Goal: Communication & Community: Answer question/provide support

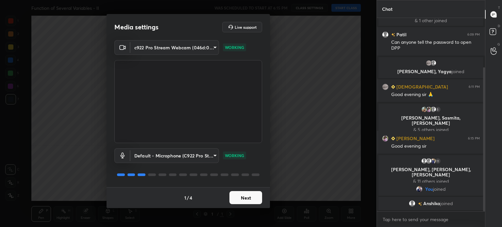
scroll to position [74, 0]
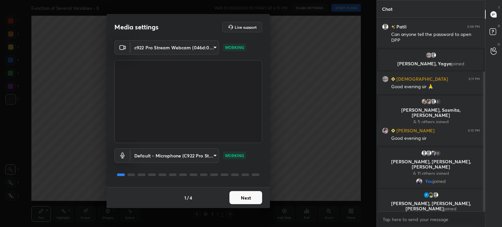
click at [237, 196] on button "Next" at bounding box center [246, 197] width 33 height 13
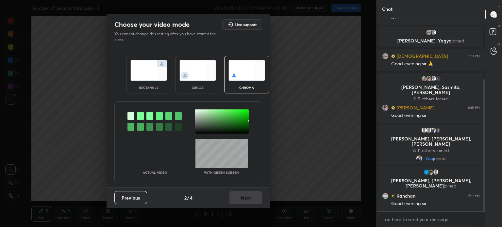
click at [197, 111] on div at bounding box center [222, 122] width 54 height 24
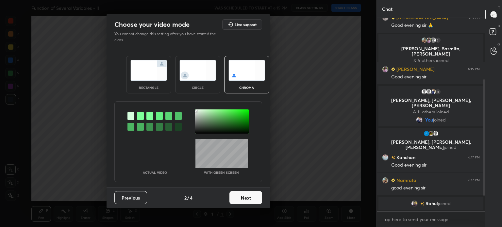
click at [254, 194] on button "Next" at bounding box center [246, 197] width 33 height 13
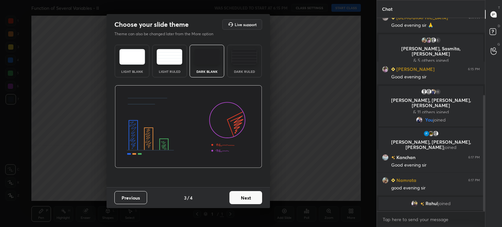
click at [257, 198] on button "Next" at bounding box center [246, 197] width 33 height 13
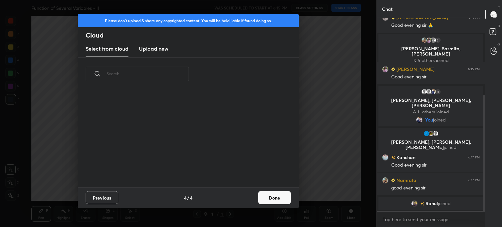
click at [281, 196] on button "Done" at bounding box center [274, 197] width 33 height 13
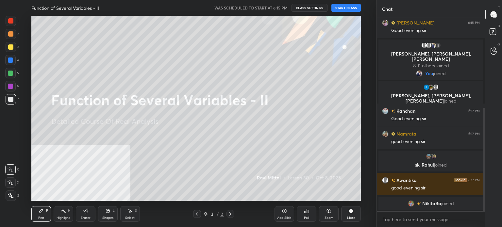
scroll to position [176, 0]
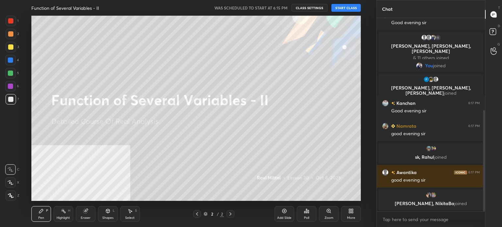
click at [347, 11] on button "START CLASS" at bounding box center [346, 8] width 29 height 8
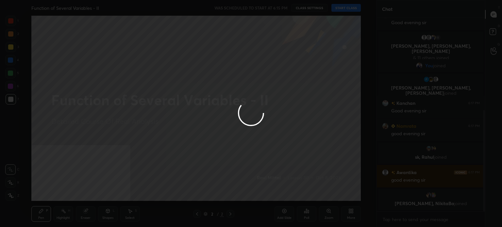
type textarea "x"
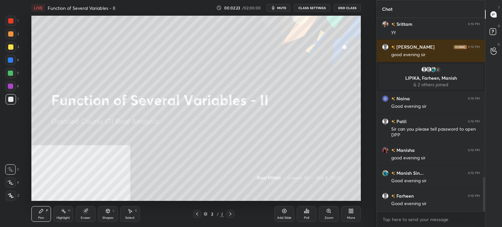
scroll to position [896, 0]
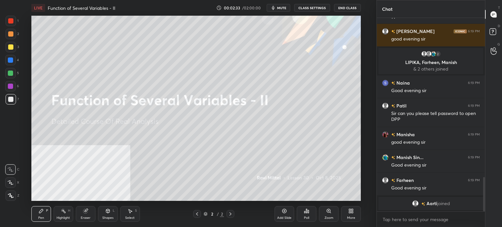
click at [371, 115] on div "Setting up your live class Poll for secs No correct answer Start poll" at bounding box center [196, 108] width 351 height 185
click at [347, 215] on div "More" at bounding box center [351, 214] width 20 height 16
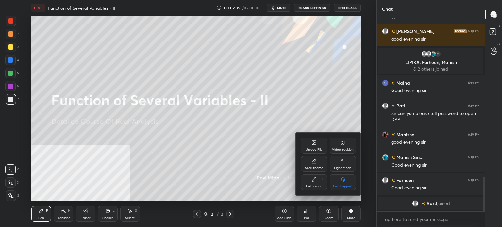
click at [317, 150] on div "Upload File" at bounding box center [314, 149] width 17 height 3
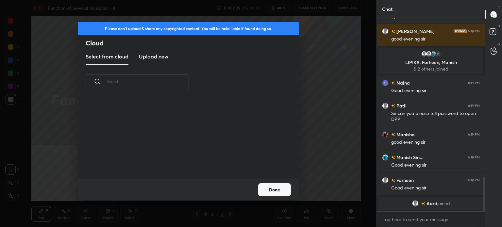
scroll to position [80, 210]
click at [148, 57] on h3 "Upload new" at bounding box center [153, 57] width 29 height 8
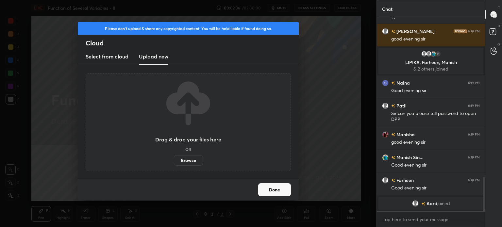
click at [187, 159] on label "Browse" at bounding box center [188, 160] width 29 height 10
click at [174, 159] on input "Browse" at bounding box center [174, 160] width 0 height 10
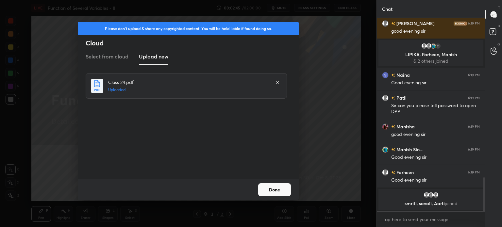
click at [280, 189] on button "Done" at bounding box center [274, 189] width 33 height 13
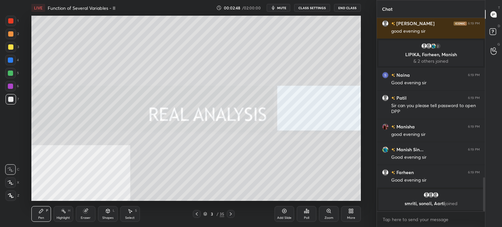
scroll to position [909, 0]
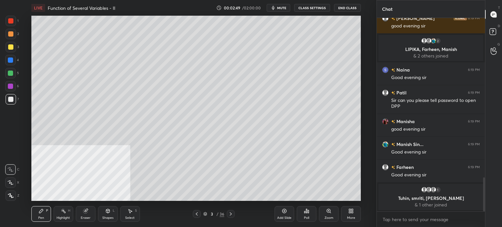
click at [10, 44] on div at bounding box center [10, 46] width 5 height 5
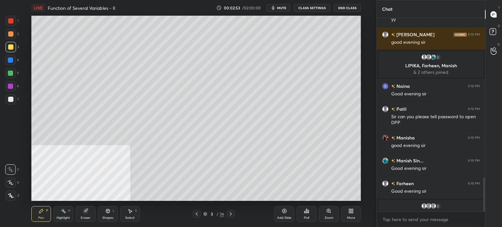
click at [46, 33] on div "LIVE Function of Several Variables - II 00:02:53 / 02:00:00 mute CLASS SETTINGS…" at bounding box center [196, 113] width 351 height 227
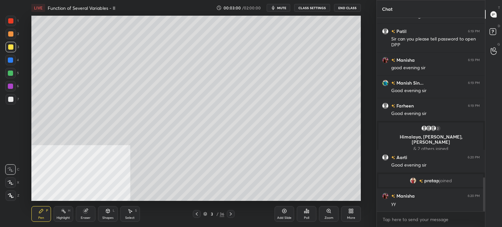
scroll to position [905, 0]
click at [9, 102] on div at bounding box center [11, 99] width 10 height 10
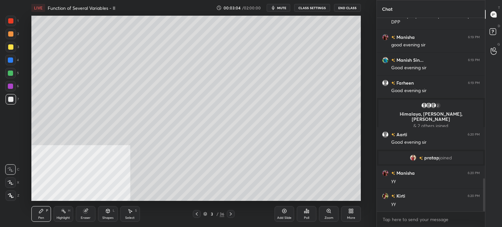
scroll to position [944, 0]
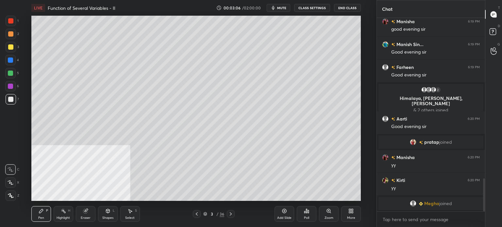
drag, startPoint x: 12, startPoint y: 189, endPoint x: 20, endPoint y: 180, distance: 12.1
click at [12, 189] on div "Z" at bounding box center [13, 194] width 14 height 13
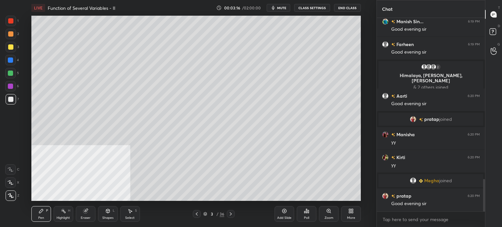
scroll to position [976, 0]
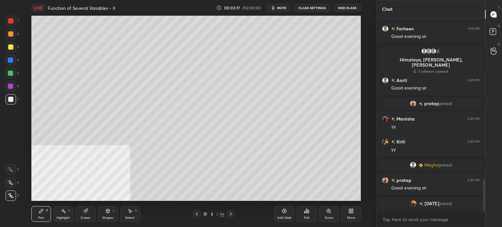
click at [12, 48] on div at bounding box center [10, 46] width 5 height 5
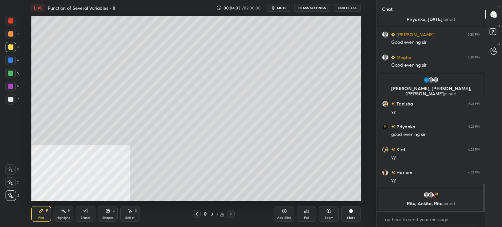
scroll to position [1154, 0]
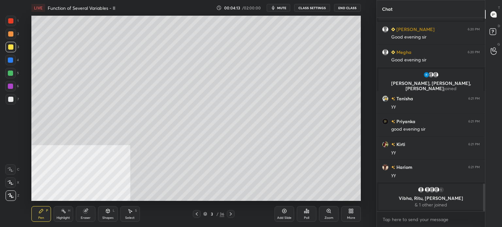
click at [366, 112] on div "Setting up your live class Poll for secs No correct answer Start poll" at bounding box center [196, 108] width 351 height 185
click at [370, 105] on div "Setting up your live class Poll for secs No correct answer Start poll" at bounding box center [196, 108] width 351 height 185
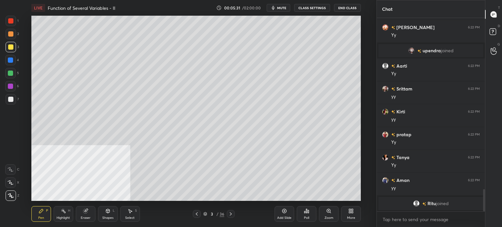
scroll to position [1459, 0]
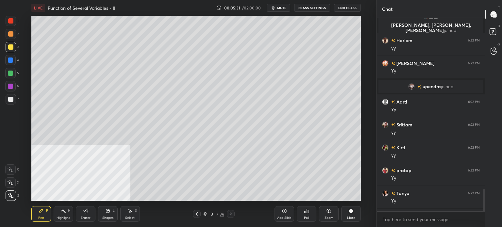
click at [369, 98] on div "Setting up your live class Poll for secs No correct answer Start poll" at bounding box center [196, 108] width 351 height 185
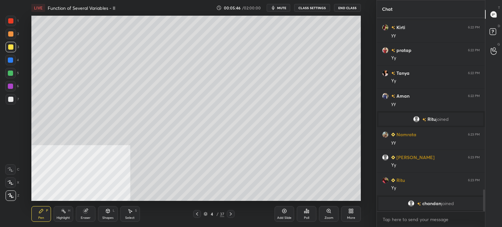
scroll to position [1529, 0]
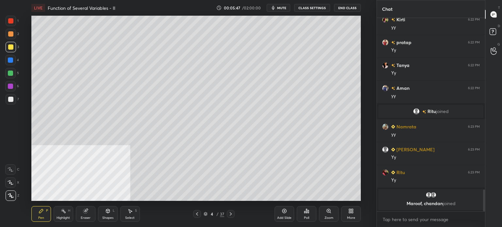
click at [10, 99] on div at bounding box center [10, 99] width 5 height 5
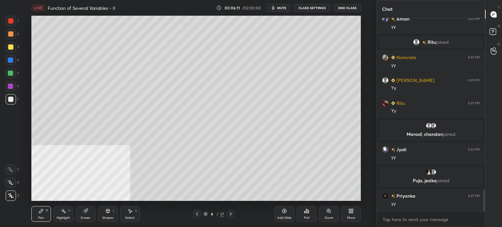
scroll to position [1575, 0]
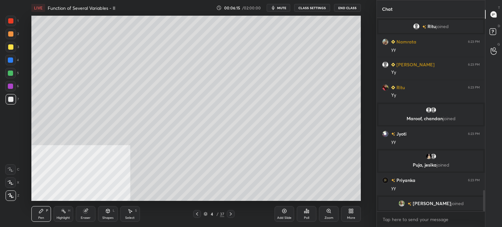
click at [90, 217] on div "Eraser" at bounding box center [86, 214] width 20 height 16
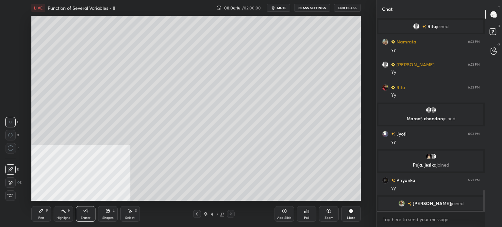
click at [43, 218] on div "Pen" at bounding box center [41, 218] width 6 height 3
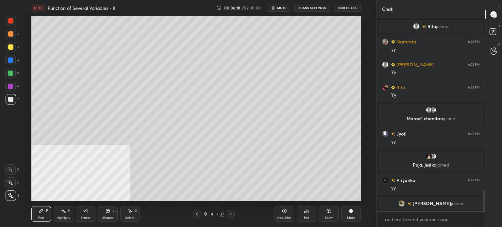
click at [93, 214] on div "Eraser" at bounding box center [86, 214] width 20 height 16
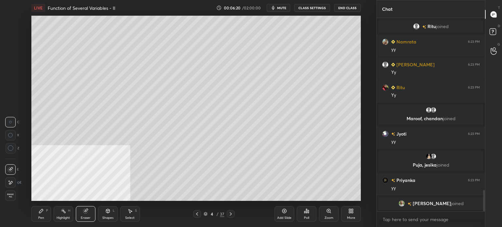
click at [45, 218] on div "Pen P" at bounding box center [41, 214] width 20 height 16
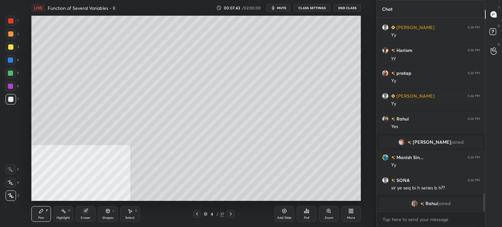
scroll to position [1872, 0]
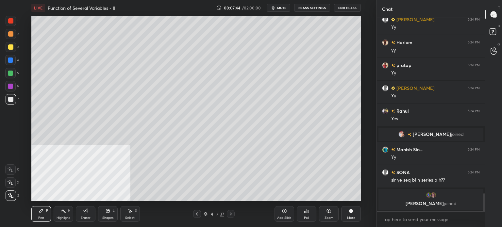
click at [362, 121] on div "Setting up your live class Poll for secs No correct answer Start poll" at bounding box center [196, 108] width 351 height 185
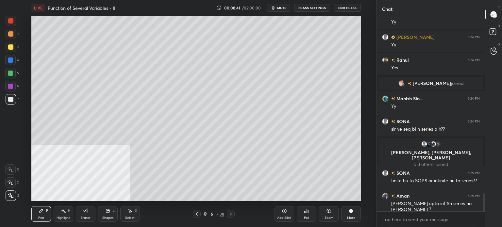
scroll to position [1919, 0]
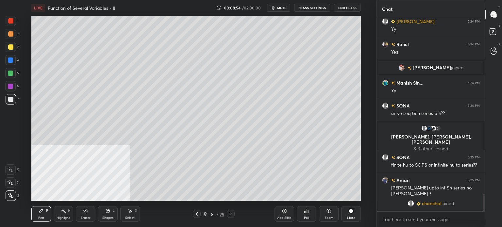
drag, startPoint x: 11, startPoint y: 49, endPoint x: 29, endPoint y: 55, distance: 18.4
click at [10, 49] on div at bounding box center [10, 46] width 5 height 5
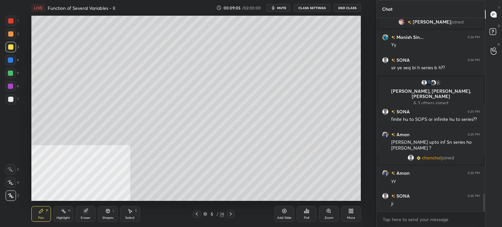
scroll to position [1967, 0]
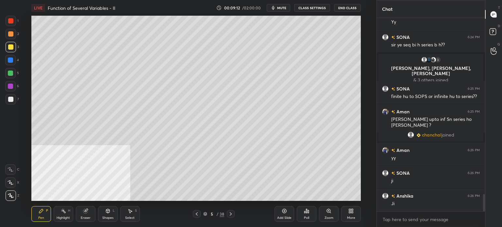
click at [166, 53] on div "LIVE Function of Several Variables - II 00:09:12 / 02:00:00 mute CLASS SETTINGS…" at bounding box center [196, 113] width 351 height 227
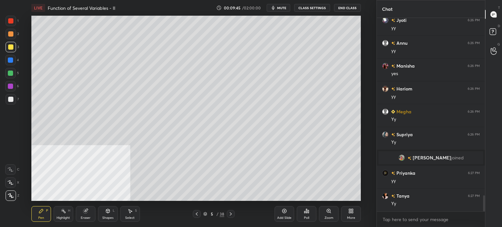
scroll to position [2155, 0]
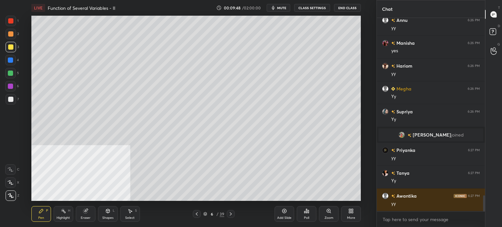
click at [16, 34] on div at bounding box center [11, 34] width 10 height 10
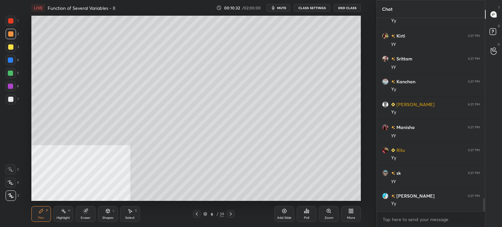
scroll to position [2705, 0]
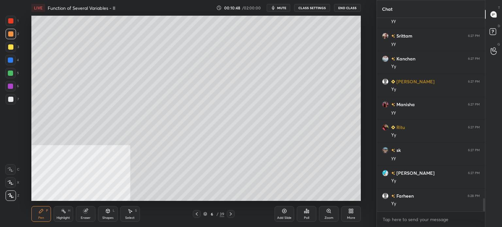
click at [370, 109] on div "Setting up your live class Poll for secs No correct answer Start poll" at bounding box center [196, 108] width 351 height 185
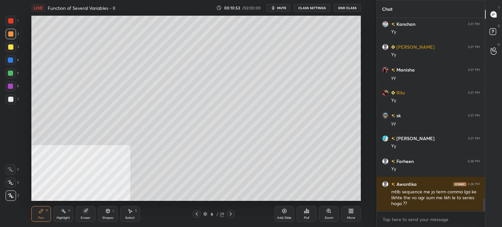
scroll to position [2755, 0]
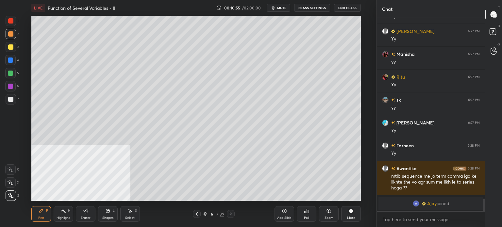
click at [11, 100] on div at bounding box center [10, 99] width 5 height 5
click at [10, 48] on div at bounding box center [10, 46] width 5 height 5
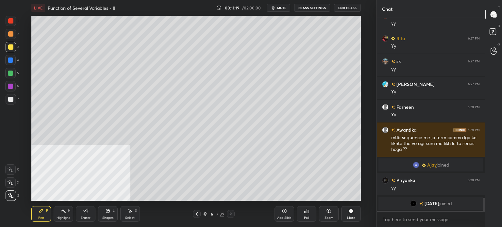
scroll to position [2623, 0]
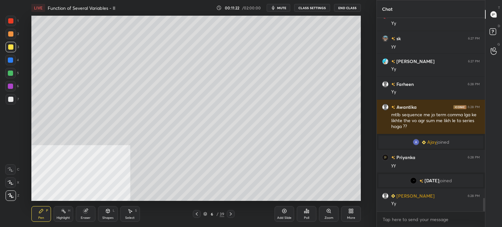
click at [136, 215] on div "Select S" at bounding box center [130, 214] width 20 height 16
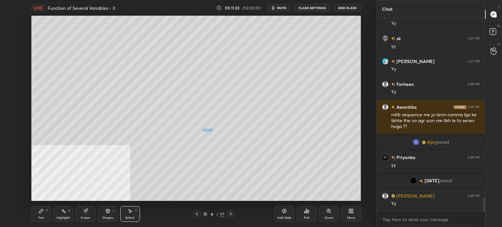
drag, startPoint x: 212, startPoint y: 131, endPoint x: 307, endPoint y: 159, distance: 99.1
click at [309, 161] on div "0 ° Undo Copy Duplicate Duplicate to new slide Delete" at bounding box center [196, 108] width 330 height 185
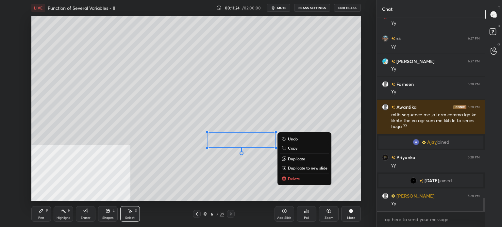
click at [302, 158] on p "Duplicate" at bounding box center [296, 158] width 17 height 5
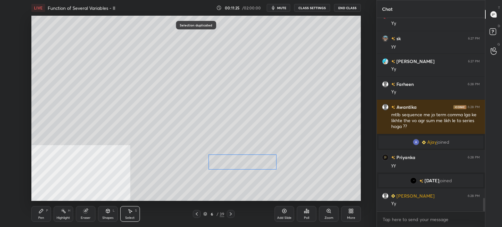
drag, startPoint x: 260, startPoint y: 157, endPoint x: 251, endPoint y: 161, distance: 9.7
click at [252, 160] on div "0 ° Undo Copy Duplicate Duplicate to new slide Delete" at bounding box center [196, 108] width 330 height 185
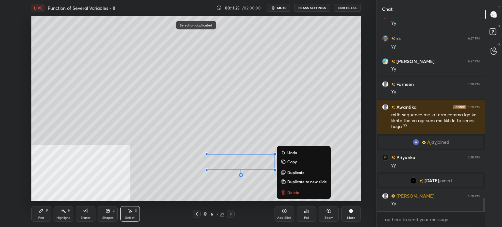
drag, startPoint x: 37, startPoint y: 217, endPoint x: 99, endPoint y: 202, distance: 64.6
click at [38, 218] on div "Pen P" at bounding box center [41, 214] width 20 height 16
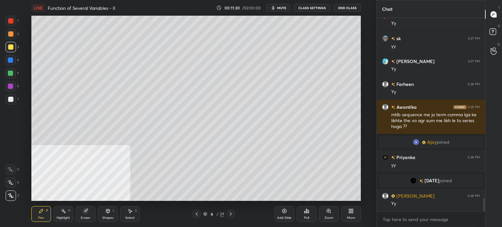
click at [139, 217] on div "Select S" at bounding box center [130, 214] width 20 height 16
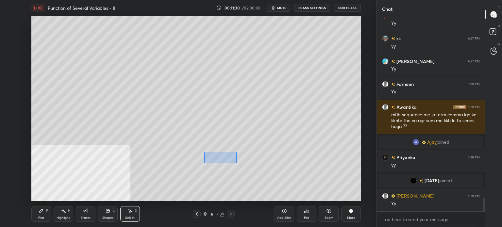
drag, startPoint x: 236, startPoint y: 163, endPoint x: 324, endPoint y: 175, distance: 88.8
click at [324, 175] on div "0 ° Undo Copy Duplicate Duplicate to new slide Delete" at bounding box center [196, 108] width 330 height 185
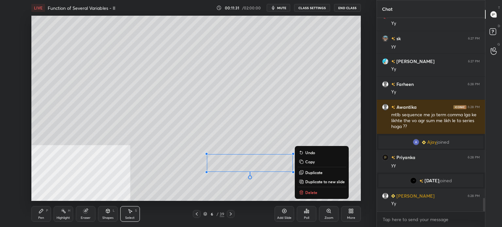
click at [321, 172] on p "Duplicate" at bounding box center [313, 172] width 17 height 5
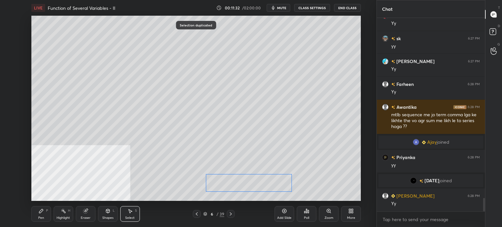
drag, startPoint x: 267, startPoint y: 180, endPoint x: 220, endPoint y: 194, distance: 49.6
click at [259, 185] on div "0 ° Undo Copy Duplicate Duplicate to new slide Delete" at bounding box center [196, 108] width 330 height 185
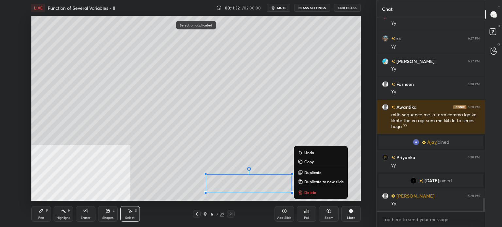
click at [42, 218] on div "Pen" at bounding box center [41, 218] width 6 height 3
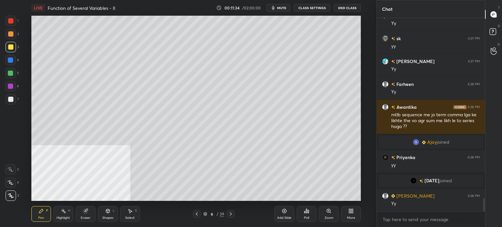
scroll to position [2646, 0]
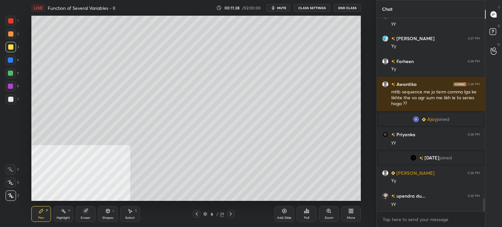
click at [133, 212] on div "Select S" at bounding box center [130, 214] width 20 height 16
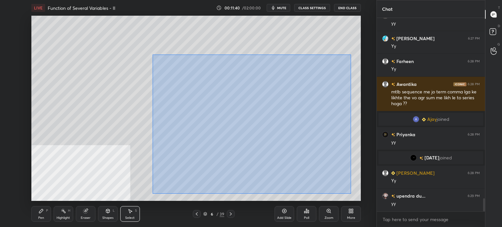
drag, startPoint x: 153, startPoint y: 55, endPoint x: 325, endPoint y: 173, distance: 209.1
click at [350, 193] on div "0 ° Undo Copy Duplicate Duplicate to new slide Delete" at bounding box center [196, 108] width 330 height 185
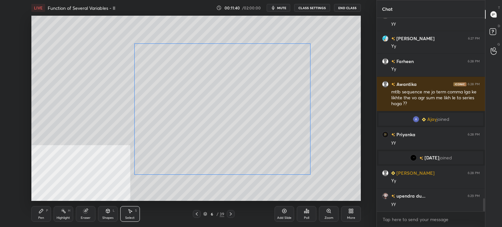
drag, startPoint x: 302, startPoint y: 153, endPoint x: 298, endPoint y: 151, distance: 3.5
click at [299, 151] on div "0 ° Undo Copy Duplicate Duplicate to new slide Delete" at bounding box center [196, 108] width 330 height 185
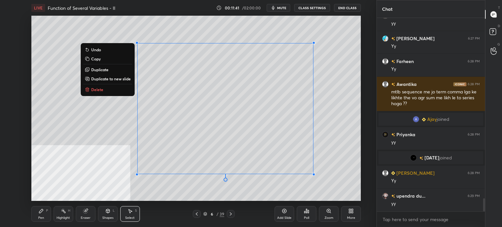
click at [39, 217] on div "Pen" at bounding box center [41, 218] width 6 height 3
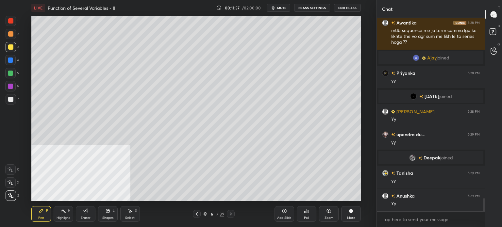
scroll to position [2724, 0]
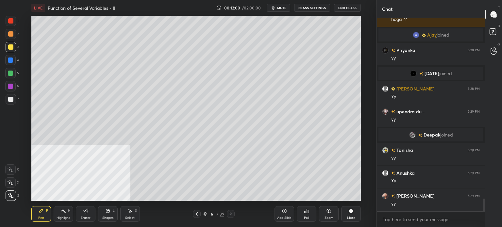
click at [367, 87] on div "Setting up your live class Poll for secs No correct answer Start poll" at bounding box center [196, 108] width 351 height 185
click at [11, 32] on div at bounding box center [10, 33] width 5 height 5
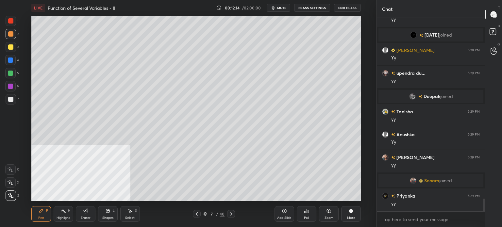
scroll to position [2752, 0]
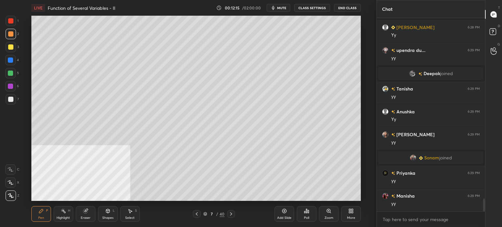
click at [11, 101] on div at bounding box center [10, 99] width 5 height 5
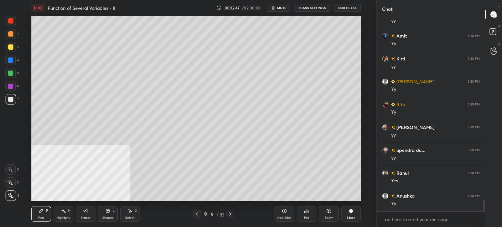
scroll to position [3119, 0]
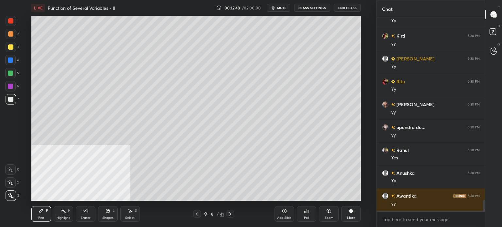
click at [8, 45] on div at bounding box center [10, 46] width 5 height 5
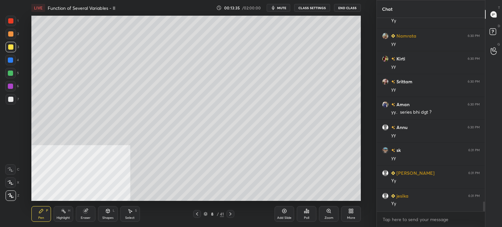
scroll to position [3577, 0]
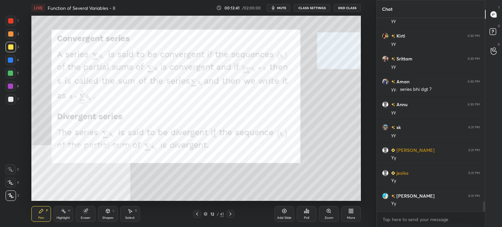
click at [14, 22] on div at bounding box center [11, 21] width 10 height 10
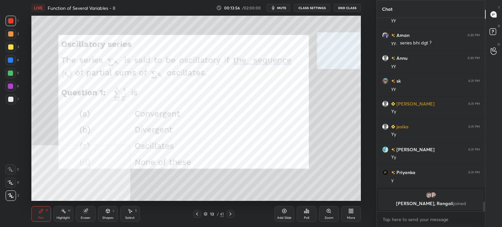
scroll to position [3401, 0]
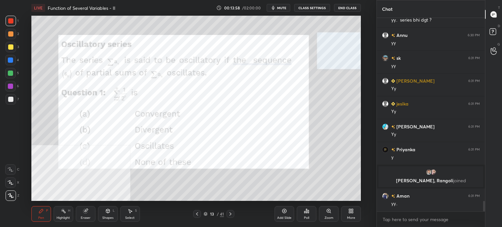
click at [361, 214] on div "More" at bounding box center [351, 214] width 20 height 16
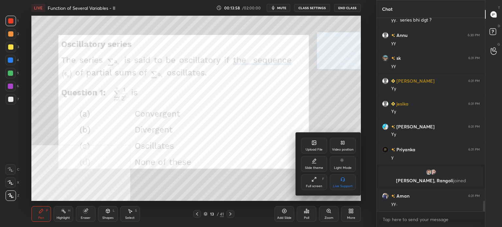
click at [354, 211] on div at bounding box center [251, 113] width 502 height 227
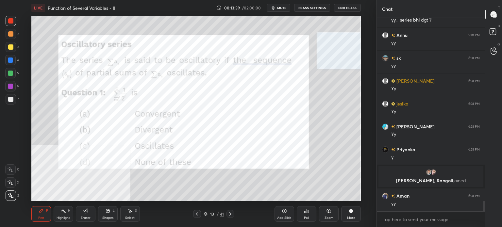
click at [353, 211] on icon at bounding box center [353, 210] width 2 height 2
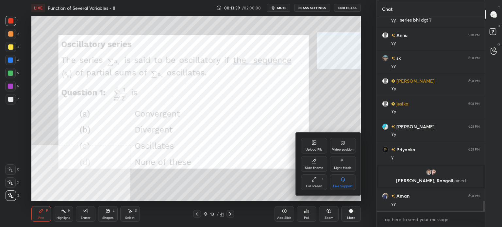
click at [345, 142] on icon at bounding box center [342, 142] width 5 height 5
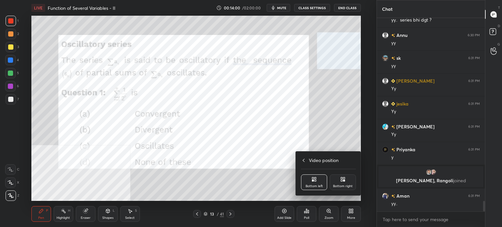
click at [344, 187] on div "Bottom right" at bounding box center [343, 186] width 20 height 3
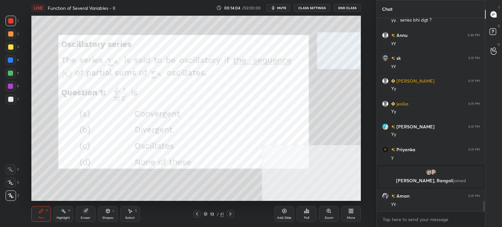
click at [280, 9] on span "mute" at bounding box center [281, 8] width 9 height 5
click at [285, 5] on button "unmute" at bounding box center [279, 8] width 24 height 8
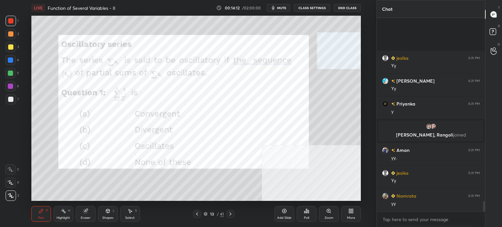
scroll to position [3516, 0]
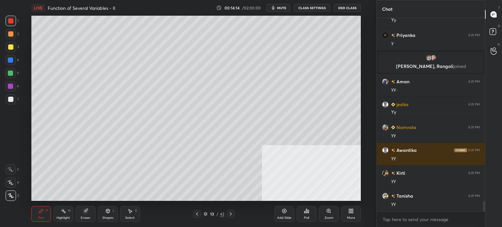
click at [10, 35] on div at bounding box center [10, 33] width 5 height 5
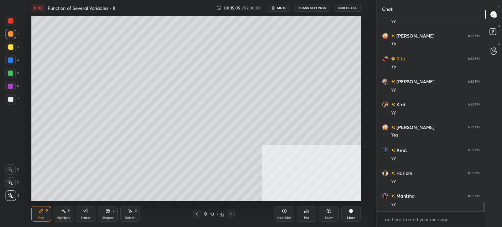
scroll to position [3843, 0]
click at [131, 217] on div "Select" at bounding box center [129, 218] width 9 height 3
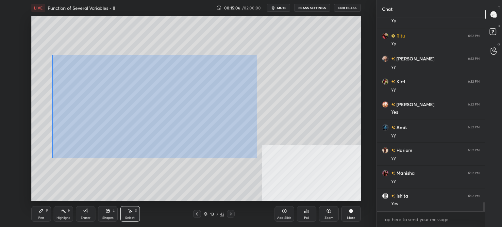
drag, startPoint x: 59, startPoint y: 57, endPoint x: 267, endPoint y: 144, distance: 225.9
click at [256, 158] on div "0 ° Undo Copy Duplicate Duplicate to new slide Delete" at bounding box center [196, 108] width 330 height 185
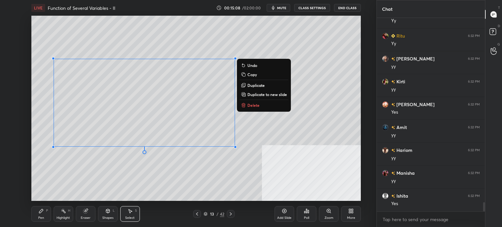
scroll to position [3866, 0]
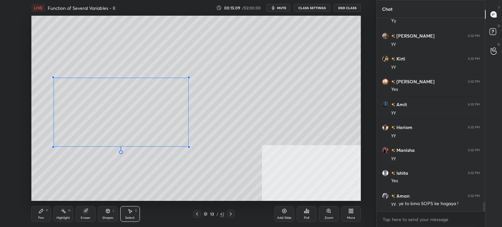
drag, startPoint x: 236, startPoint y: 59, endPoint x: 154, endPoint y: 95, distance: 89.9
click at [188, 78] on div at bounding box center [189, 77] width 3 height 3
drag, startPoint x: 135, startPoint y: 93, endPoint x: 127, endPoint y: 85, distance: 10.6
click at [128, 84] on div "0 ° Undo Copy Duplicate Duplicate to new slide Delete" at bounding box center [196, 108] width 330 height 185
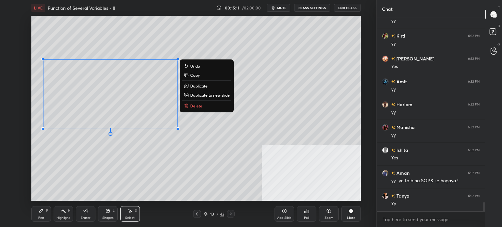
click at [40, 210] on icon at bounding box center [41, 211] width 5 height 5
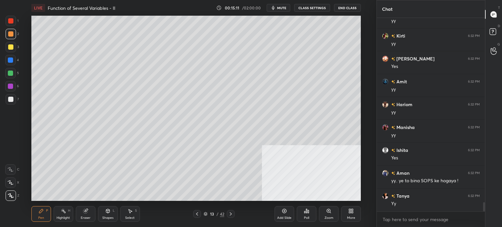
click at [13, 101] on div at bounding box center [11, 99] width 10 height 10
click at [107, 213] on div "Shapes L" at bounding box center [108, 214] width 20 height 16
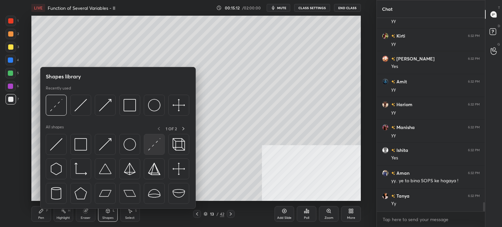
click at [160, 145] on img at bounding box center [154, 144] width 12 height 12
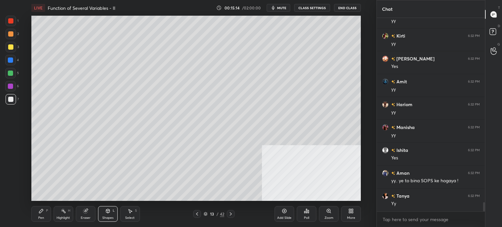
drag, startPoint x: 35, startPoint y: 215, endPoint x: 39, endPoint y: 208, distance: 7.9
click at [37, 216] on div "Pen P" at bounding box center [41, 214] width 20 height 16
click at [123, 216] on div "Select S" at bounding box center [130, 214] width 20 height 16
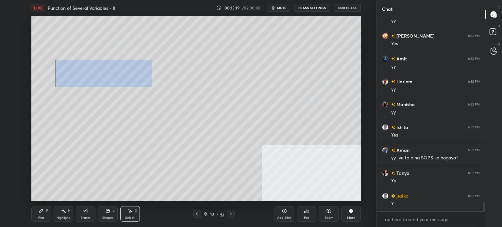
drag, startPoint x: 72, startPoint y: 70, endPoint x: 153, endPoint y: 87, distance: 82.9
click at [153, 87] on div "0 ° Undo Copy Duplicate Duplicate to new slide Delete" at bounding box center [196, 108] width 330 height 185
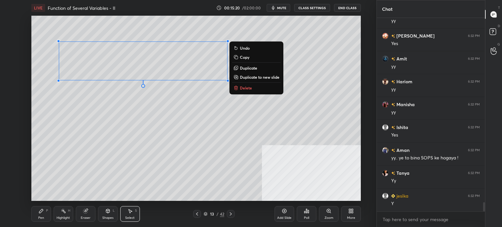
click at [252, 65] on p "Duplicate" at bounding box center [248, 67] width 17 height 5
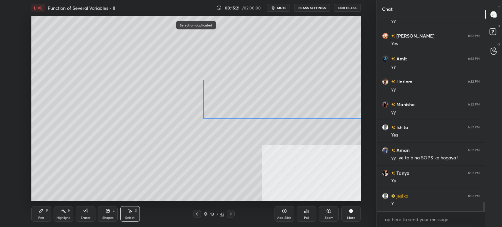
drag, startPoint x: 175, startPoint y: 75, endPoint x: 289, endPoint y: 125, distance: 124.0
click at [309, 105] on div "0 ° Undo Copy Duplicate Duplicate to new slide Delete" at bounding box center [196, 108] width 330 height 185
click at [283, 104] on div "0 ° Undo Copy Duplicate Duplicate to new slide Delete" at bounding box center [196, 108] width 330 height 185
click at [272, 138] on div "0 ° Undo Copy Duplicate Duplicate to new slide Delete" at bounding box center [196, 108] width 330 height 185
click at [86, 211] on icon at bounding box center [85, 211] width 4 height 4
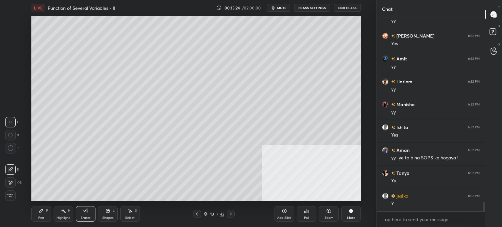
click at [19, 182] on icon at bounding box center [18, 183] width 3 height 3
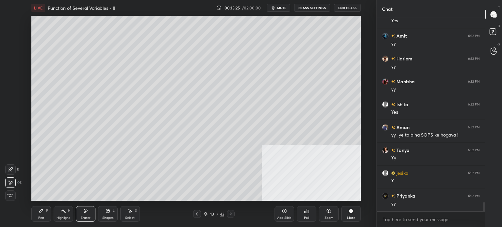
scroll to position [3958, 0]
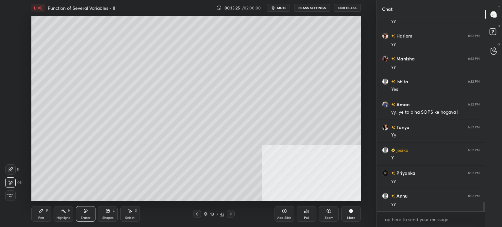
click at [39, 217] on div "Pen" at bounding box center [41, 218] width 6 height 3
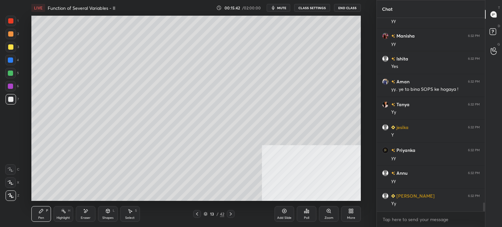
click at [85, 217] on div "Eraser" at bounding box center [86, 218] width 10 height 3
click at [38, 216] on div "Pen P" at bounding box center [41, 214] width 20 height 16
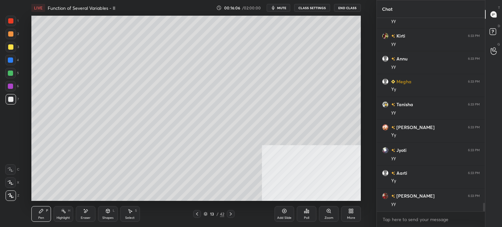
scroll to position [4248, 0]
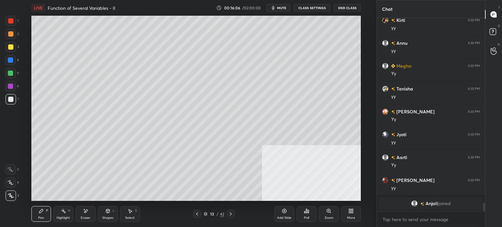
click at [357, 217] on div "More" at bounding box center [351, 214] width 20 height 16
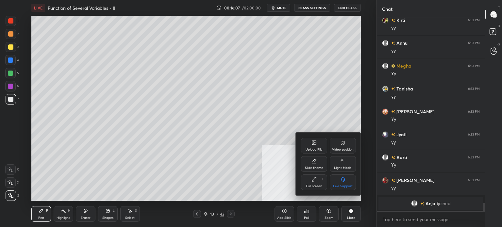
click at [348, 142] on div "Video position" at bounding box center [343, 146] width 26 height 16
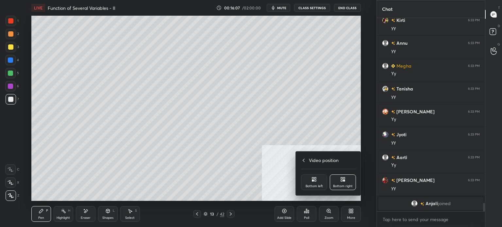
drag, startPoint x: 316, startPoint y: 183, endPoint x: 329, endPoint y: 171, distance: 17.3
click at [318, 183] on div "Bottom left" at bounding box center [314, 183] width 26 height 16
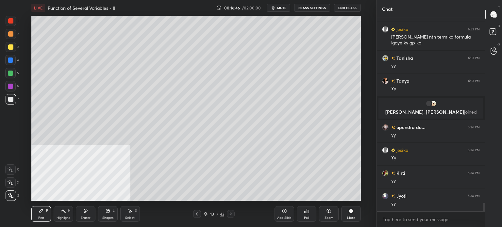
scroll to position [4296, 0]
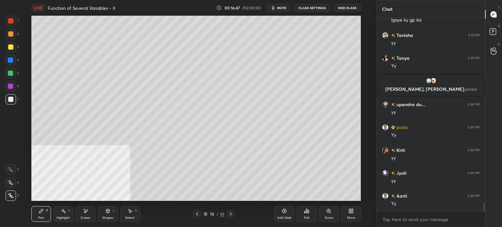
click at [366, 62] on div "Setting up your live class Poll for secs No correct answer Start poll" at bounding box center [196, 108] width 351 height 185
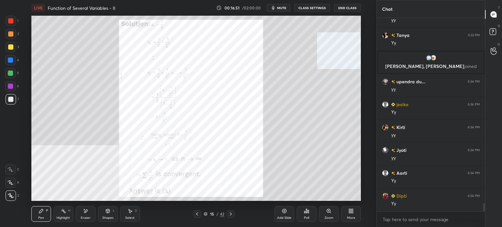
scroll to position [4342, 0]
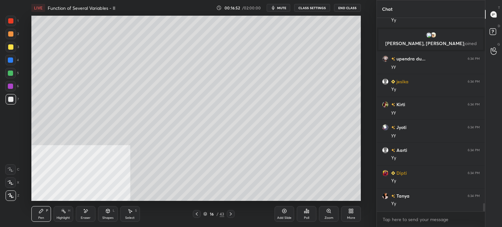
click at [9, 34] on div at bounding box center [10, 33] width 5 height 5
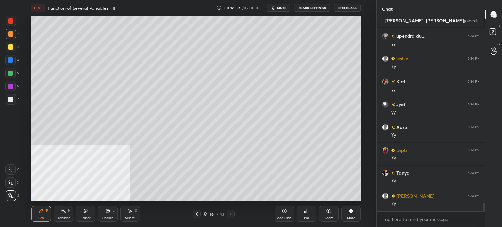
click at [372, 146] on div "1 2 3 4 5 6 7 C X Z E E Erase all H H LIVE Function of Several Variables - II 0…" at bounding box center [188, 113] width 377 height 227
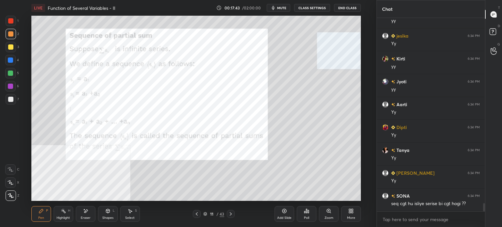
scroll to position [4411, 0]
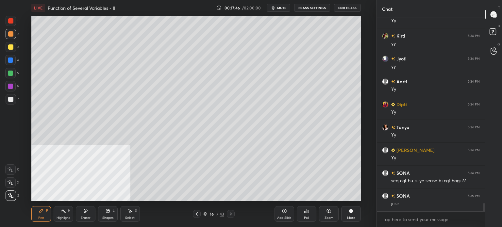
click at [7, 48] on div at bounding box center [11, 47] width 10 height 10
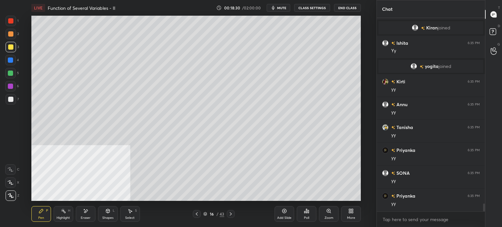
scroll to position [4576, 0]
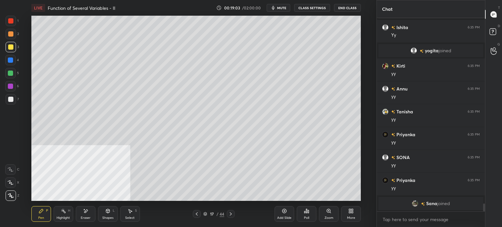
click at [373, 132] on div "1 2 3 4 5 6 7 C X Z E E Erase all H H LIVE Function of Several Variables - II 0…" at bounding box center [188, 113] width 377 height 227
click at [14, 98] on div at bounding box center [11, 99] width 10 height 10
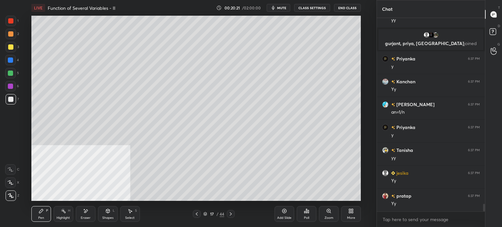
scroll to position [4708, 0]
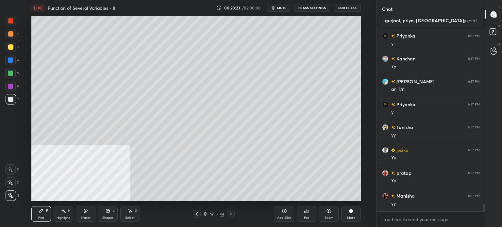
click at [368, 101] on div "Setting up your live class Poll for secs No correct answer Start poll" at bounding box center [196, 108] width 351 height 185
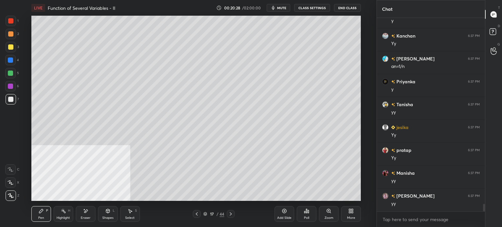
click at [124, 218] on div "Select S" at bounding box center [130, 214] width 20 height 16
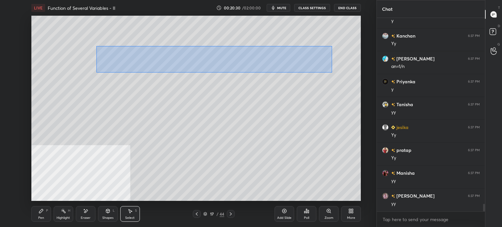
drag, startPoint x: 96, startPoint y: 46, endPoint x: 332, endPoint y: 73, distance: 237.3
click at [332, 73] on div "0 ° Undo Copy Duplicate Duplicate to new slide Delete" at bounding box center [196, 108] width 330 height 185
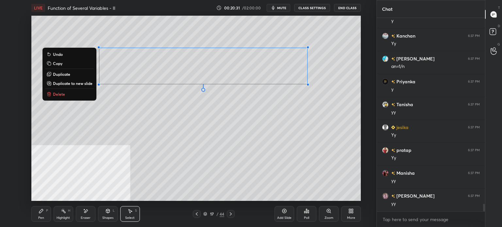
click at [67, 80] on button "Duplicate to new slide" at bounding box center [69, 83] width 49 height 8
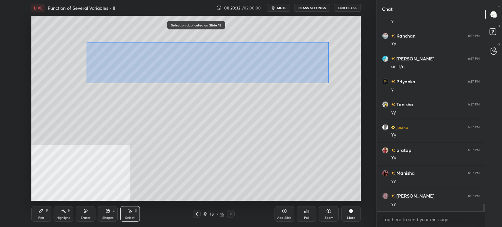
drag, startPoint x: 86, startPoint y: 42, endPoint x: 308, endPoint y: 69, distance: 223.7
click at [328, 83] on div "0 ° Undo Copy Duplicate Duplicate to new slide Delete" at bounding box center [196, 108] width 330 height 185
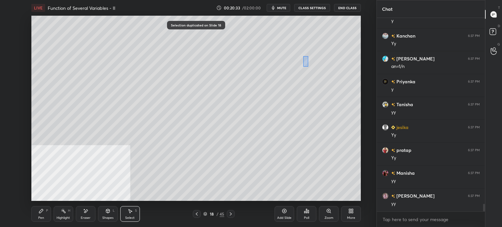
drag, startPoint x: 308, startPoint y: 66, endPoint x: 303, endPoint y: 54, distance: 12.9
click at [303, 54] on div "0 ° Undo Copy Duplicate Duplicate to new slide Delete" at bounding box center [196, 108] width 330 height 185
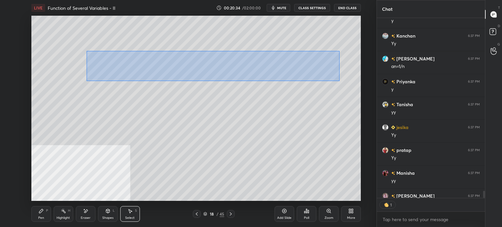
scroll to position [2, 2]
drag, startPoint x: 95, startPoint y: 55, endPoint x: 343, endPoint y: 80, distance: 249.9
click at [343, 80] on div "0 ° Undo Copy Duplicate Duplicate to new slide Delete" at bounding box center [196, 108] width 330 height 185
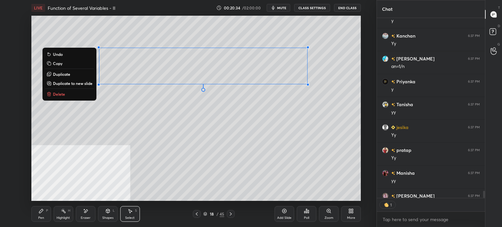
scroll to position [4767, 0]
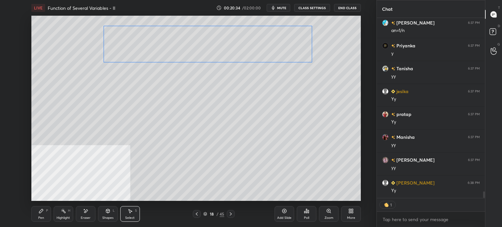
drag, startPoint x: 276, startPoint y: 66, endPoint x: 280, endPoint y: 44, distance: 22.1
click at [280, 44] on div "0 ° Undo Copy Duplicate Duplicate to new slide Delete" at bounding box center [196, 108] width 330 height 185
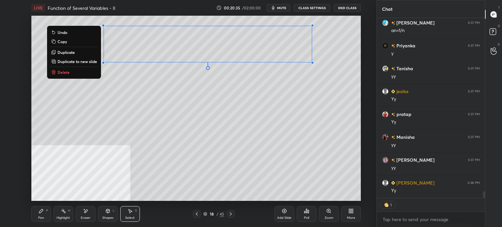
click at [40, 218] on div "Pen" at bounding box center [41, 218] width 6 height 3
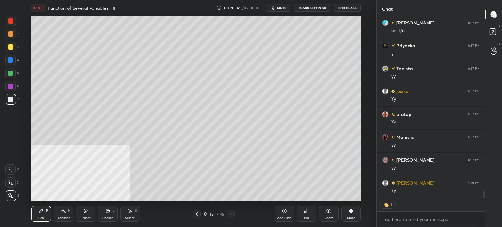
drag, startPoint x: 11, startPoint y: 45, endPoint x: 27, endPoint y: 41, distance: 17.2
click at [10, 46] on div at bounding box center [10, 46] width 5 height 5
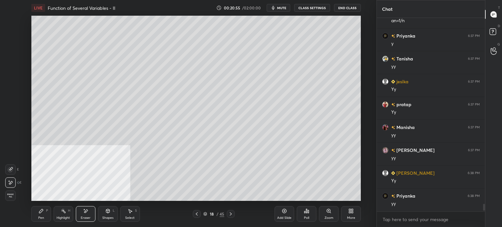
scroll to position [4800, 0]
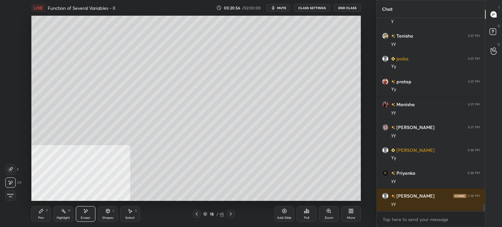
click at [44, 213] on div "Pen P" at bounding box center [41, 214] width 20 height 16
click at [10, 98] on div at bounding box center [10, 99] width 5 height 5
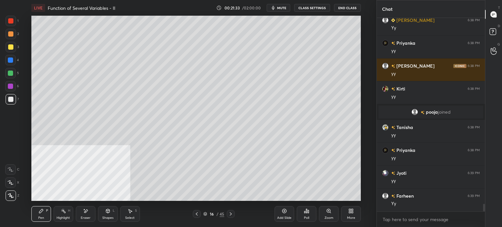
scroll to position [4869, 0]
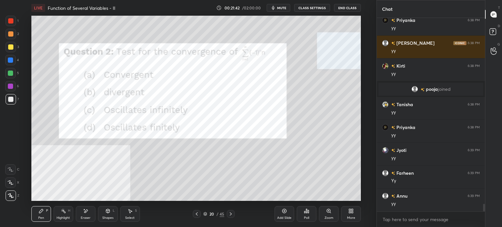
click at [11, 22] on div at bounding box center [10, 20] width 5 height 5
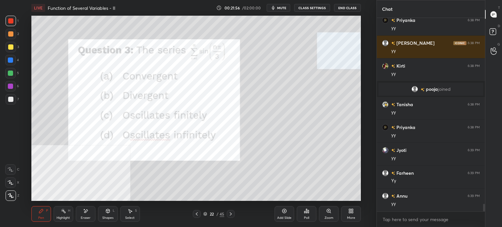
scroll to position [4892, 0]
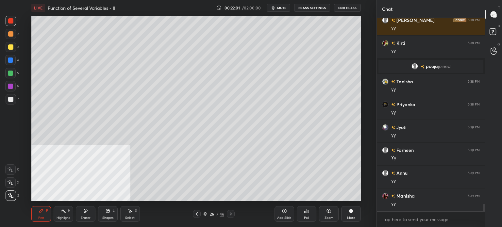
click at [13, 49] on div at bounding box center [11, 47] width 10 height 10
click at [13, 103] on div at bounding box center [11, 99] width 10 height 10
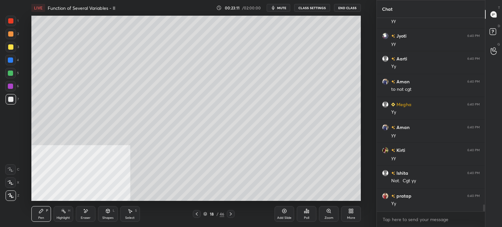
scroll to position [5258, 0]
click at [365, 149] on div "Setting up your live class Poll for secs No correct answer Start poll" at bounding box center [196, 108] width 351 height 185
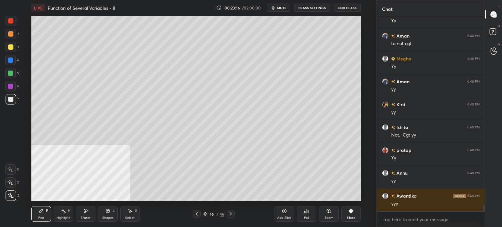
scroll to position [5304, 0]
click at [11, 44] on div at bounding box center [10, 46] width 5 height 5
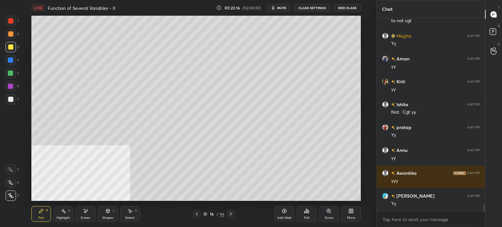
click at [13, 35] on div at bounding box center [11, 34] width 10 height 10
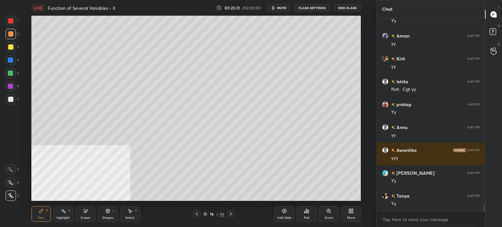
click at [132, 210] on div "Select S" at bounding box center [130, 214] width 20 height 16
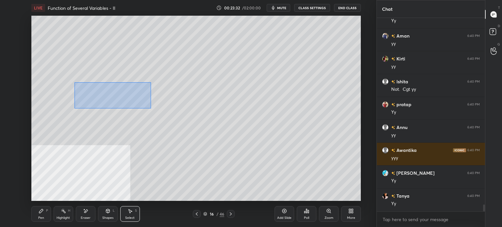
drag, startPoint x: 80, startPoint y: 84, endPoint x: 175, endPoint y: 110, distance: 98.1
click at [176, 113] on div "0 ° Undo Copy Duplicate Duplicate to new slide Delete" at bounding box center [196, 108] width 330 height 185
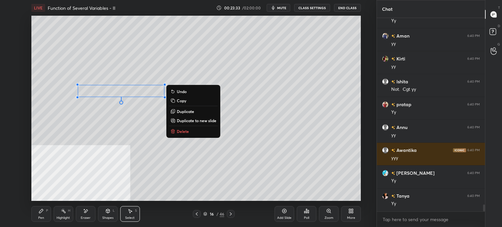
click at [182, 101] on p "Copy" at bounding box center [181, 100] width 9 height 5
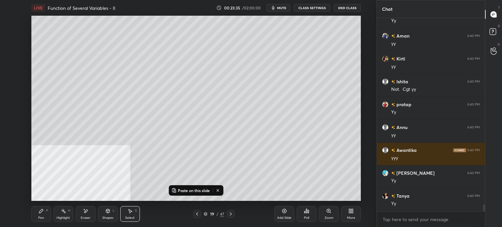
click at [198, 192] on p "Paste on this slide" at bounding box center [194, 190] width 32 height 5
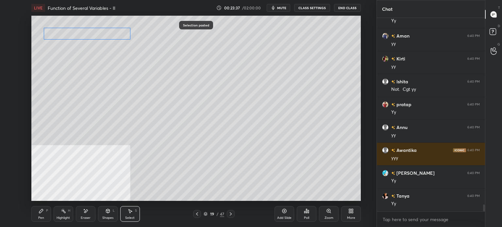
drag, startPoint x: 117, startPoint y: 78, endPoint x: 97, endPoint y: 38, distance: 44.8
click at [96, 33] on div "0 ° Undo Copy Paste here Duplicate Duplicate to new slide Delete" at bounding box center [196, 108] width 330 height 185
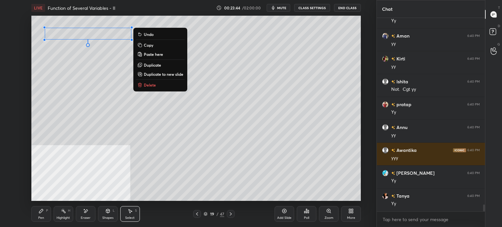
click at [27, 167] on div "0 ° Undo Copy Paste here Duplicate Duplicate to new slide Delete Setting up you…" at bounding box center [196, 108] width 351 height 185
click at [37, 216] on div "Pen P" at bounding box center [41, 214] width 20 height 16
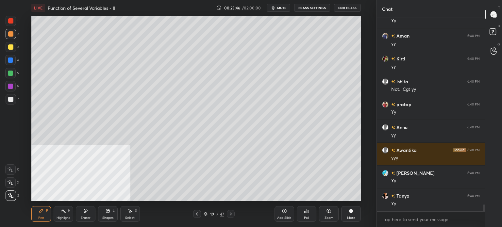
click at [13, 48] on div at bounding box center [11, 47] width 10 height 10
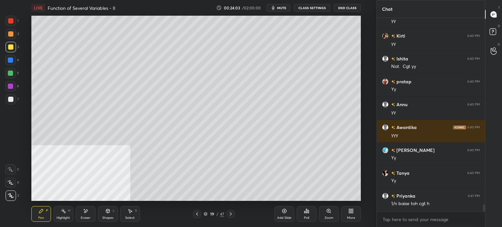
click at [107, 217] on div "Shapes" at bounding box center [107, 218] width 11 height 3
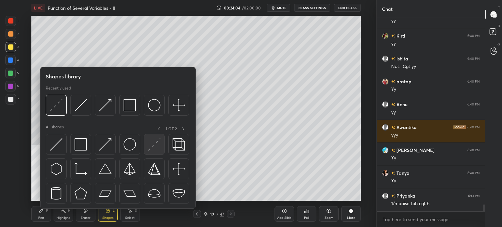
click at [157, 147] on img at bounding box center [154, 144] width 12 height 12
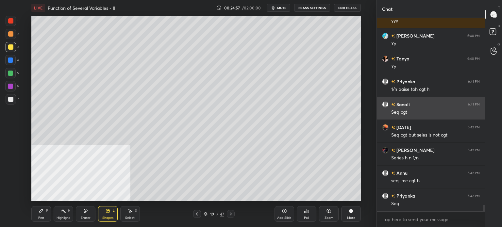
scroll to position [5487, 0]
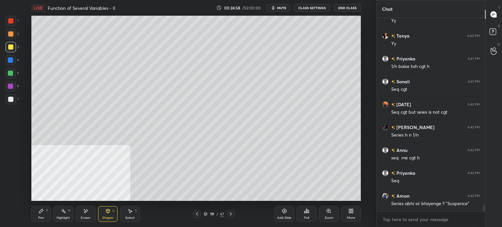
drag, startPoint x: 12, startPoint y: 95, endPoint x: 12, endPoint y: 90, distance: 5.2
click at [12, 95] on div at bounding box center [11, 99] width 10 height 10
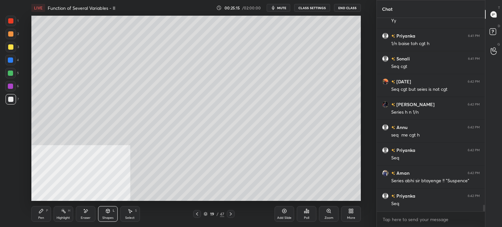
click at [42, 208] on div "Pen P" at bounding box center [41, 214] width 20 height 16
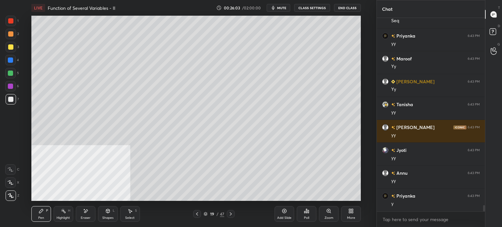
scroll to position [5716, 0]
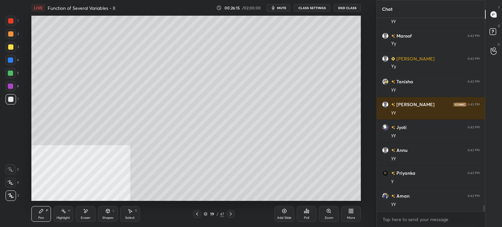
click at [349, 217] on div "More" at bounding box center [351, 218] width 8 height 3
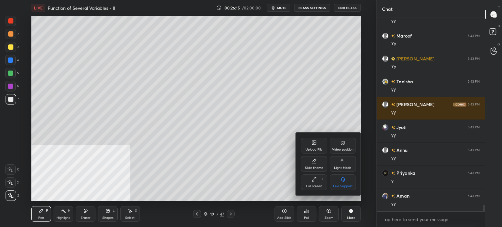
click at [348, 147] on div "Video position" at bounding box center [343, 146] width 26 height 16
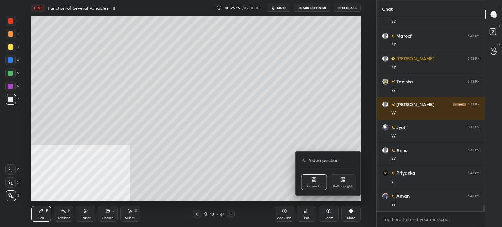
click at [345, 176] on div "Bottom right" at bounding box center [343, 183] width 26 height 16
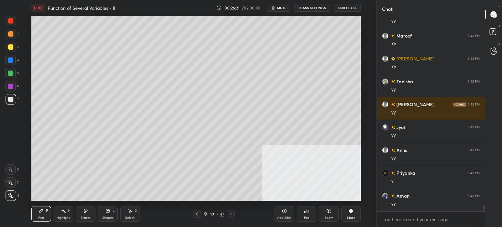
scroll to position [5739, 0]
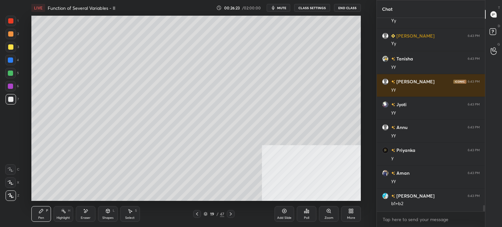
click at [135, 216] on div "Select S" at bounding box center [130, 214] width 20 height 16
drag, startPoint x: 110, startPoint y: 118, endPoint x: 153, endPoint y: 132, distance: 44.9
click at [153, 132] on div "0 ° Undo Copy Paste here Duplicate Duplicate to new slide Delete" at bounding box center [196, 108] width 330 height 185
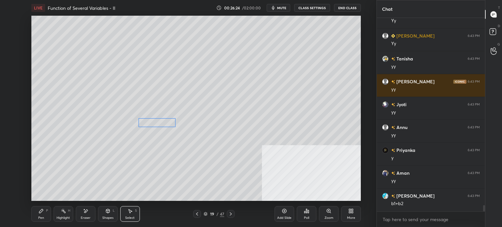
drag, startPoint x: 137, startPoint y: 126, endPoint x: 169, endPoint y: 125, distance: 32.1
click at [169, 125] on div "0 ° Undo Copy Paste here Duplicate Duplicate to new slide Delete" at bounding box center [196, 108] width 330 height 185
drag, startPoint x: 143, startPoint y: 109, endPoint x: 150, endPoint y: 111, distance: 7.5
click at [150, 111] on div "0 ° Undo Copy Paste here Duplicate Duplicate to new slide Delete" at bounding box center [196, 108] width 330 height 185
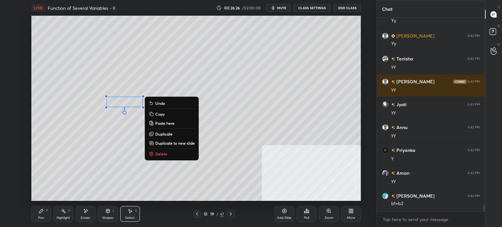
click at [163, 137] on button "Duplicate" at bounding box center [171, 134] width 49 height 8
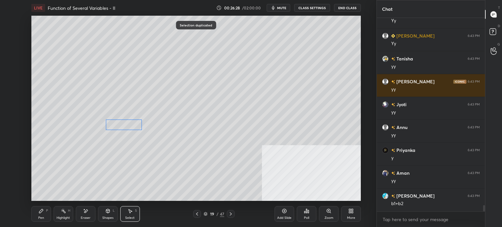
drag, startPoint x: 133, startPoint y: 109, endPoint x: 124, endPoint y: 130, distance: 22.4
click at [124, 123] on div "0 ° Undo Copy Paste here Duplicate Duplicate to new slide Delete" at bounding box center [196, 108] width 330 height 185
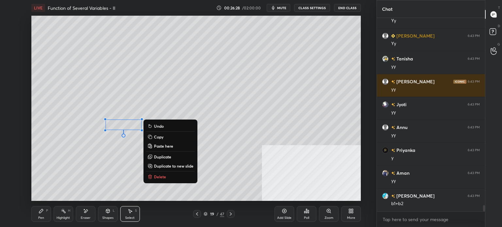
click at [90, 195] on div "0 ° Undo Copy Paste here Duplicate Duplicate to new slide Delete" at bounding box center [196, 108] width 330 height 185
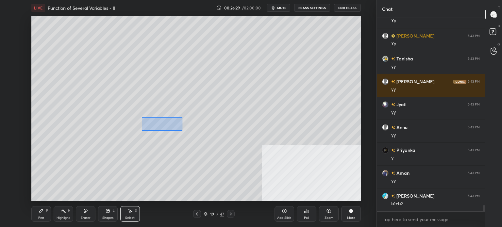
drag, startPoint x: 142, startPoint y: 117, endPoint x: 184, endPoint y: 130, distance: 44.7
click at [185, 130] on div "0 ° Undo Copy Paste here Duplicate Duplicate to new slide Delete" at bounding box center [196, 108] width 330 height 185
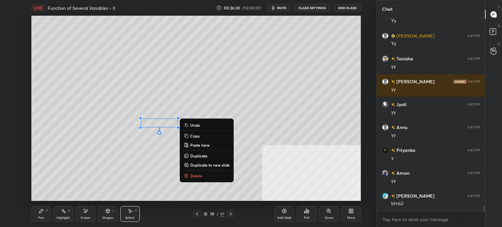
scroll to position [5762, 0]
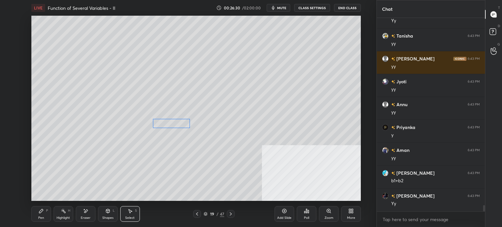
drag, startPoint x: 173, startPoint y: 124, endPoint x: 183, endPoint y: 124, distance: 10.1
click at [183, 124] on div "0 ° Undo Copy Paste here Duplicate Duplicate to new slide Delete" at bounding box center [196, 108] width 330 height 185
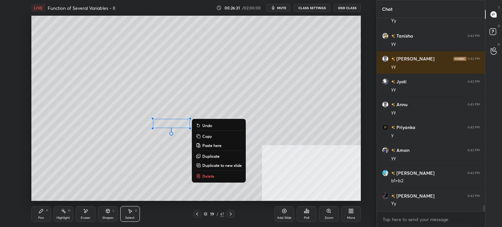
click at [40, 217] on div "Pen" at bounding box center [41, 218] width 6 height 3
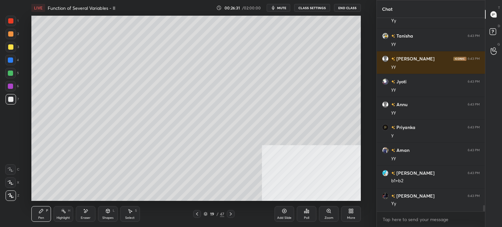
scroll to position [5785, 0]
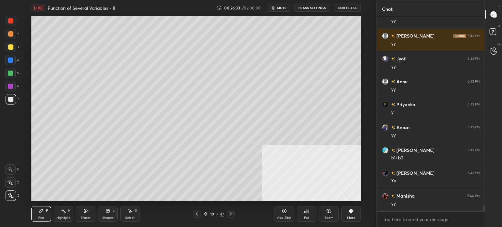
click at [130, 213] on icon at bounding box center [130, 211] width 5 height 5
drag, startPoint x: 112, startPoint y: 138, endPoint x: 161, endPoint y: 156, distance: 52.8
click at [162, 157] on div "0 ° Undo Copy Paste here Duplicate Duplicate to new slide Delete" at bounding box center [196, 108] width 330 height 185
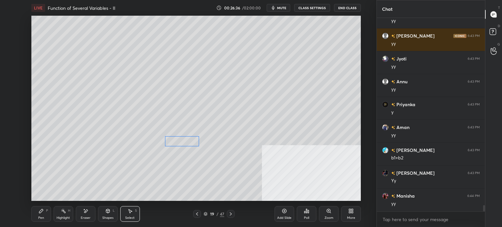
drag, startPoint x: 139, startPoint y: 145, endPoint x: 147, endPoint y: 135, distance: 12.7
click at [191, 144] on div "0 ° Undo Copy Paste here Duplicate Duplicate to new slide Delete" at bounding box center [196, 108] width 330 height 185
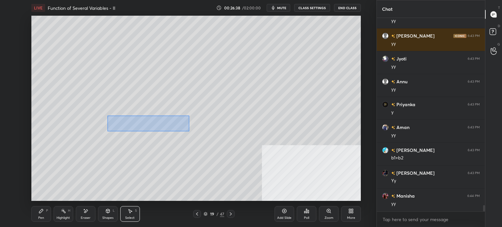
drag, startPoint x: 164, startPoint y: 130, endPoint x: 188, endPoint y: 130, distance: 24.9
click at [188, 131] on div "0 ° Undo Copy Paste here Duplicate Duplicate to new slide Delete" at bounding box center [196, 108] width 330 height 185
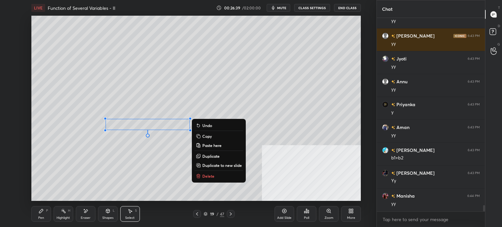
click at [209, 154] on p "Duplicate" at bounding box center [210, 156] width 17 height 5
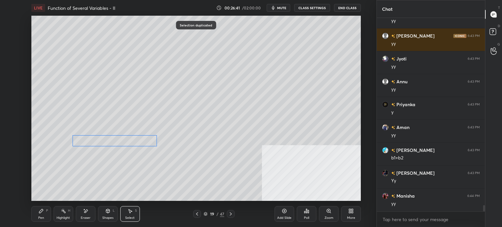
drag, startPoint x: 144, startPoint y: 138, endPoint x: 81, endPoint y: 141, distance: 63.5
click at [107, 142] on div "0 ° Undo Copy Paste here Duplicate Duplicate to new slide Delete" at bounding box center [196, 108] width 330 height 185
drag, startPoint x: 73, startPoint y: 136, endPoint x: 138, endPoint y: 142, distance: 65.1
click at [106, 138] on div at bounding box center [105, 137] width 3 height 3
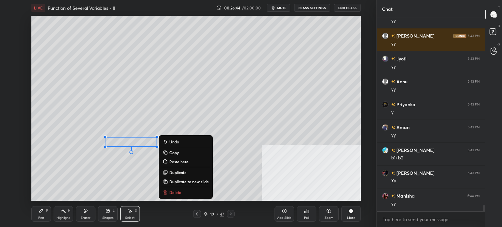
click at [46, 215] on div "Pen P" at bounding box center [41, 214] width 20 height 16
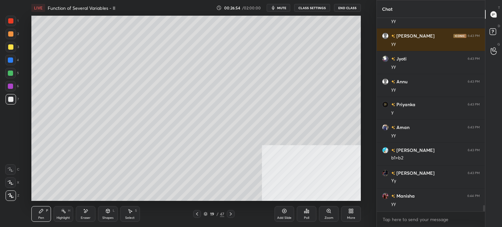
scroll to position [5808, 0]
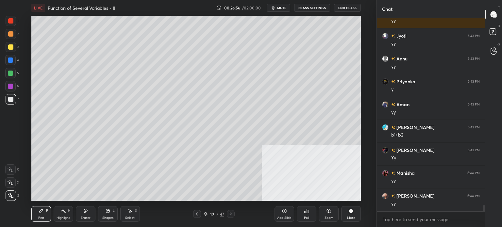
click at [85, 217] on div "Eraser" at bounding box center [86, 218] width 10 height 3
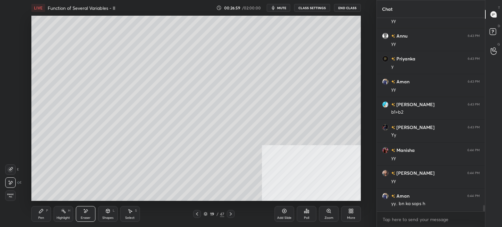
click at [41, 214] on div "Pen P" at bounding box center [41, 214] width 20 height 16
click at [129, 217] on div "Select" at bounding box center [129, 218] width 9 height 3
drag, startPoint x: 50, startPoint y: 164, endPoint x: 173, endPoint y: 188, distance: 125.0
click at [181, 191] on div "0 ° Undo Copy Paste here Duplicate Duplicate to new slide Delete" at bounding box center [196, 108] width 330 height 185
drag, startPoint x: 145, startPoint y: 164, endPoint x: 139, endPoint y: 160, distance: 6.4
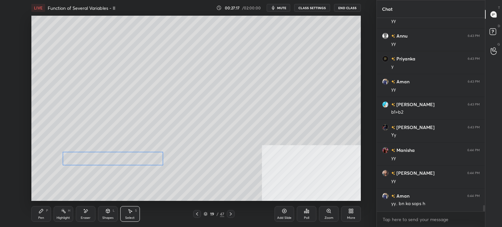
click at [139, 161] on div "0 ° Undo Copy Paste here Duplicate Duplicate to new slide Delete" at bounding box center [196, 108] width 330 height 185
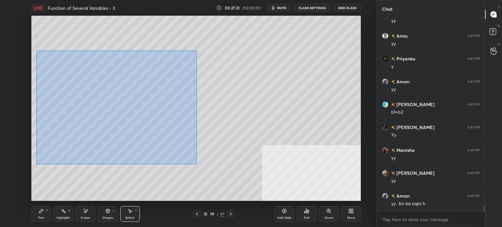
drag, startPoint x: 40, startPoint y: 54, endPoint x: 199, endPoint y: 163, distance: 192.7
click at [197, 164] on div "0 ° Undo Copy Paste here Duplicate Duplicate to new slide Delete" at bounding box center [196, 108] width 330 height 185
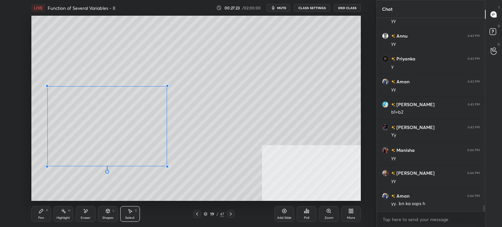
drag, startPoint x: 199, startPoint y: 52, endPoint x: 166, endPoint y: 87, distance: 47.9
click at [166, 87] on div at bounding box center [167, 86] width 3 height 3
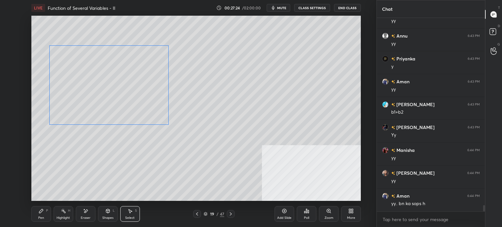
drag, startPoint x: 134, startPoint y: 87, endPoint x: 132, endPoint y: 76, distance: 11.9
click at [132, 77] on div "0 ° Undo Copy Paste here Duplicate Duplicate to new slide Delete" at bounding box center [196, 108] width 330 height 185
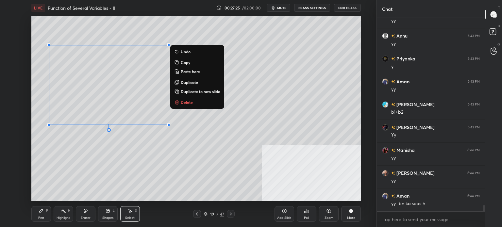
click at [162, 17] on div "0 ° Undo Copy Paste here Duplicate Duplicate to new slide Delete" at bounding box center [196, 108] width 330 height 185
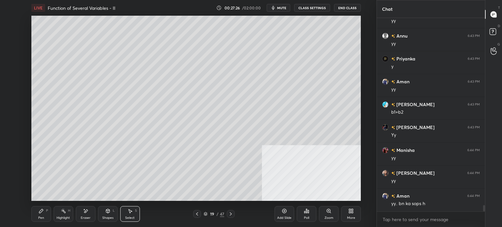
click at [40, 213] on icon at bounding box center [41, 211] width 5 height 5
click at [8, 47] on div at bounding box center [10, 46] width 5 height 5
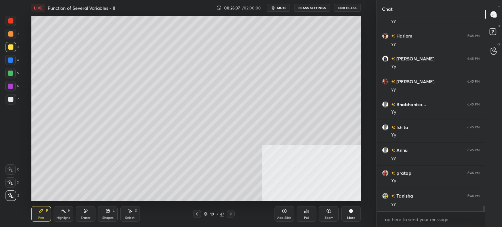
scroll to position [6449, 0]
click at [137, 215] on div "Select S" at bounding box center [130, 214] width 20 height 16
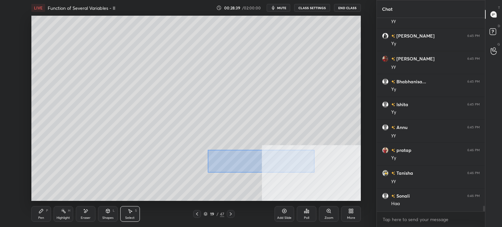
drag, startPoint x: 229, startPoint y: 163, endPoint x: 293, endPoint y: 163, distance: 64.1
click at [313, 172] on div "0 ° Undo Copy Paste here Duplicate Duplicate to new slide Delete" at bounding box center [196, 108] width 330 height 185
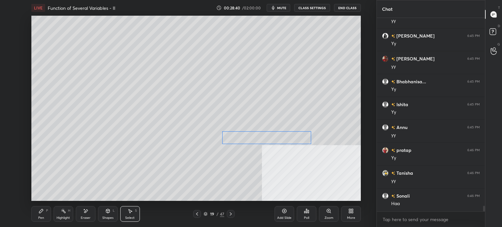
drag, startPoint x: 288, startPoint y: 162, endPoint x: 294, endPoint y: 140, distance: 22.6
click at [300, 139] on div "0 ° Undo Copy Paste here Duplicate Duplicate to new slide Delete" at bounding box center [196, 108] width 330 height 185
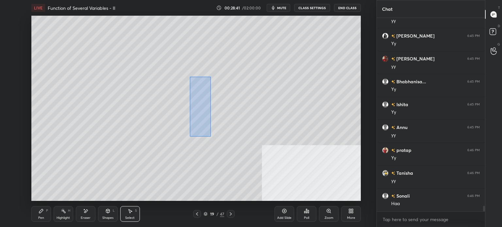
drag, startPoint x: 192, startPoint y: 79, endPoint x: 210, endPoint y: 137, distance: 60.4
click at [210, 137] on div "0 ° Undo Copy Paste here Duplicate Duplicate to new slide Delete" at bounding box center [196, 108] width 330 height 185
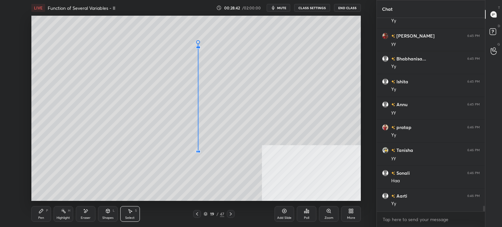
scroll to position [6495, 0]
drag, startPoint x: 206, startPoint y: 197, endPoint x: 201, endPoint y: 156, distance: 41.1
click at [201, 156] on div at bounding box center [202, 156] width 3 height 3
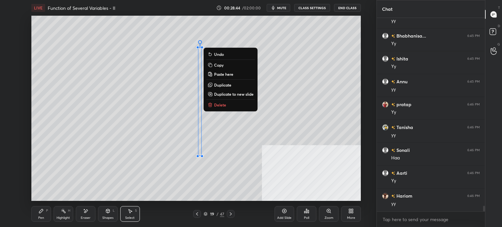
click at [108, 217] on div "Shapes" at bounding box center [107, 218] width 11 height 3
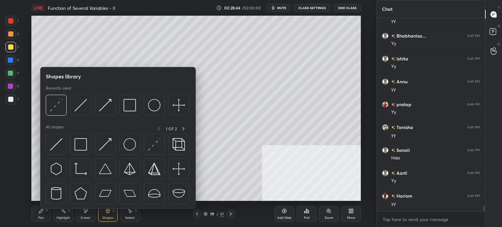
scroll to position [6517, 0]
click at [156, 146] on img at bounding box center [154, 144] width 12 height 12
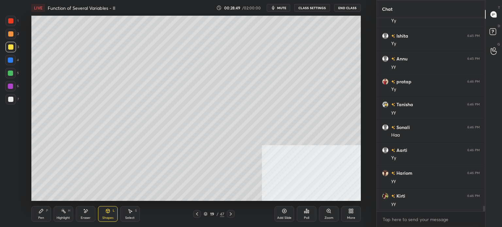
click at [10, 36] on div at bounding box center [10, 33] width 5 height 5
click at [11, 52] on div at bounding box center [11, 47] width 10 height 10
click at [45, 212] on div "Pen P" at bounding box center [41, 214] width 20 height 16
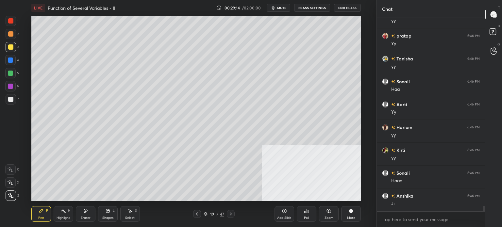
click at [85, 217] on div "Eraser" at bounding box center [86, 218] width 10 height 3
click at [39, 217] on div "Pen" at bounding box center [41, 218] width 6 height 3
click at [132, 214] on div "Select S" at bounding box center [130, 214] width 20 height 16
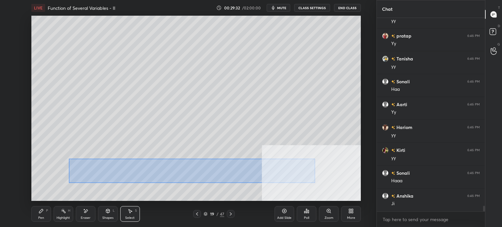
drag, startPoint x: 69, startPoint y: 159, endPoint x: 317, endPoint y: 183, distance: 248.4
click at [317, 183] on div "0 ° Undo Copy Paste here Duplicate Duplicate to new slide Delete" at bounding box center [196, 108] width 330 height 185
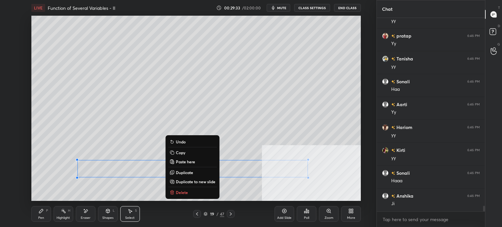
click at [185, 173] on p "Duplicate" at bounding box center [184, 172] width 17 height 5
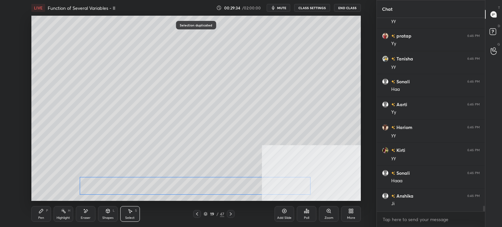
drag, startPoint x: 156, startPoint y: 180, endPoint x: 142, endPoint y: 183, distance: 15.1
click at [150, 184] on div "0 ° Undo Copy Paste here Duplicate Duplicate to new slide Delete" at bounding box center [196, 108] width 330 height 185
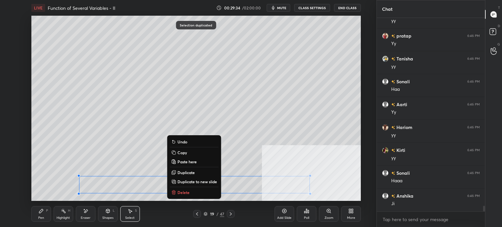
click at [31, 174] on div "0 ° Undo Copy Paste here Duplicate Duplicate to new slide Delete" at bounding box center [196, 108] width 330 height 185
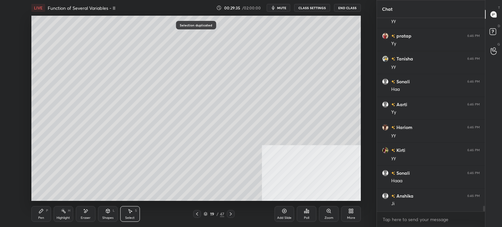
click at [84, 215] on div "Eraser" at bounding box center [86, 214] width 20 height 16
click at [45, 217] on div "Pen P" at bounding box center [41, 214] width 20 height 16
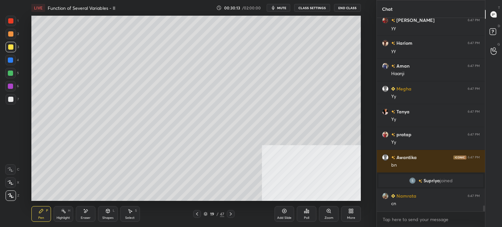
scroll to position [6278, 0]
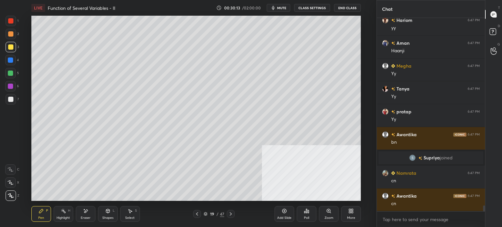
click at [9, 204] on div "1 2 3 4 5 6 7 C X Z E E Erase all H H LIVE Function of Several Variables - II 0…" at bounding box center [186, 113] width 372 height 227
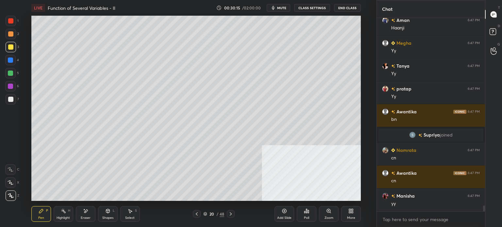
scroll to position [6324, 0]
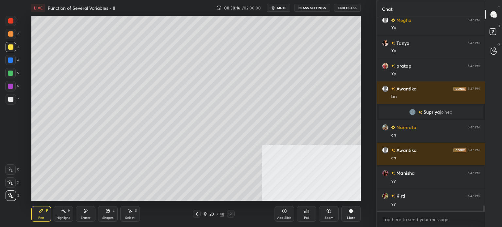
click at [7, 36] on div at bounding box center [11, 34] width 10 height 10
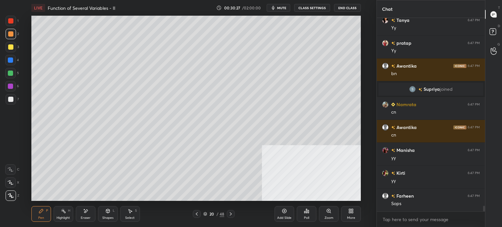
scroll to position [6370, 0]
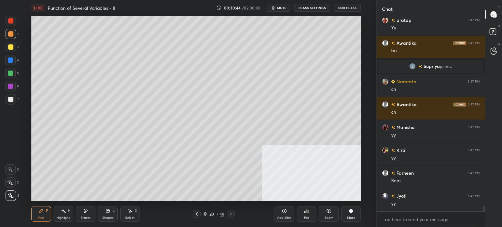
click at [85, 219] on div "Eraser" at bounding box center [86, 218] width 10 height 3
click at [37, 216] on div "Pen P" at bounding box center [41, 214] width 20 height 16
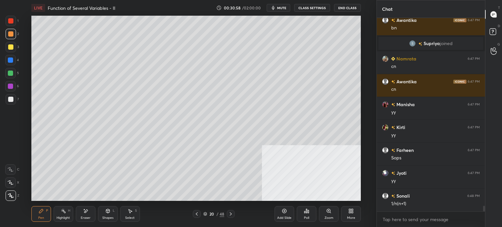
scroll to position [6415, 0]
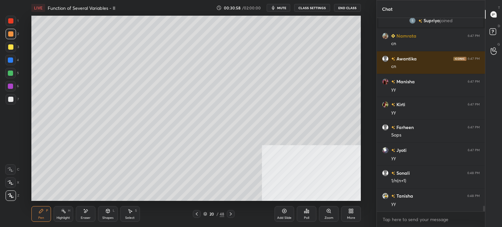
click at [82, 219] on div "Eraser" at bounding box center [86, 218] width 10 height 3
click at [44, 216] on div "Pen P" at bounding box center [41, 214] width 20 height 16
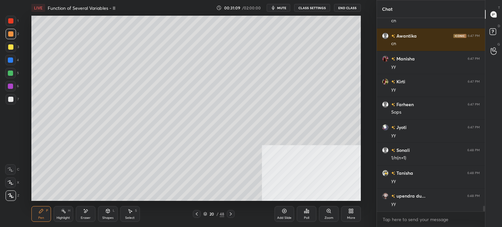
click at [13, 99] on div at bounding box center [11, 99] width 10 height 10
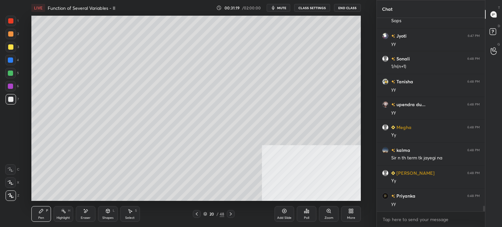
scroll to position [6553, 0]
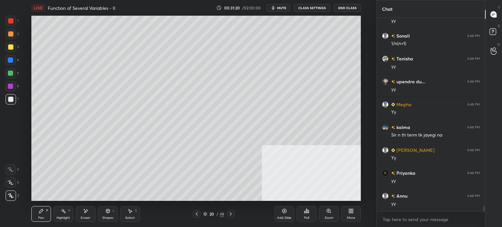
click at [13, 99] on div at bounding box center [10, 99] width 5 height 5
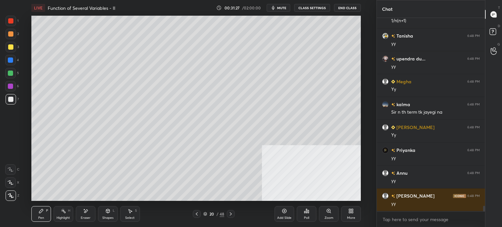
click at [131, 218] on div "Select" at bounding box center [129, 218] width 9 height 3
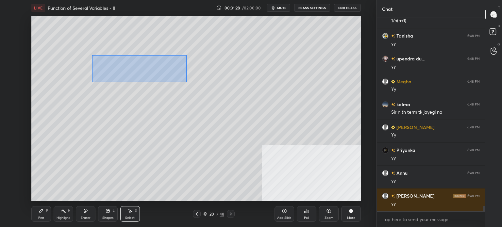
drag, startPoint x: 115, startPoint y: 73, endPoint x: 186, endPoint y: 82, distance: 72.2
click at [186, 82] on div "0 ° Undo Copy Paste here Duplicate Duplicate to new slide Delete" at bounding box center [196, 108] width 330 height 185
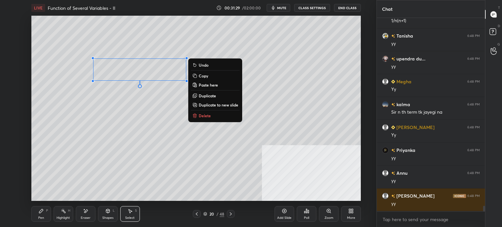
click at [208, 95] on p "Duplicate" at bounding box center [207, 95] width 17 height 5
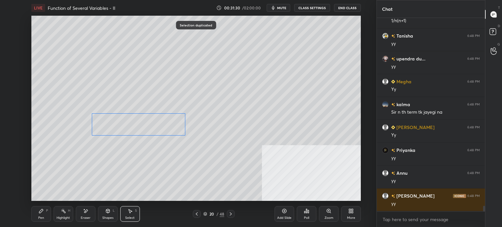
drag, startPoint x: 135, startPoint y: 97, endPoint x: 126, endPoint y: 125, distance: 29.1
click at [126, 125] on div "0 ° Undo Copy Paste here Duplicate Duplicate to new slide Delete" at bounding box center [196, 108] width 330 height 185
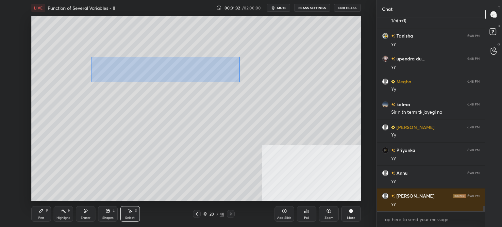
drag, startPoint x: 105, startPoint y: 68, endPoint x: 250, endPoint y: 86, distance: 146.4
click at [240, 81] on div "0 ° Undo Copy Paste here Duplicate Duplicate to new slide Delete" at bounding box center [196, 108] width 330 height 185
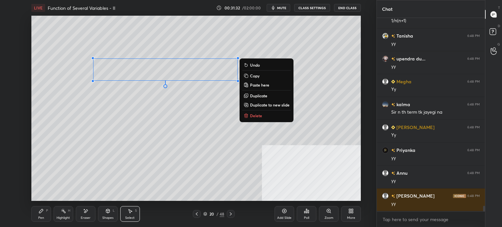
click at [260, 94] on p "Duplicate" at bounding box center [258, 95] width 17 height 5
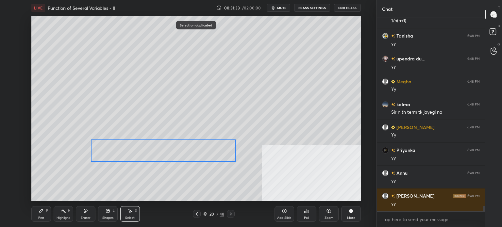
drag, startPoint x: 183, startPoint y: 95, endPoint x: 176, endPoint y: 148, distance: 53.9
click at [176, 148] on div "0 ° Undo Copy Paste here Duplicate Duplicate to new slide Delete" at bounding box center [196, 108] width 330 height 185
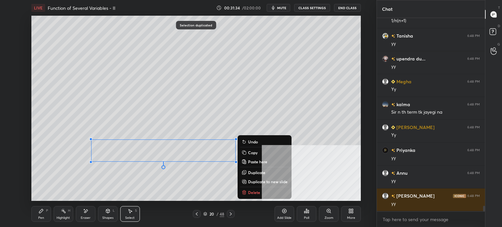
click at [39, 213] on icon at bounding box center [41, 211] width 5 height 5
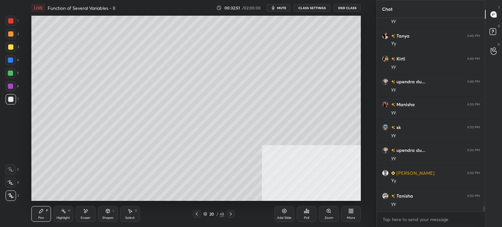
scroll to position [6990, 0]
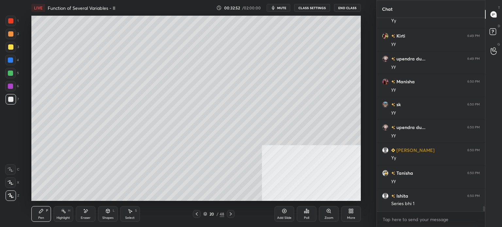
click at [130, 219] on div "Select" at bounding box center [129, 218] width 9 height 3
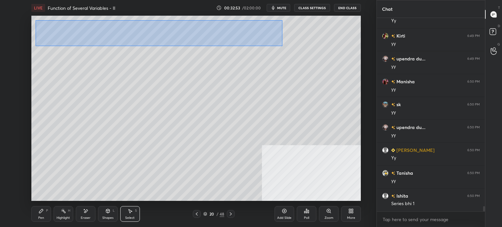
scroll to position [6997, 0]
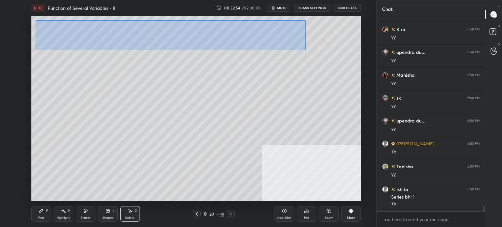
drag, startPoint x: 61, startPoint y: 28, endPoint x: 304, endPoint y: 50, distance: 244.0
click at [305, 50] on div "0 ° Undo Copy Paste here Duplicate Duplicate to new slide Delete" at bounding box center [196, 108] width 330 height 185
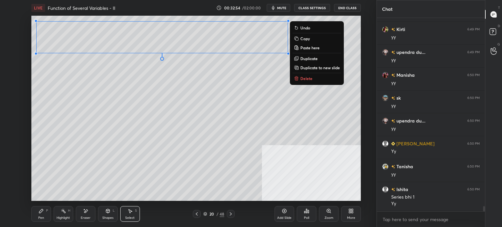
click at [327, 68] on p "Duplicate to new slide" at bounding box center [321, 67] width 40 height 5
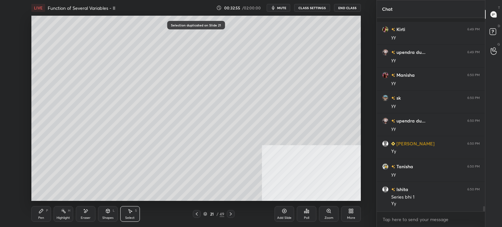
scroll to position [7026, 0]
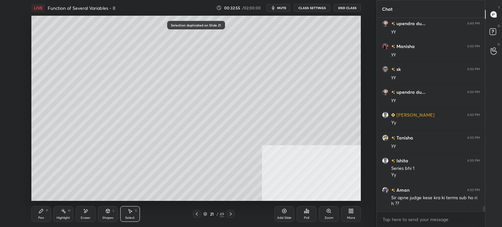
click at [38, 219] on div "Pen" at bounding box center [41, 218] width 6 height 3
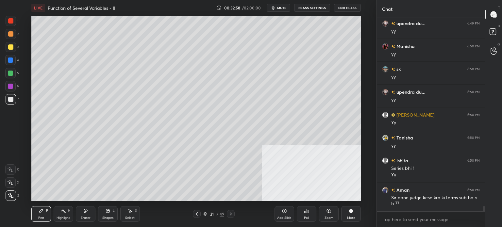
scroll to position [7049, 0]
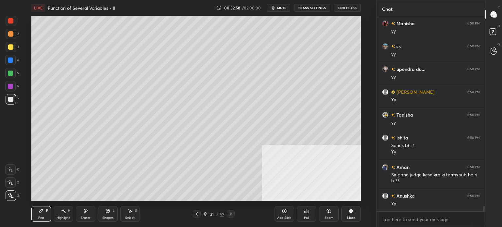
click at [11, 48] on div at bounding box center [10, 46] width 5 height 5
click at [88, 217] on div "Eraser" at bounding box center [86, 218] width 10 height 3
click at [41, 217] on div "Pen" at bounding box center [41, 218] width 6 height 3
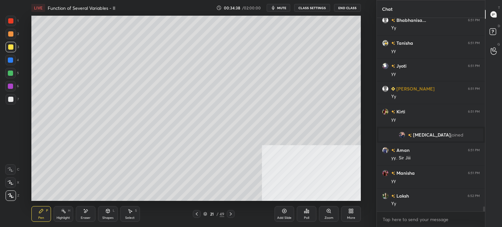
scroll to position [7330, 0]
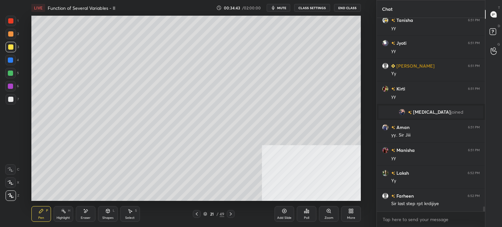
click at [370, 103] on div "Setting up your live class Poll for secs No correct answer Start poll" at bounding box center [196, 108] width 351 height 185
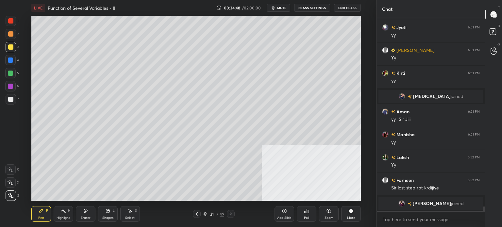
click at [209, 214] on div "21" at bounding box center [212, 214] width 7 height 4
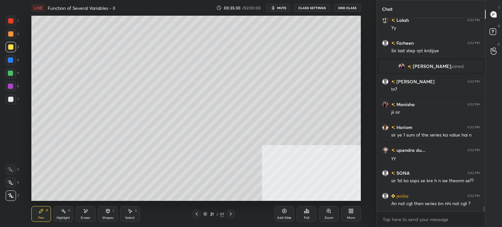
scroll to position [7487, 0]
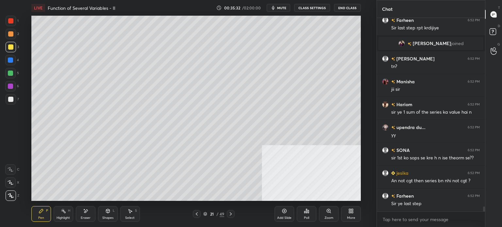
click at [286, 5] on button "mute" at bounding box center [279, 8] width 24 height 8
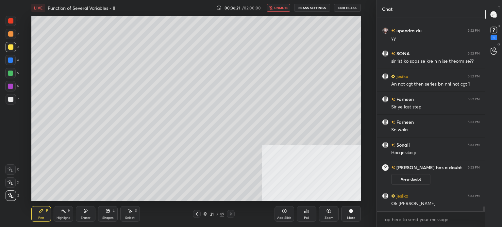
scroll to position [7535, 0]
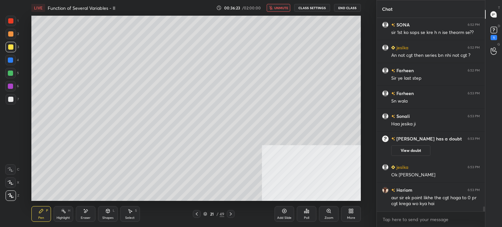
click at [276, 5] on button "unmute" at bounding box center [279, 8] width 24 height 8
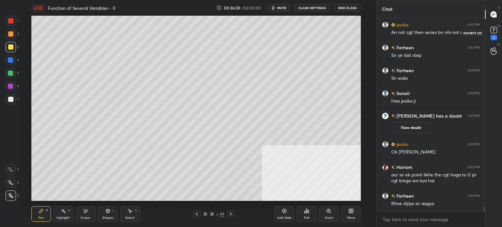
click at [497, 32] on icon at bounding box center [494, 30] width 10 height 10
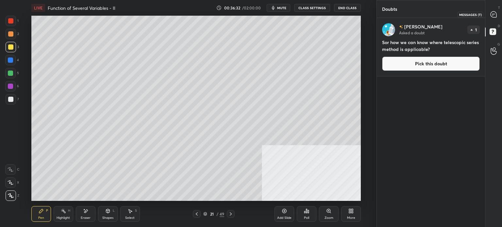
click at [499, 15] on div at bounding box center [494, 15] width 13 height 12
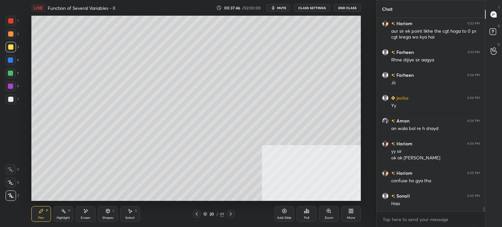
scroll to position [7871, 0]
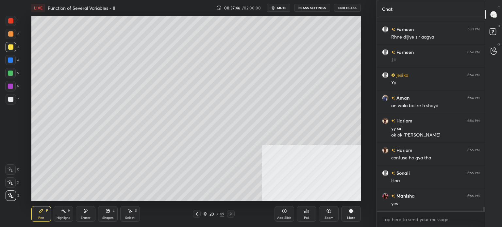
click at [204, 212] on icon at bounding box center [205, 214] width 4 height 4
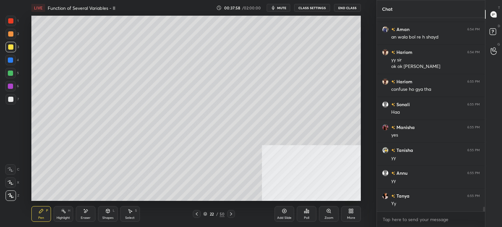
scroll to position [7962, 0]
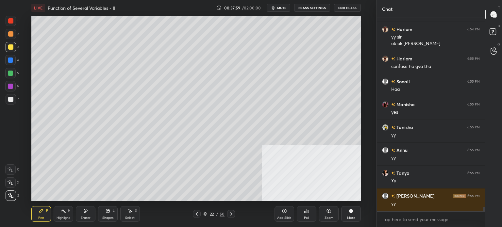
click at [208, 215] on div "22 / 50" at bounding box center [213, 214] width 21 height 6
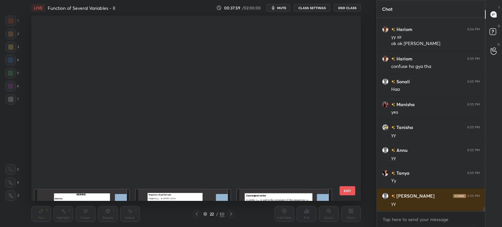
scroll to position [183, 327]
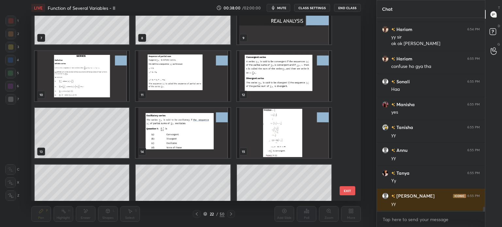
click at [116, 176] on div "4 5 6 7 8 9 10 11 12 13 14 15 16 17 18" at bounding box center [190, 108] width 318 height 185
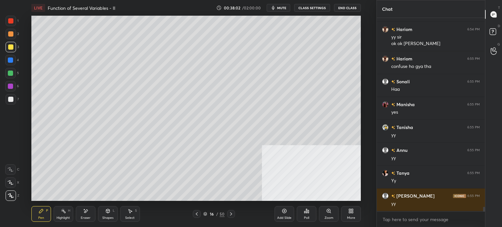
click at [10, 34] on div at bounding box center [10, 33] width 5 height 5
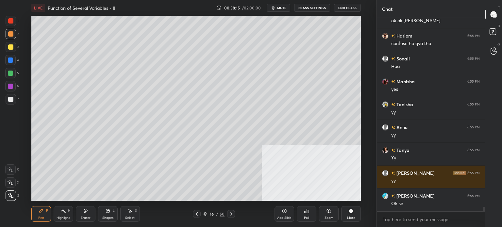
click at [366, 45] on div "Setting up your live class Poll for secs No correct answer Start poll" at bounding box center [196, 108] width 351 height 185
drag, startPoint x: 124, startPoint y: 216, endPoint x: 117, endPoint y: 209, distance: 9.5
click at [124, 215] on div "Select S" at bounding box center [130, 214] width 20 height 16
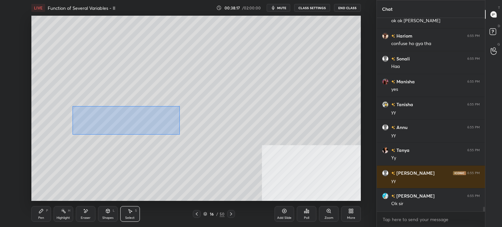
drag, startPoint x: 73, startPoint y: 106, endPoint x: 191, endPoint y: 134, distance: 121.7
click at [191, 134] on div "0 ° Undo Copy Paste here Duplicate Duplicate to new slide Delete" at bounding box center [196, 108] width 330 height 185
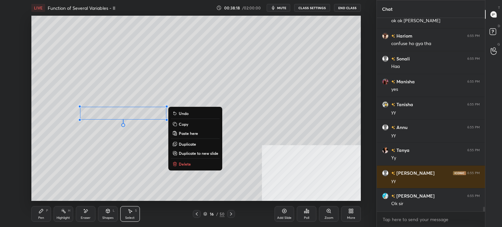
click at [188, 122] on button "Copy" at bounding box center [195, 124] width 49 height 8
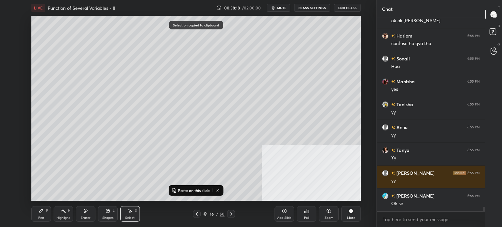
click at [206, 216] on icon at bounding box center [205, 214] width 4 height 4
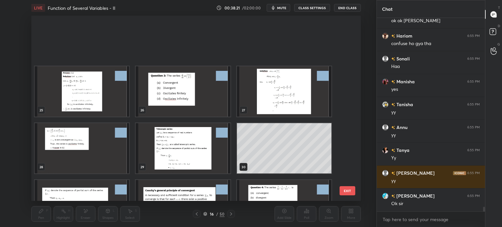
scroll to position [483, 0]
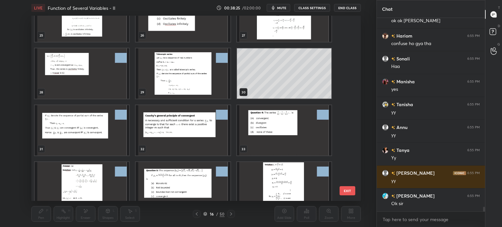
click at [79, 137] on img "grid" at bounding box center [82, 130] width 95 height 50
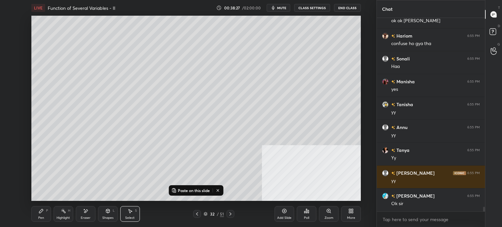
click at [186, 194] on button "Paste on this slide" at bounding box center [190, 191] width 41 height 8
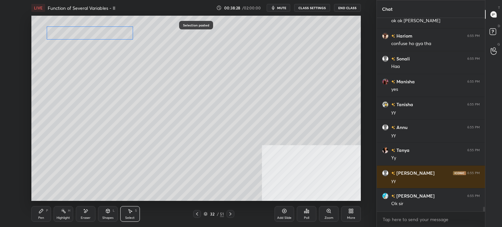
drag, startPoint x: 103, startPoint y: 87, endPoint x: 81, endPoint y: 50, distance: 42.6
click at [80, 31] on div "0 ° Undo Copy Paste here Duplicate Duplicate to new slide Delete" at bounding box center [196, 108] width 330 height 185
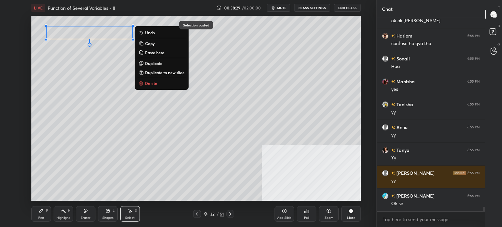
click at [37, 215] on div "Pen P" at bounding box center [41, 214] width 20 height 16
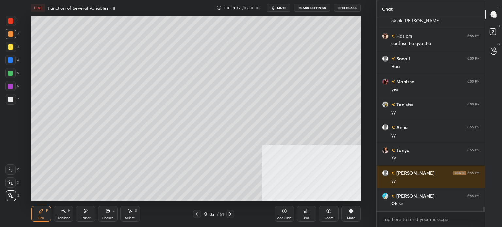
click at [12, 49] on div at bounding box center [10, 46] width 5 height 5
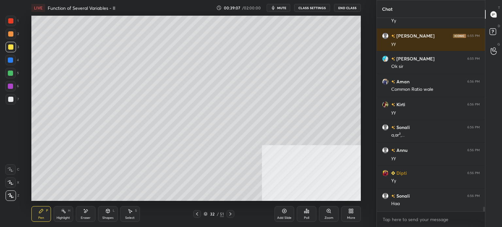
scroll to position [8138, 0]
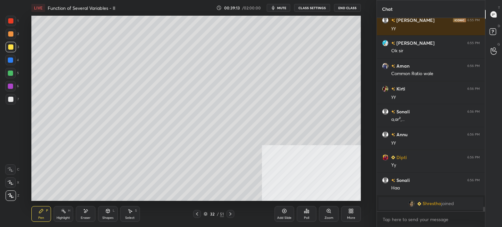
click at [12, 36] on div at bounding box center [11, 34] width 10 height 10
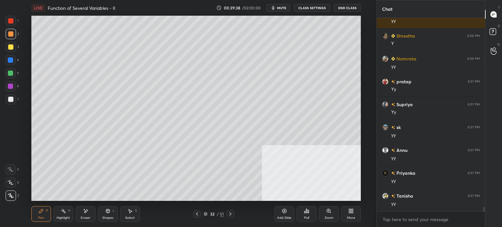
scroll to position [8236, 0]
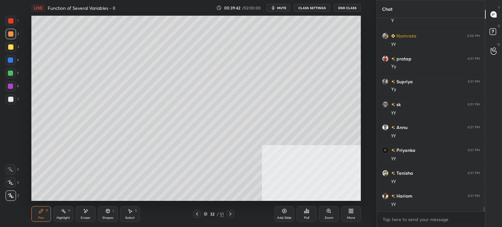
click at [107, 217] on div "Shapes" at bounding box center [107, 218] width 11 height 3
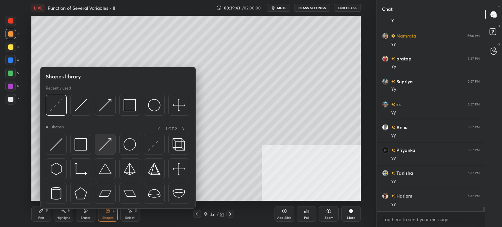
click at [104, 145] on img at bounding box center [105, 144] width 12 height 12
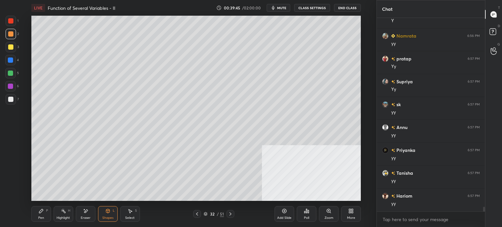
click at [43, 214] on icon at bounding box center [41, 211] width 5 height 5
click at [10, 102] on div at bounding box center [11, 99] width 10 height 10
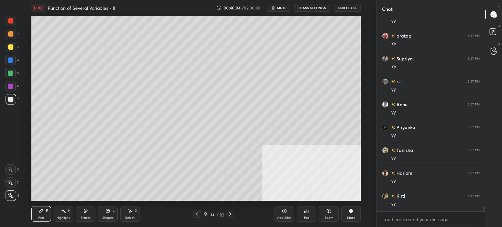
click at [109, 218] on div "Shapes" at bounding box center [107, 218] width 11 height 3
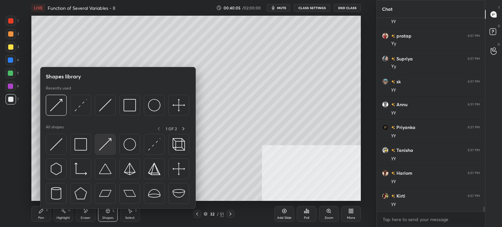
click at [106, 147] on img at bounding box center [105, 144] width 12 height 12
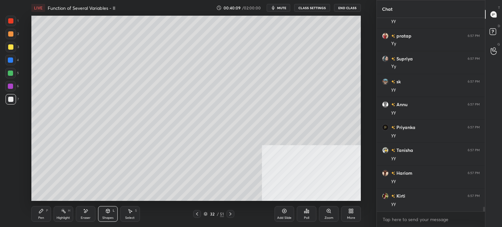
click at [40, 215] on div "Pen P" at bounding box center [41, 214] width 20 height 16
click at [82, 214] on div "Eraser" at bounding box center [86, 214] width 20 height 16
click at [10, 168] on icon at bounding box center [10, 169] width 5 height 5
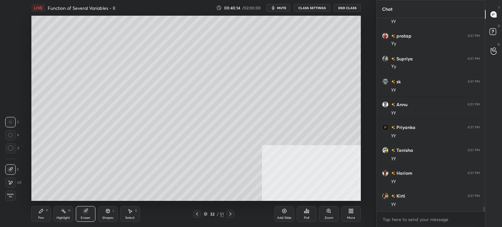
click at [41, 215] on div "Pen P" at bounding box center [41, 214] width 20 height 16
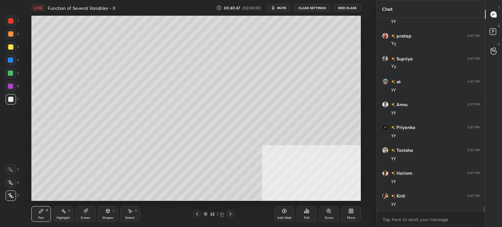
scroll to position [8282, 0]
click at [105, 215] on div "Shapes L" at bounding box center [108, 214] width 20 height 16
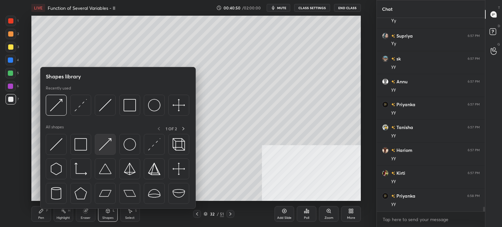
click at [105, 146] on img at bounding box center [105, 144] width 12 height 12
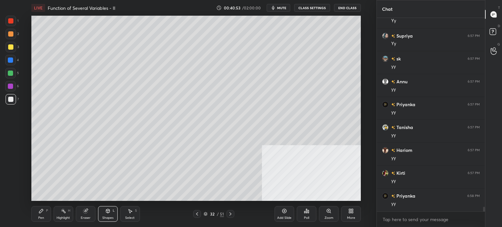
click at [43, 212] on icon at bounding box center [41, 211] width 5 height 5
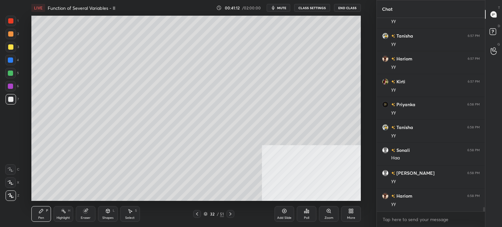
scroll to position [8397, 0]
click at [12, 47] on div at bounding box center [10, 46] width 5 height 5
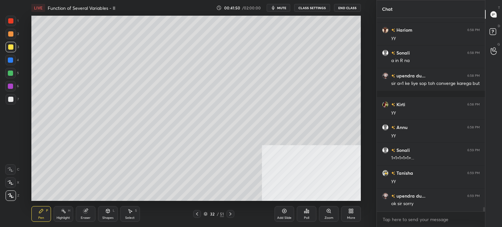
scroll to position [8563, 0]
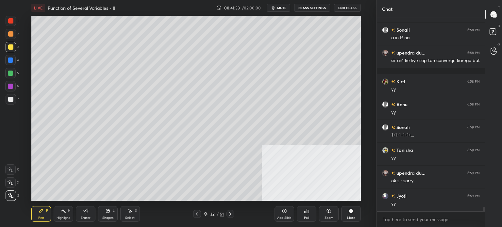
click at [209, 215] on div "32" at bounding box center [212, 214] width 7 height 4
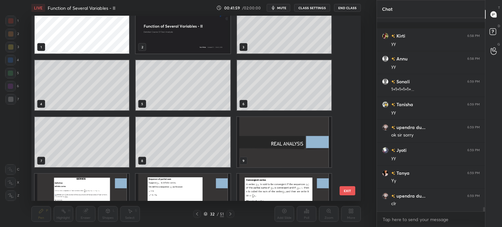
scroll to position [15, 0]
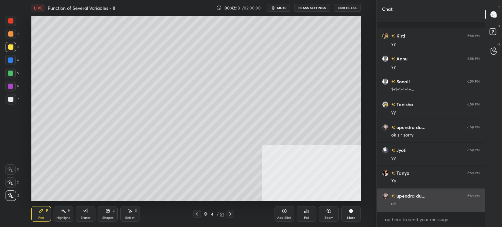
click at [433, 205] on div "clr" at bounding box center [435, 204] width 89 height 7
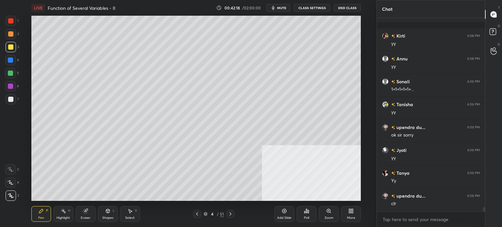
click at [208, 216] on div "4 / 51" at bounding box center [214, 214] width 20 height 6
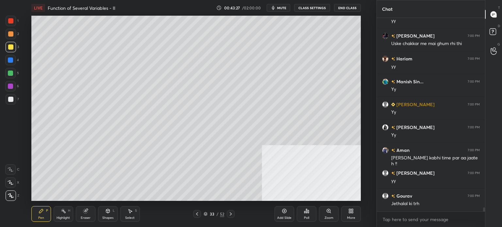
scroll to position [9456, 0]
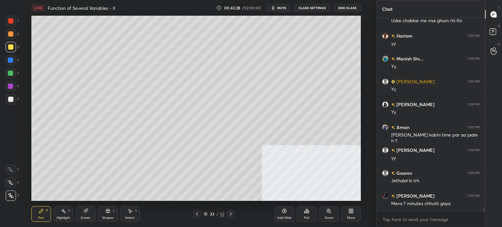
click at [368, 95] on div "Setting up your live class Poll for secs No correct answer Start poll" at bounding box center [196, 108] width 351 height 185
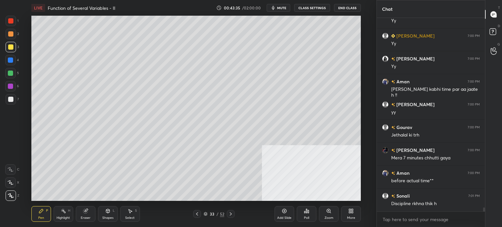
scroll to position [9524, 0]
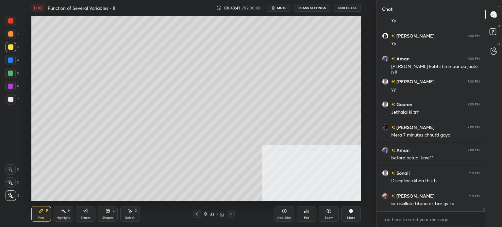
click at [205, 213] on icon at bounding box center [206, 214] width 4 height 4
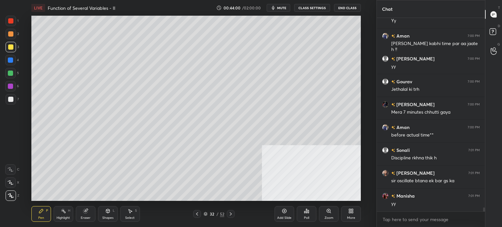
drag, startPoint x: 131, startPoint y: 214, endPoint x: 131, endPoint y: 204, distance: 10.5
click at [131, 214] on div "Select S" at bounding box center [130, 214] width 20 height 16
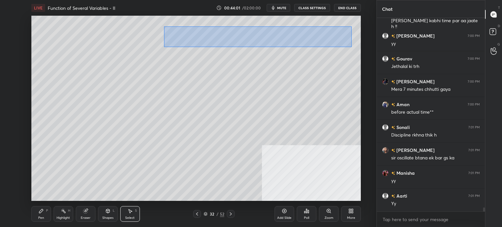
drag, startPoint x: 165, startPoint y: 27, endPoint x: 351, endPoint y: 49, distance: 186.7
click at [351, 49] on div "0 ° Undo Copy Paste here Duplicate Duplicate to new slide Delete" at bounding box center [196, 108] width 330 height 185
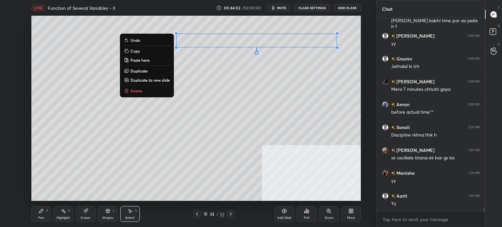
scroll to position [9593, 0]
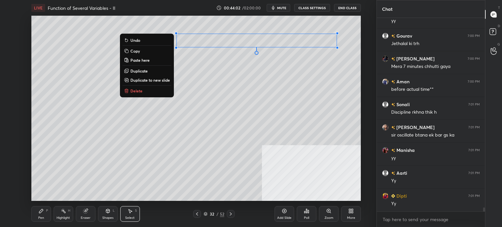
click at [150, 79] on p "Duplicate to new slide" at bounding box center [150, 80] width 40 height 5
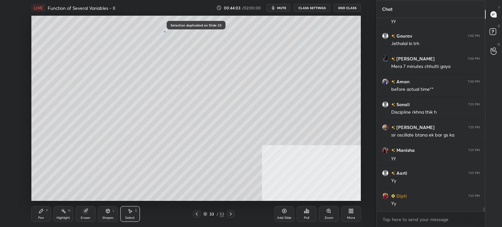
scroll to position [9616, 0]
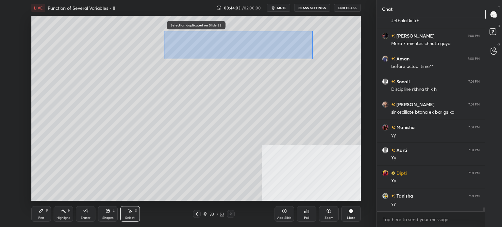
drag, startPoint x: 165, startPoint y: 32, endPoint x: 355, endPoint y: 59, distance: 191.2
click at [355, 59] on div "0 ° Undo Copy Paste here Duplicate Duplicate to new slide Delete" at bounding box center [196, 108] width 330 height 185
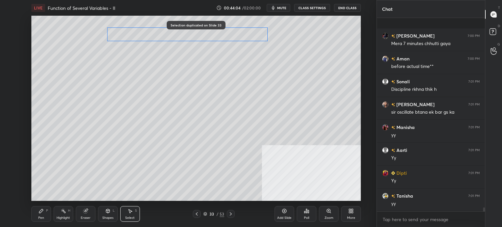
scroll to position [9662, 0]
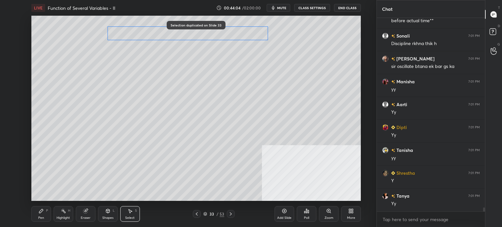
drag, startPoint x: 310, startPoint y: 46, endPoint x: 249, endPoint y: 38, distance: 62.4
click at [249, 38] on div "0 ° Undo Copy Paste here Duplicate Duplicate to new slide Delete" at bounding box center [196, 108] width 330 height 185
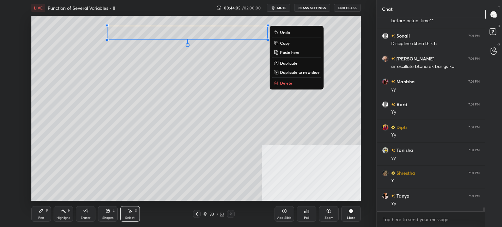
click at [39, 218] on div "Pen" at bounding box center [41, 218] width 6 height 3
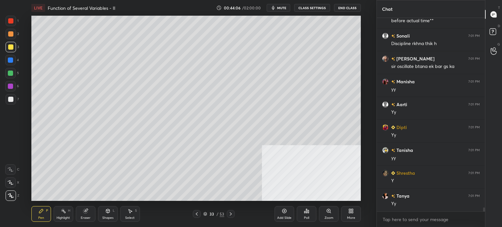
drag, startPoint x: 7, startPoint y: 102, endPoint x: 14, endPoint y: 96, distance: 8.8
click at [8, 102] on div at bounding box center [11, 99] width 10 height 10
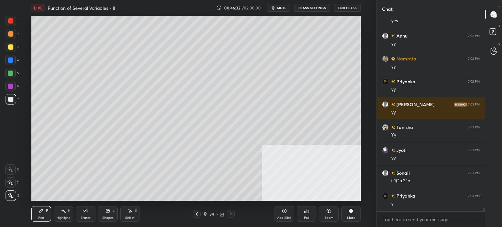
scroll to position [10509, 0]
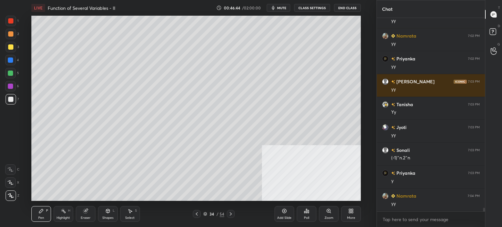
drag, startPoint x: 128, startPoint y: 213, endPoint x: 118, endPoint y: 201, distance: 15.5
click at [127, 212] on div "Select S" at bounding box center [130, 214] width 20 height 16
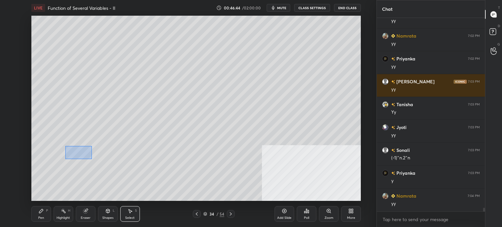
scroll to position [10532, 0]
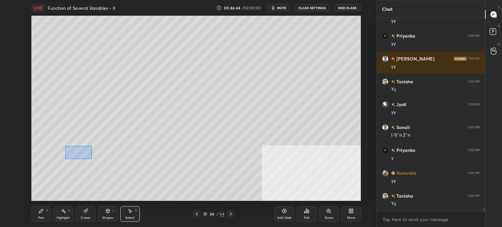
drag, startPoint x: 92, startPoint y: 159, endPoint x: 113, endPoint y: 164, distance: 21.5
click at [120, 168] on div "0 ° Undo Copy Paste here Duplicate Duplicate to new slide Delete" at bounding box center [196, 108] width 330 height 185
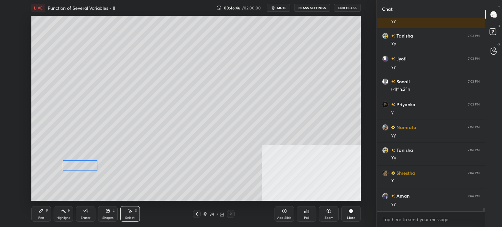
drag, startPoint x: 96, startPoint y: 156, endPoint x: 66, endPoint y: 135, distance: 36.7
click at [89, 167] on div "0 ° Undo Copy Paste here Duplicate Duplicate to new slide Delete" at bounding box center [196, 108] width 330 height 185
drag, startPoint x: 76, startPoint y: 133, endPoint x: 111, endPoint y: 141, distance: 35.9
click at [115, 144] on div "0 ° Undo Copy Paste here Duplicate Duplicate to new slide Delete" at bounding box center [196, 108] width 330 height 185
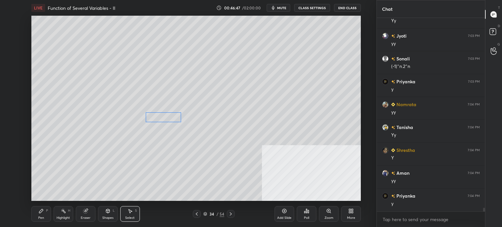
drag, startPoint x: 101, startPoint y: 137, endPoint x: 156, endPoint y: 131, distance: 55.2
click at [173, 121] on div "0 ° Undo Copy Paste here Duplicate Duplicate to new slide Delete" at bounding box center [196, 108] width 330 height 185
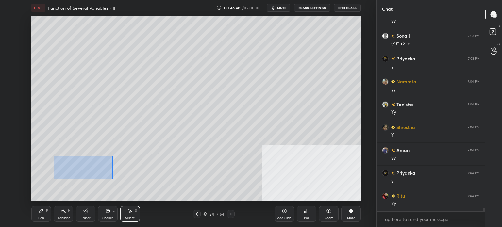
drag, startPoint x: 59, startPoint y: 160, endPoint x: 110, endPoint y: 177, distance: 53.7
click at [112, 178] on div "0 ° Undo Copy Paste here Duplicate Duplicate to new slide Delete" at bounding box center [196, 108] width 330 height 185
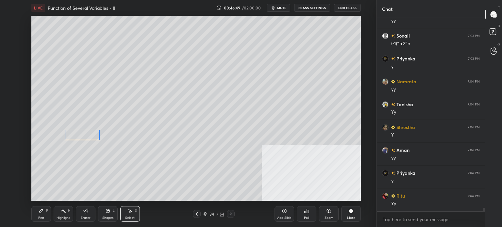
drag, startPoint x: 86, startPoint y: 162, endPoint x: 64, endPoint y: 175, distance: 25.0
click at [88, 134] on div "0 ° Undo Copy Paste here Duplicate Duplicate to new slide Delete" at bounding box center [196, 108] width 330 height 185
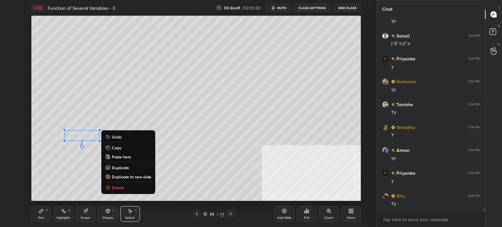
drag, startPoint x: 32, startPoint y: 216, endPoint x: 45, endPoint y: 205, distance: 16.6
click at [34, 216] on div "Pen P" at bounding box center [41, 214] width 20 height 16
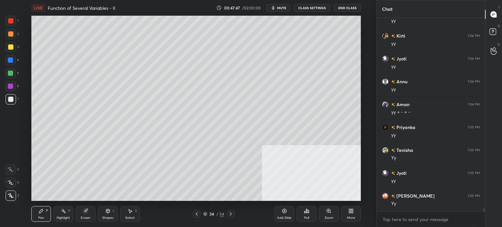
scroll to position [10967, 0]
click at [206, 214] on icon at bounding box center [205, 214] width 4 height 4
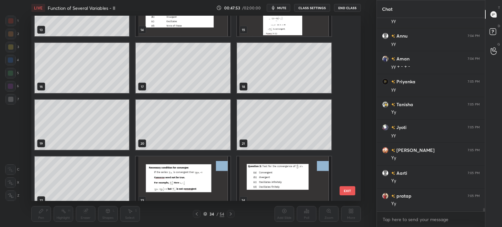
scroll to position [262, 0]
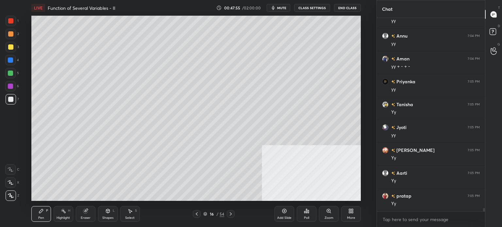
click at [16, 73] on div "5" at bounding box center [12, 73] width 14 height 10
click at [129, 214] on icon at bounding box center [130, 211] width 5 height 5
drag, startPoint x: 71, startPoint y: 128, endPoint x: 157, endPoint y: 162, distance: 92.8
click at [157, 162] on div "0 ° Undo Copy Paste here Duplicate Duplicate to new slide Delete" at bounding box center [196, 108] width 330 height 185
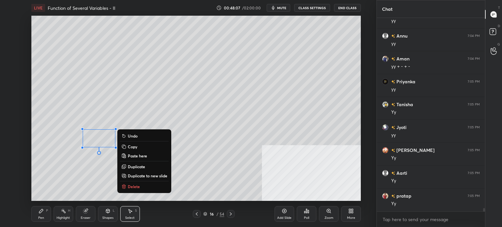
click at [140, 146] on button "Copy" at bounding box center [144, 147] width 49 height 8
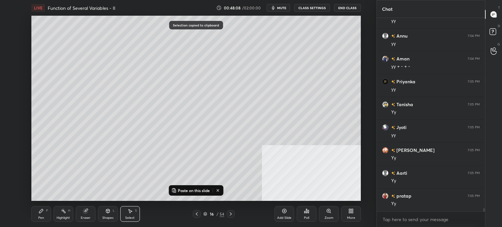
click at [209, 214] on div "16" at bounding box center [212, 214] width 7 height 4
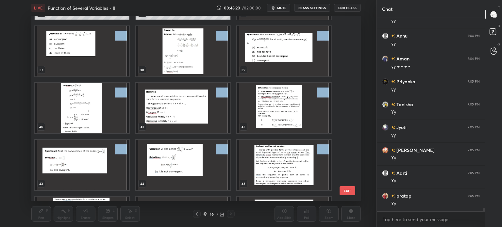
scroll to position [679, 0]
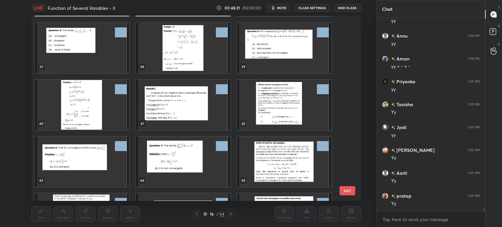
click at [282, 100] on img "grid" at bounding box center [284, 105] width 95 height 50
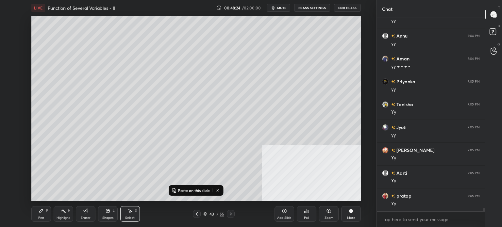
click at [44, 219] on div "Pen" at bounding box center [41, 218] width 6 height 3
click at [188, 188] on p "Paste on this slide" at bounding box center [194, 190] width 32 height 5
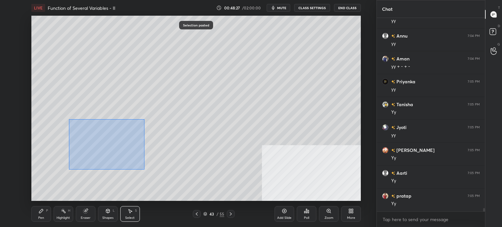
drag, startPoint x: 86, startPoint y: 133, endPoint x: 123, endPoint y: 153, distance: 42.2
click at [146, 171] on div "0 ° Undo Copy Paste here Duplicate Duplicate to new slide Delete" at bounding box center [196, 108] width 330 height 185
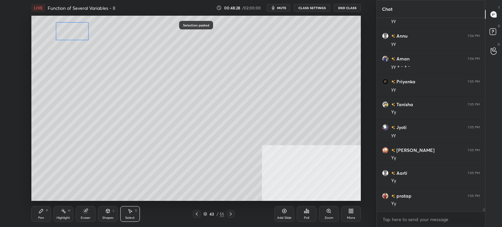
drag, startPoint x: 102, startPoint y: 137, endPoint x: 76, endPoint y: 39, distance: 101.5
click at [76, 30] on div "0 ° Undo Copy Paste here Duplicate Duplicate to new slide Delete" at bounding box center [196, 108] width 330 height 185
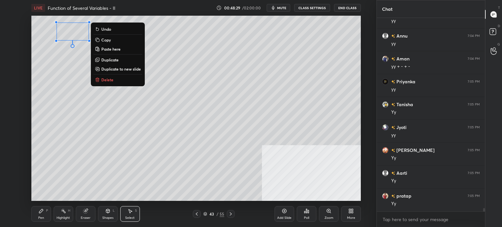
click at [44, 217] on div "Pen" at bounding box center [41, 218] width 6 height 3
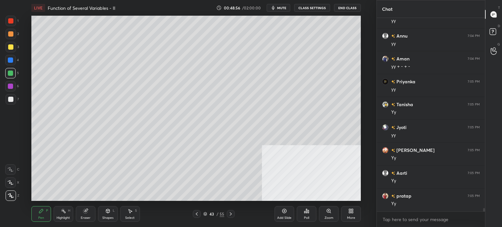
scroll to position [11012, 0]
click at [16, 48] on div "3" at bounding box center [12, 47] width 13 height 10
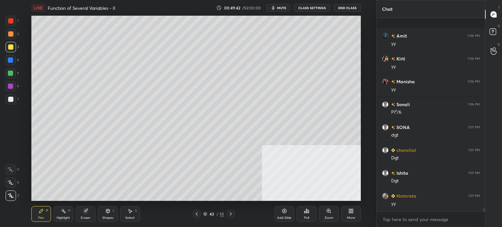
scroll to position [11402, 0]
click at [12, 100] on div at bounding box center [10, 99] width 5 height 5
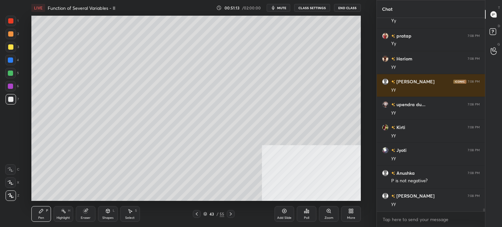
scroll to position [12049, 0]
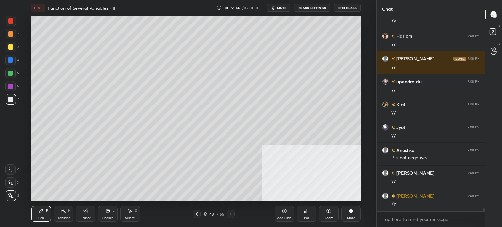
click at [271, 8] on button "mute" at bounding box center [279, 8] width 24 height 8
click at [281, 11] on button "unmute" at bounding box center [279, 8] width 24 height 8
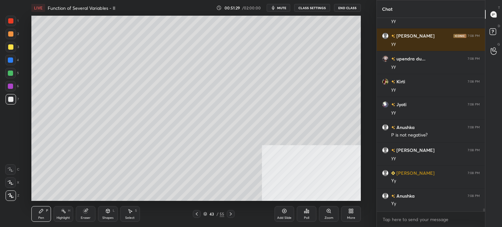
scroll to position [12095, 0]
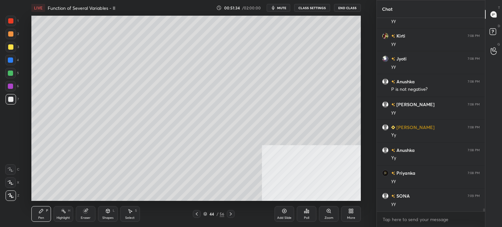
click at [12, 48] on div at bounding box center [10, 46] width 5 height 5
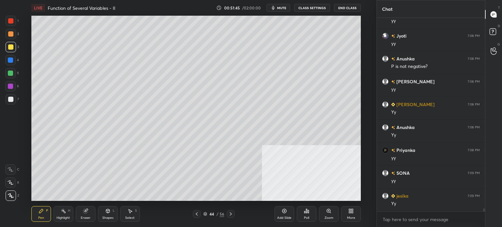
scroll to position [12164, 0]
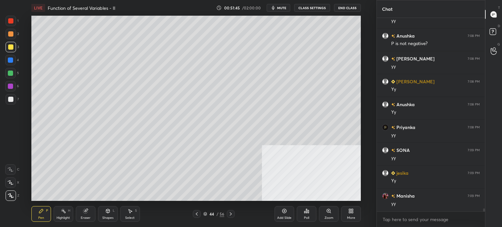
click at [280, 7] on span "mute" at bounding box center [281, 8] width 9 height 5
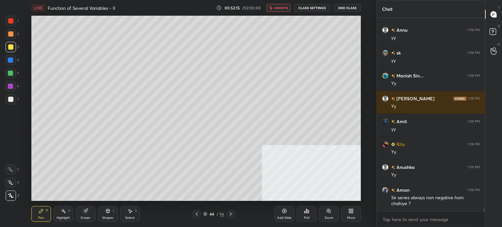
scroll to position [12375, 0]
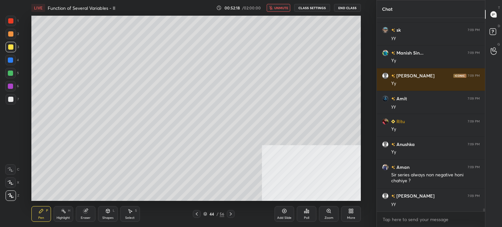
click at [283, 5] on button "unmute" at bounding box center [279, 8] width 24 height 8
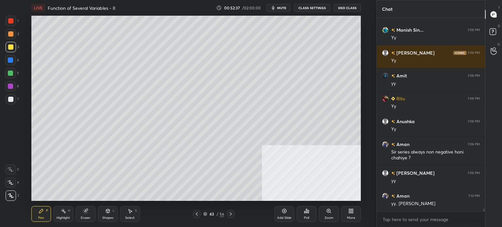
scroll to position [12421, 0]
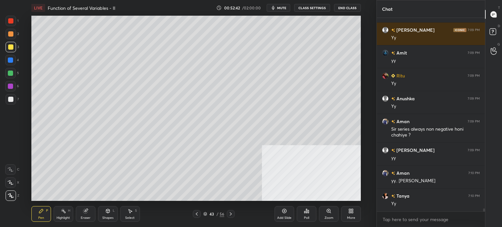
click at [204, 215] on icon at bounding box center [205, 214] width 4 height 4
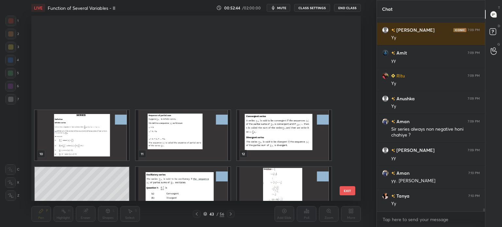
scroll to position [210, 0]
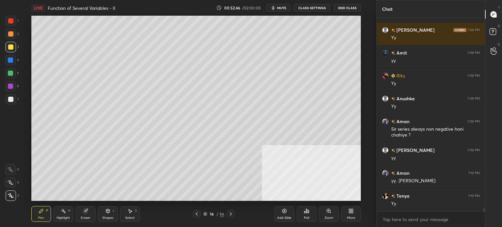
click at [11, 74] on div at bounding box center [10, 73] width 5 height 5
click at [11, 49] on div at bounding box center [10, 46] width 5 height 5
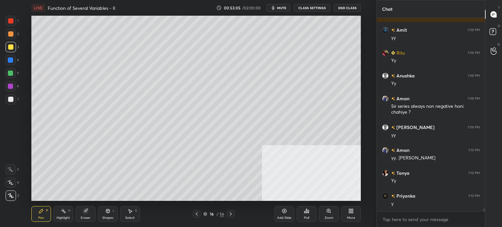
click at [131, 216] on div "Select S" at bounding box center [130, 214] width 20 height 16
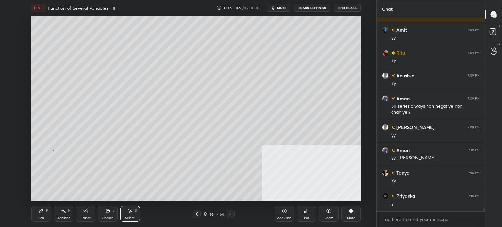
drag, startPoint x: 52, startPoint y: 150, endPoint x: 197, endPoint y: 177, distance: 147.0
click at [194, 177] on div "0 ° Undo Copy Paste here Duplicate Duplicate to new slide Delete" at bounding box center [196, 108] width 330 height 185
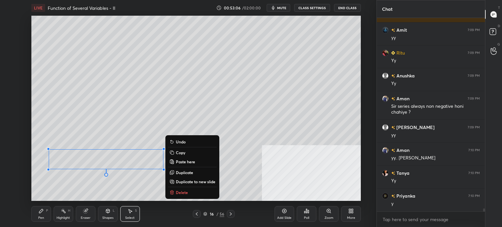
click at [186, 153] on button "Copy" at bounding box center [192, 153] width 49 height 8
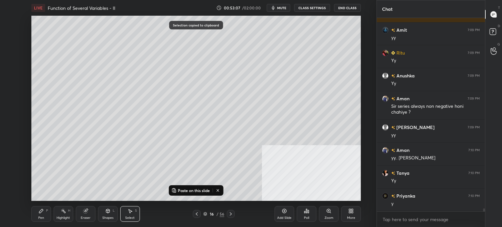
click at [210, 212] on div "16" at bounding box center [212, 214] width 7 height 4
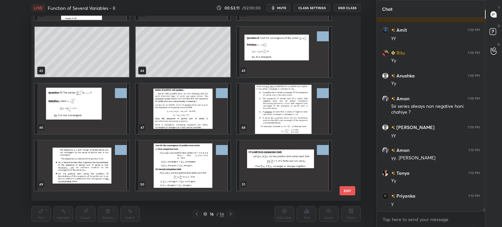
scroll to position [777, 0]
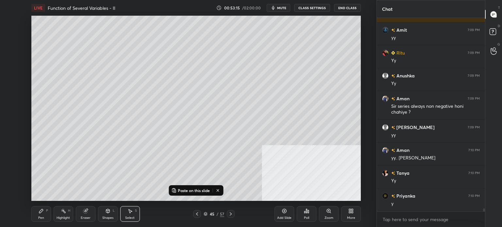
click at [192, 189] on p "Paste on this slide" at bounding box center [194, 190] width 32 height 5
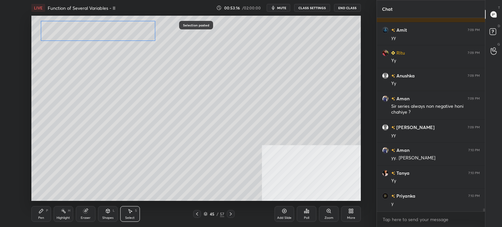
drag, startPoint x: 132, startPoint y: 165, endPoint x: 124, endPoint y: 36, distance: 128.8
click at [124, 36] on div "0 ° Undo Copy Paste here Duplicate Duplicate to new slide Delete" at bounding box center [196, 108] width 330 height 185
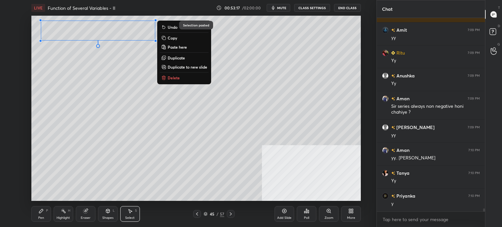
click at [122, 35] on div "0 ° Undo Copy Paste here Duplicate Duplicate to new slide Delete" at bounding box center [196, 108] width 330 height 185
click at [42, 214] on div "Pen P" at bounding box center [41, 214] width 20 height 16
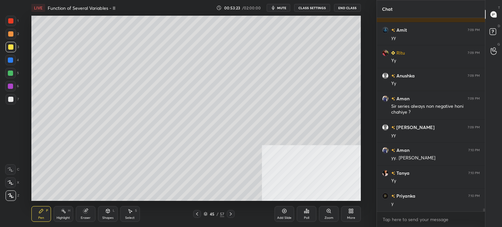
click at [8, 35] on div at bounding box center [10, 33] width 5 height 5
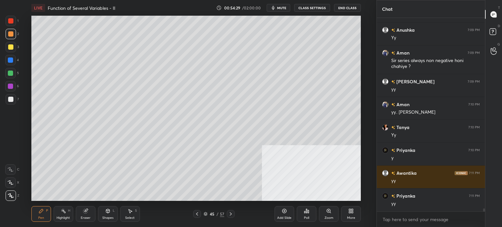
scroll to position [12513, 0]
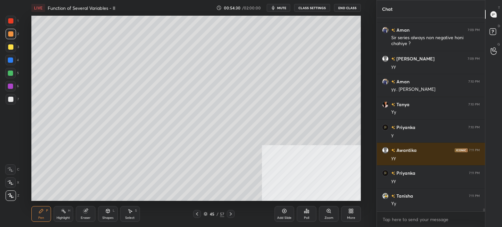
click at [12, 100] on div at bounding box center [10, 99] width 5 height 5
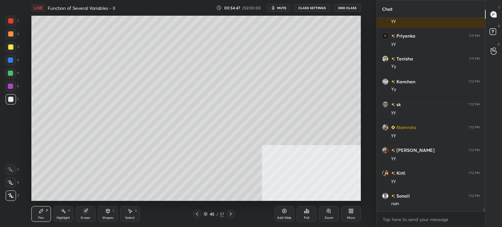
scroll to position [12673, 0]
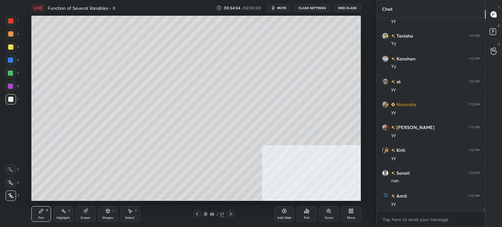
click at [10, 97] on div at bounding box center [10, 99] width 5 height 5
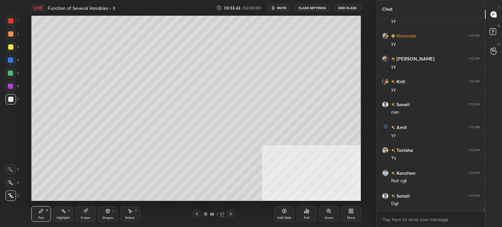
scroll to position [12765, 0]
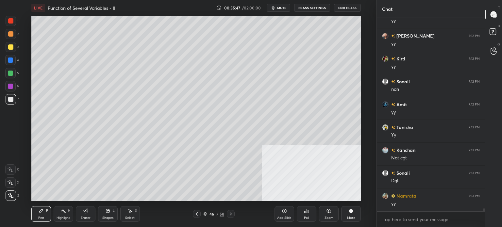
drag, startPoint x: 9, startPoint y: 45, endPoint x: 26, endPoint y: 40, distance: 17.5
click at [10, 46] on div at bounding box center [10, 46] width 5 height 5
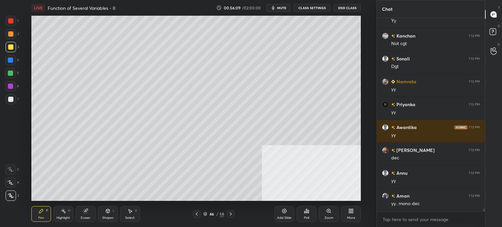
scroll to position [12902, 0]
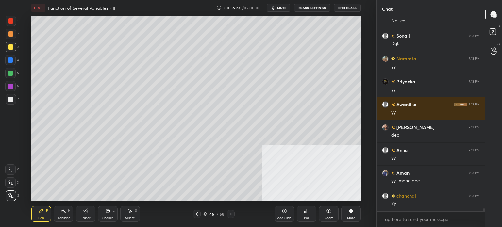
click at [81, 212] on div "Eraser" at bounding box center [86, 214] width 20 height 16
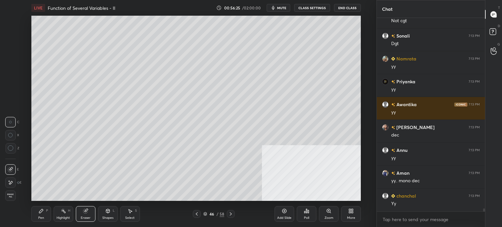
click at [41, 217] on div "Pen" at bounding box center [41, 218] width 6 height 3
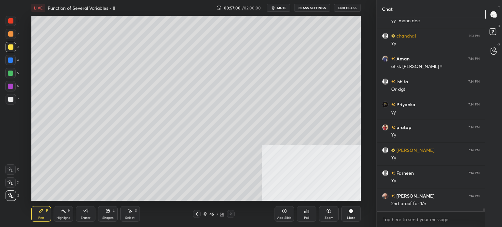
scroll to position [13085, 0]
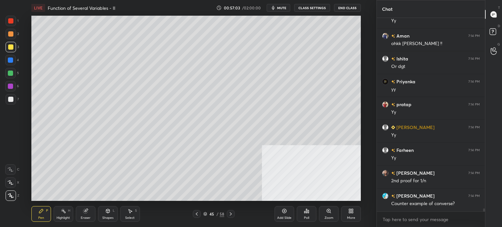
click at [374, 104] on div "1 2 3 4 5 6 7 C X Z C X Z E E Erase all H H LIVE Function of Several Variables …" at bounding box center [188, 113] width 377 height 227
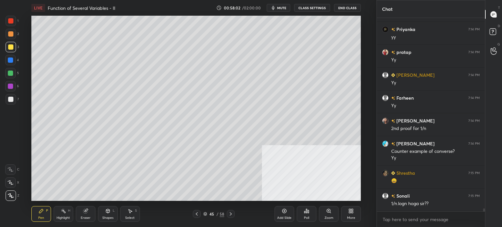
scroll to position [13166, 0]
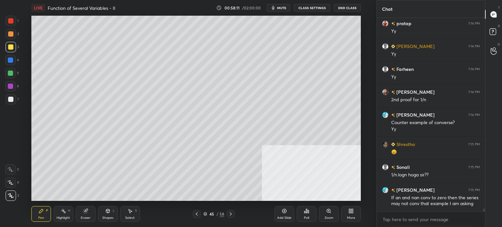
click at [132, 214] on div "Select S" at bounding box center [130, 214] width 20 height 16
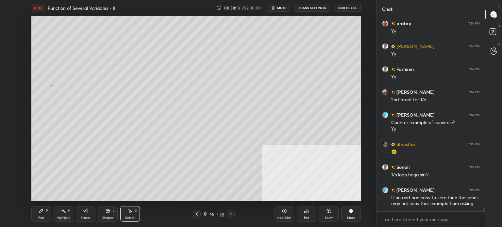
click at [51, 86] on div "0 ° Undo Copy Paste here Duplicate Duplicate to new slide Delete" at bounding box center [196, 108] width 330 height 185
drag, startPoint x: 43, startPoint y: 212, endPoint x: 42, endPoint y: 202, distance: 9.6
click at [43, 212] on icon at bounding box center [41, 211] width 5 height 5
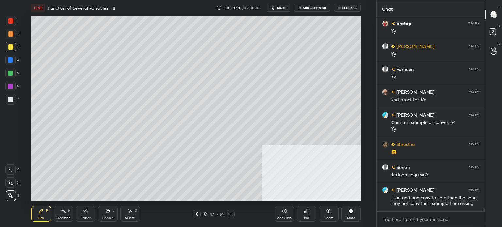
click at [11, 35] on div at bounding box center [10, 33] width 5 height 5
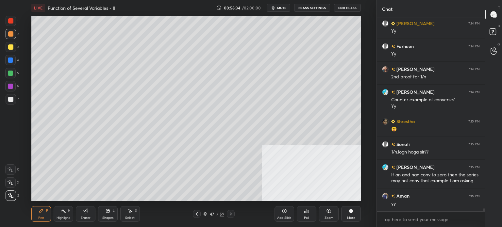
scroll to position [13218, 0]
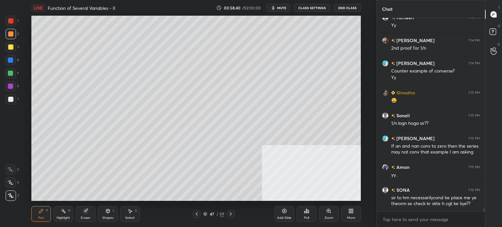
click at [9, 47] on div at bounding box center [10, 46] width 5 height 5
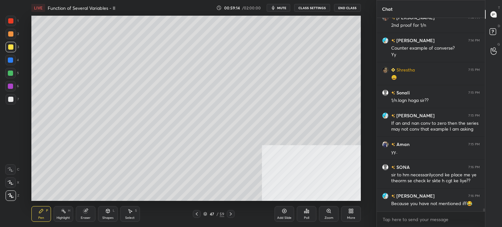
click at [133, 218] on div "Select" at bounding box center [129, 218] width 9 height 3
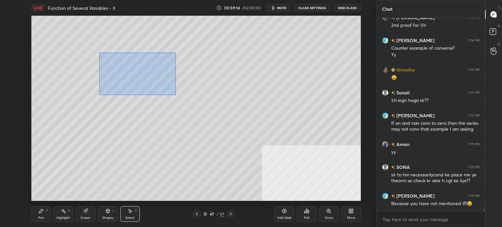
drag, startPoint x: 143, startPoint y: 78, endPoint x: 194, endPoint y: 98, distance: 53.9
click at [183, 98] on div "0 ° Undo Copy Paste here Duplicate Duplicate to new slide Delete" at bounding box center [196, 108] width 330 height 185
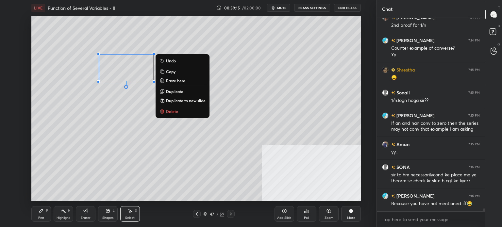
click at [182, 90] on p "Duplicate" at bounding box center [174, 91] width 17 height 5
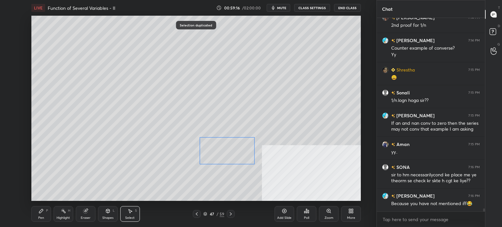
drag, startPoint x: 160, startPoint y: 95, endPoint x: 225, endPoint y: 142, distance: 80.3
click at [225, 142] on div "0 ° Undo Copy Paste here Duplicate Duplicate to new slide Delete" at bounding box center [196, 108] width 330 height 185
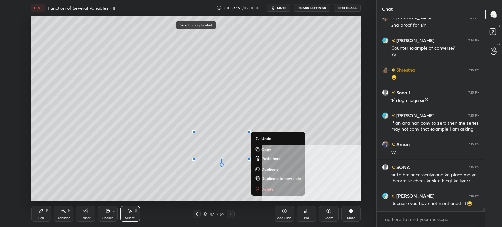
click at [46, 215] on div "Pen P" at bounding box center [41, 214] width 20 height 16
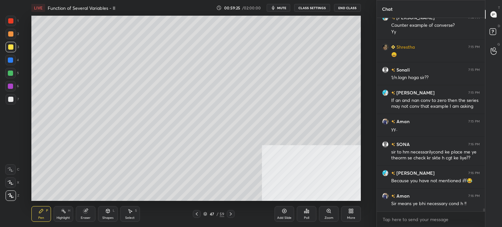
scroll to position [13287, 0]
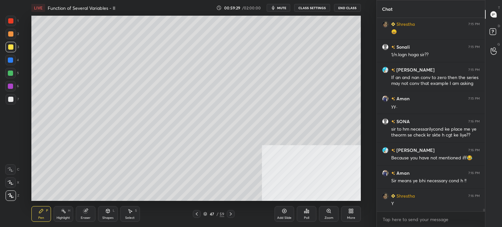
click at [209, 213] on div "47" at bounding box center [212, 214] width 7 height 4
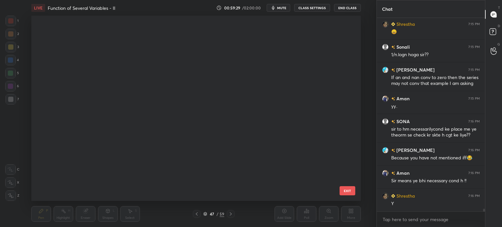
scroll to position [183, 327]
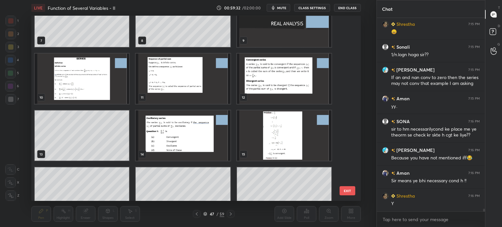
click at [86, 183] on div "4 5 6 7 8 9 10 11 12 13 14 15 16 17 18" at bounding box center [190, 108] width 318 height 185
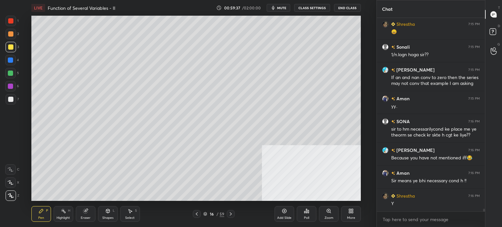
drag, startPoint x: 42, startPoint y: 219, endPoint x: 44, endPoint y: 215, distance: 5.4
click at [41, 219] on div "Pen" at bounding box center [41, 218] width 6 height 3
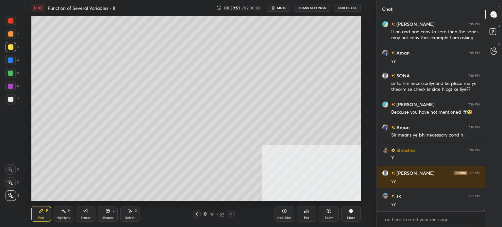
scroll to position [13355, 0]
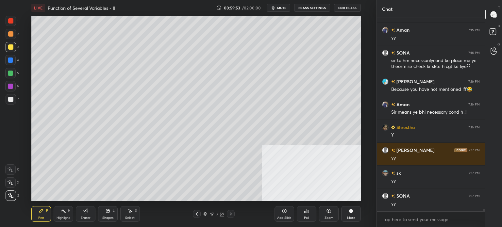
click at [204, 213] on icon at bounding box center [205, 214] width 4 height 4
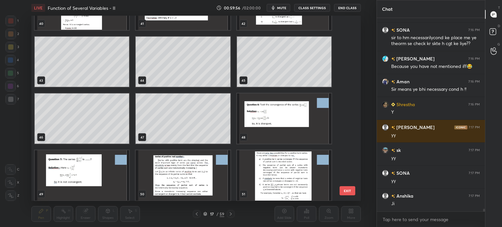
scroll to position [777, 0]
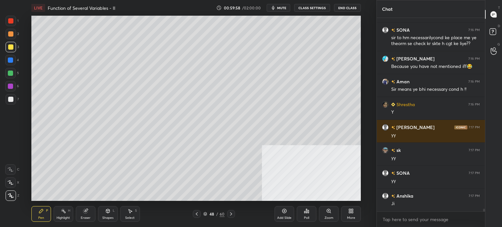
click at [9, 36] on div at bounding box center [10, 33] width 5 height 5
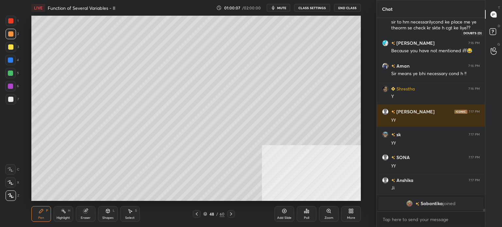
click at [492, 34] on rect at bounding box center [493, 32] width 6 height 6
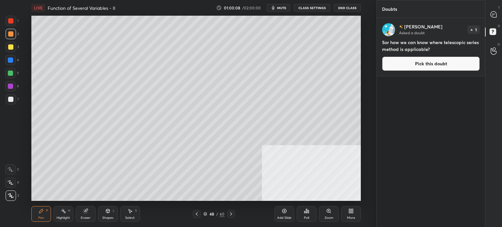
click at [430, 65] on button "Pick this doubt" at bounding box center [431, 64] width 98 height 14
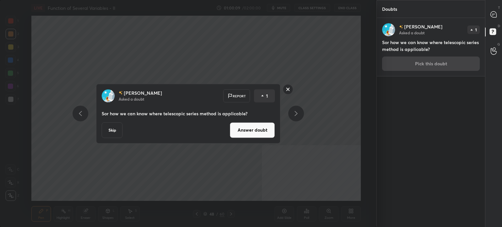
drag, startPoint x: 258, startPoint y: 128, endPoint x: 265, endPoint y: 129, distance: 7.3
click at [259, 129] on button "Answer doubt" at bounding box center [252, 130] width 45 height 16
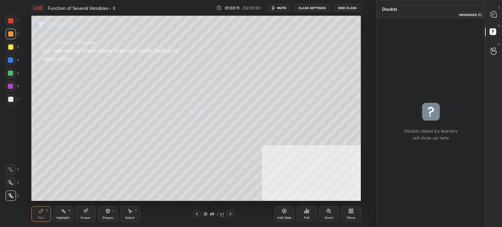
click at [496, 16] on icon at bounding box center [494, 14] width 6 height 6
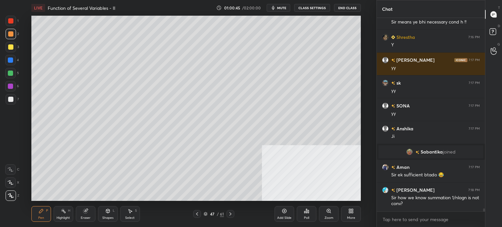
scroll to position [11991, 0]
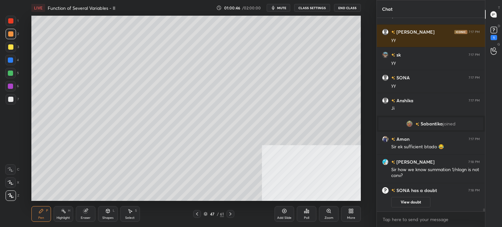
click at [14, 104] on div at bounding box center [11, 99] width 10 height 10
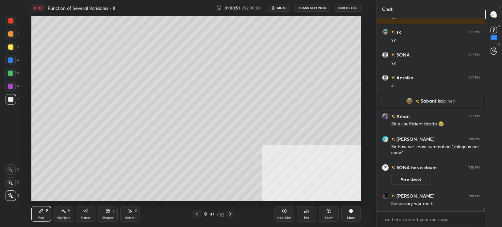
scroll to position [11861, 0]
click at [496, 32] on rect at bounding box center [494, 30] width 6 height 6
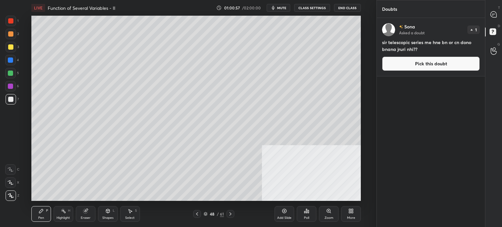
click at [431, 67] on button "Pick this doubt" at bounding box center [431, 64] width 98 height 14
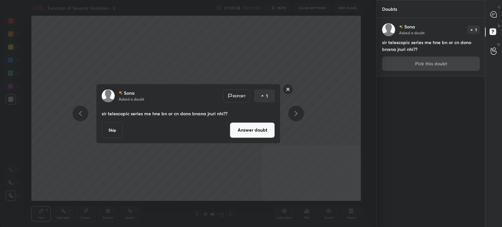
click at [261, 133] on button "Answer doubt" at bounding box center [252, 130] width 45 height 16
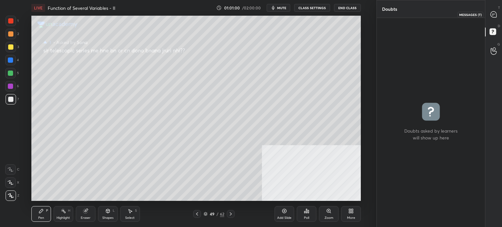
click at [495, 17] on icon at bounding box center [494, 14] width 6 height 6
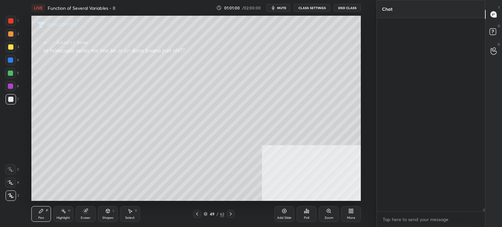
scroll to position [192, 106]
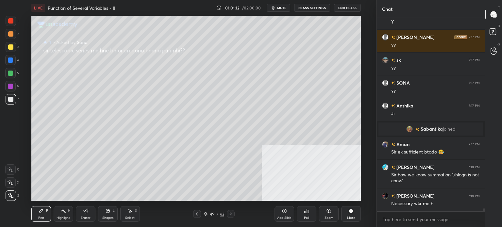
click at [280, 4] on button "mute" at bounding box center [279, 8] width 24 height 8
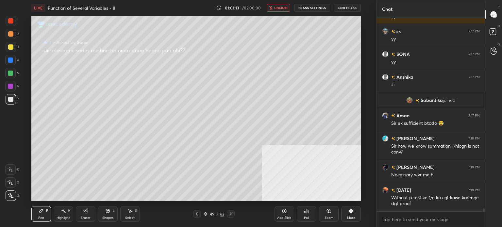
click at [280, 5] on button "unmute" at bounding box center [279, 8] width 24 height 8
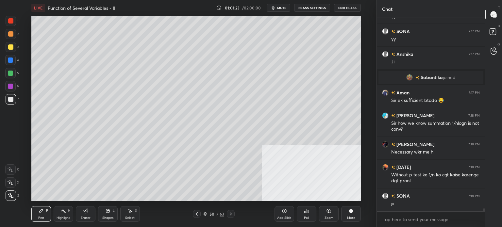
click at [10, 49] on div at bounding box center [10, 46] width 5 height 5
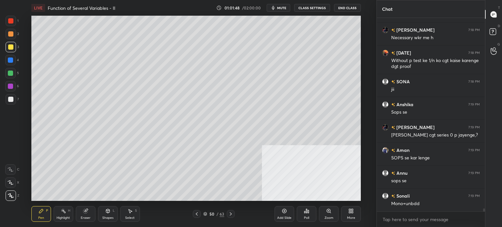
scroll to position [12168, 0]
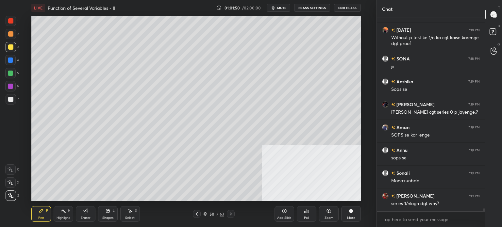
click at [369, 115] on div "Setting up your live class Poll for secs No correct answer Start poll" at bounding box center [196, 108] width 351 height 185
click at [102, 215] on div "Shapes L" at bounding box center [108, 214] width 20 height 16
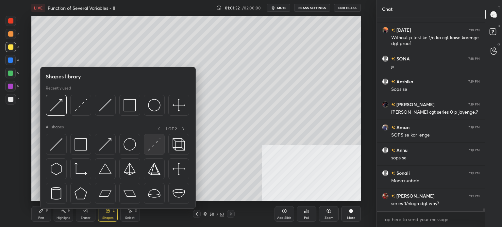
click at [155, 142] on img at bounding box center [154, 144] width 12 height 12
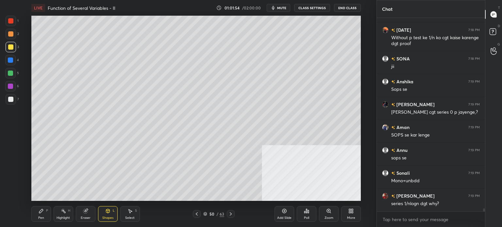
click at [44, 212] on div "Pen P" at bounding box center [41, 214] width 20 height 16
click at [130, 217] on div "Select" at bounding box center [129, 218] width 9 height 3
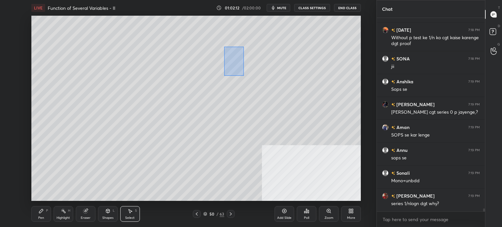
drag, startPoint x: 226, startPoint y: 52, endPoint x: 332, endPoint y: 147, distance: 142.0
click at [342, 156] on div "0 ° Undo Copy Paste here Duplicate Duplicate to new slide Delete" at bounding box center [196, 108] width 330 height 185
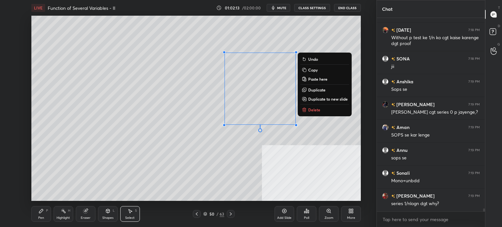
click at [315, 90] on p "Duplicate" at bounding box center [316, 89] width 17 height 5
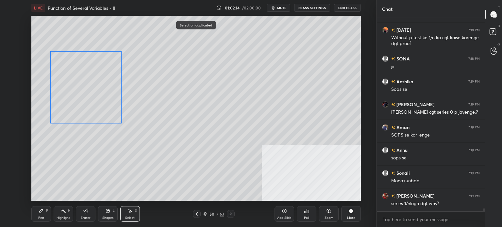
drag, startPoint x: 253, startPoint y: 94, endPoint x: 71, endPoint y: 129, distance: 186.1
click at [74, 85] on div "0 ° Undo Copy Paste here Duplicate Duplicate to new slide Delete" at bounding box center [196, 108] width 330 height 185
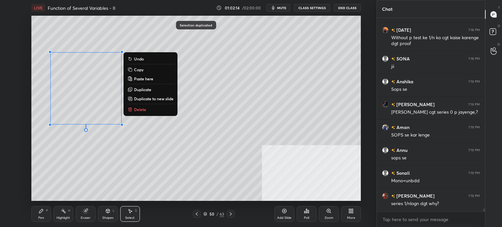
click at [77, 158] on div "0 ° Undo Copy Paste here Duplicate Duplicate to new slide Delete" at bounding box center [196, 108] width 330 height 185
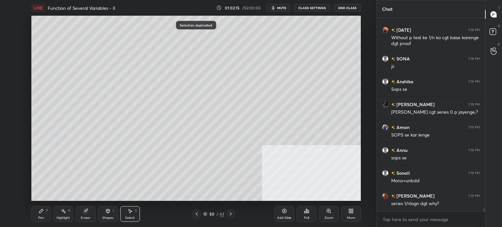
click at [86, 210] on icon at bounding box center [86, 210] width 4 height 3
click at [44, 216] on div "Pen P" at bounding box center [41, 214] width 20 height 16
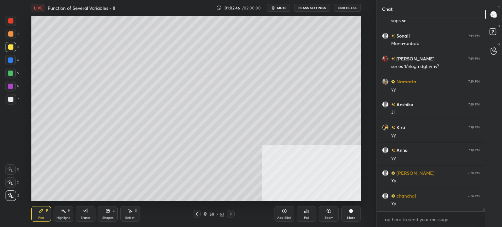
scroll to position [12328, 0]
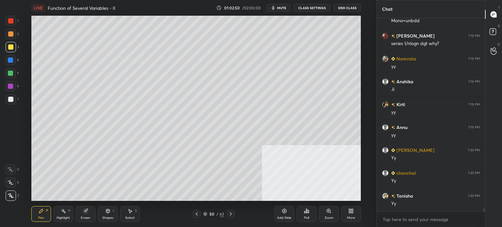
click at [129, 215] on div "Select S" at bounding box center [130, 214] width 20 height 16
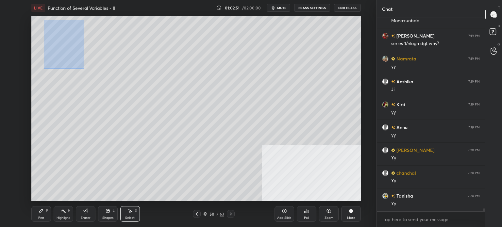
drag, startPoint x: 44, startPoint y: 20, endPoint x: 154, endPoint y: 146, distance: 167.3
click at [154, 148] on div "0 ° Undo Copy Paste here Duplicate Duplicate to new slide Delete" at bounding box center [196, 108] width 330 height 185
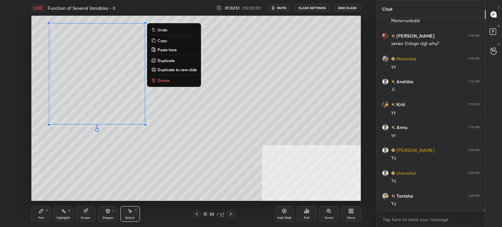
click at [178, 72] on button "Duplicate to new slide" at bounding box center [174, 70] width 49 height 8
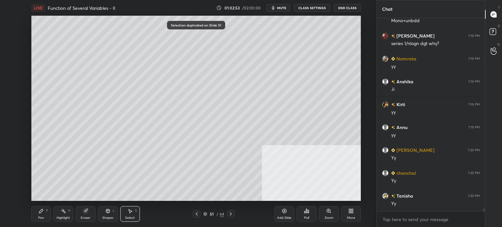
click at [88, 213] on icon at bounding box center [85, 211] width 5 height 5
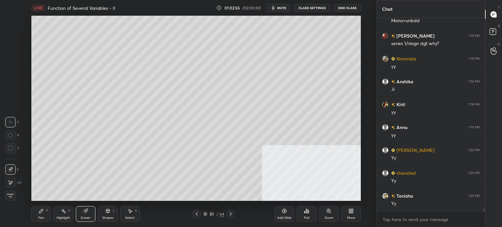
click at [41, 211] on icon at bounding box center [41, 211] width 4 height 4
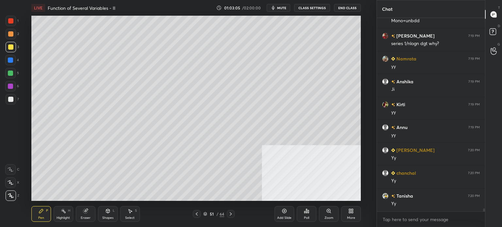
click at [366, 82] on div "Setting up your live class Poll for secs No correct answer Start poll" at bounding box center [196, 108] width 351 height 185
click at [40, 216] on div "Pen P" at bounding box center [41, 214] width 20 height 16
click at [92, 213] on div "Eraser" at bounding box center [86, 214] width 20 height 16
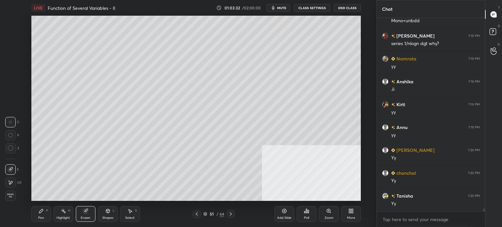
click at [38, 213] on div "Pen P" at bounding box center [41, 214] width 20 height 16
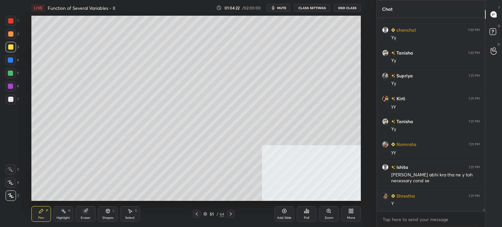
scroll to position [12487, 0]
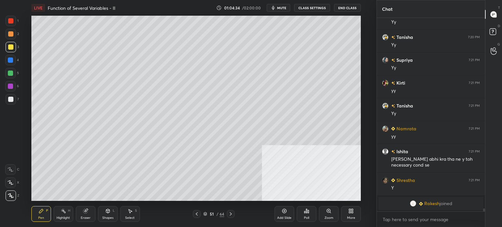
click at [14, 102] on div at bounding box center [11, 99] width 10 height 10
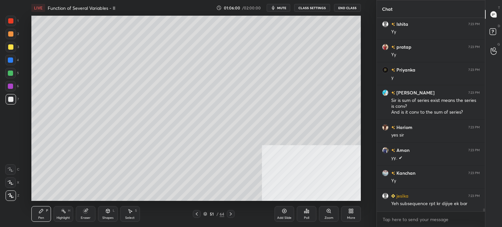
scroll to position [12608, 0]
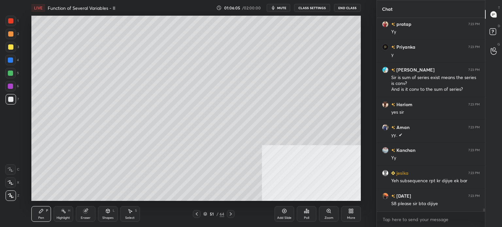
click at [132, 217] on div "Select" at bounding box center [129, 218] width 9 height 3
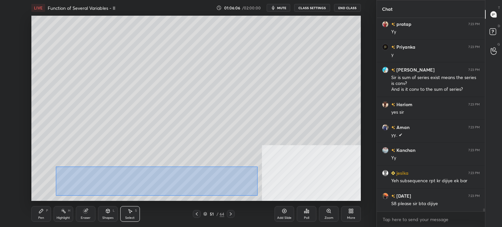
scroll to position [12631, 0]
drag, startPoint x: 74, startPoint y: 173, endPoint x: 258, endPoint y: 196, distance: 185.5
click at [258, 196] on div "0 ° Undo Copy Paste here Duplicate Duplicate to new slide Delete" at bounding box center [196, 108] width 330 height 185
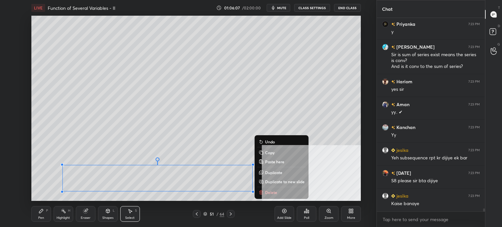
click at [283, 181] on p "Duplicate to new slide" at bounding box center [285, 181] width 40 height 5
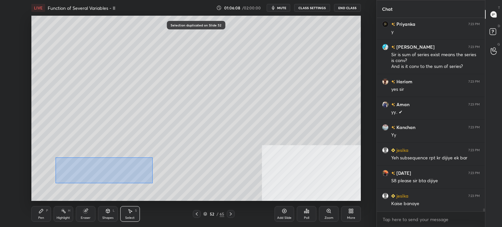
drag, startPoint x: 89, startPoint y: 172, endPoint x: 265, endPoint y: 200, distance: 177.4
click at [265, 200] on div "0 ° Undo Copy Paste here Duplicate Duplicate to new slide Delete" at bounding box center [196, 108] width 330 height 185
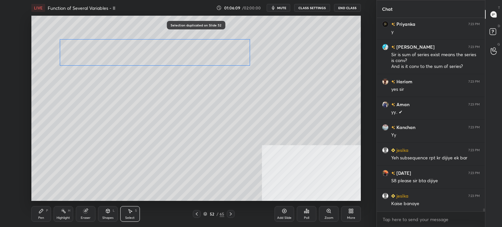
drag, startPoint x: 223, startPoint y: 177, endPoint x: 218, endPoint y: 46, distance: 130.6
click at [218, 44] on div "0 ° Undo Copy Paste here Duplicate Duplicate to new slide Delete" at bounding box center [196, 108] width 330 height 185
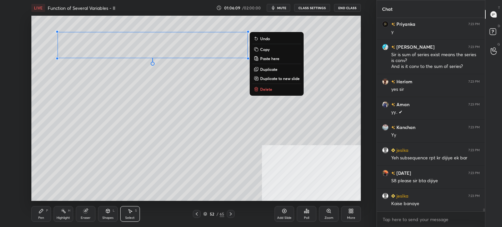
click at [214, 79] on div "0 ° Undo Copy Paste here Duplicate Duplicate to new slide Delete" at bounding box center [196, 108] width 330 height 185
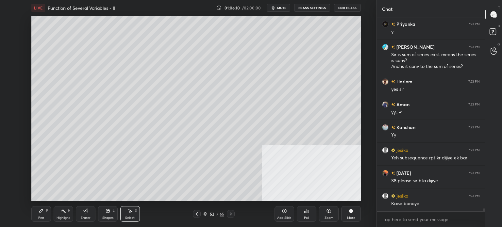
click at [89, 215] on div "Eraser" at bounding box center [86, 214] width 20 height 16
drag, startPoint x: 16, startPoint y: 181, endPoint x: 30, endPoint y: 169, distance: 18.5
click at [16, 182] on div "E" at bounding box center [13, 183] width 16 height 10
click at [39, 220] on div "Pen" at bounding box center [41, 218] width 6 height 3
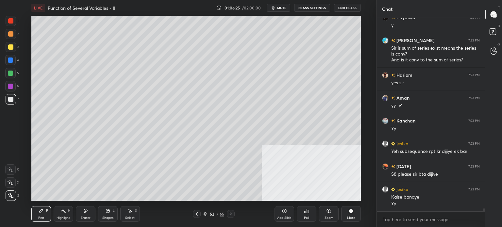
click at [27, 62] on div "Setting up your live class Poll for secs No correct answer Start poll" at bounding box center [196, 108] width 351 height 185
click at [11, 49] on div at bounding box center [10, 46] width 5 height 5
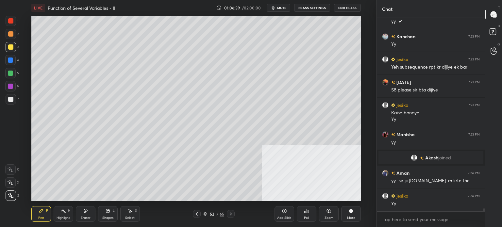
scroll to position [12602, 0]
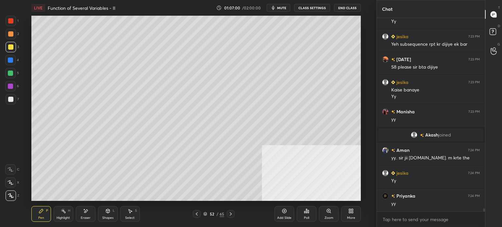
click at [130, 212] on icon at bounding box center [131, 212] width 4 height 4
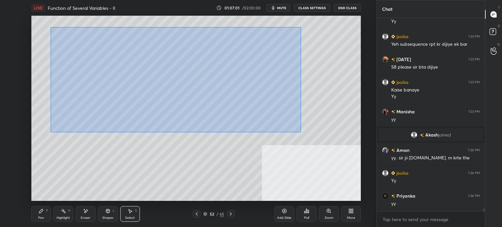
drag, startPoint x: 51, startPoint y: 27, endPoint x: 264, endPoint y: 113, distance: 230.0
click at [318, 137] on div "0 ° Undo Copy Paste here Duplicate Duplicate to new slide Delete" at bounding box center [196, 108] width 330 height 185
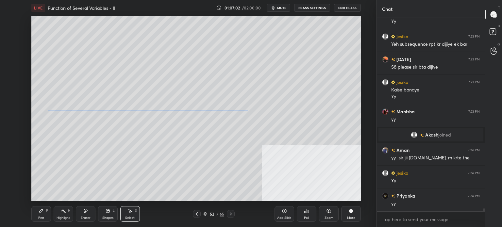
drag, startPoint x: 233, startPoint y: 96, endPoint x: 267, endPoint y: 86, distance: 35.3
click at [224, 86] on div "0 ° Undo Copy Paste here Duplicate Duplicate to new slide Delete" at bounding box center [196, 108] width 330 height 185
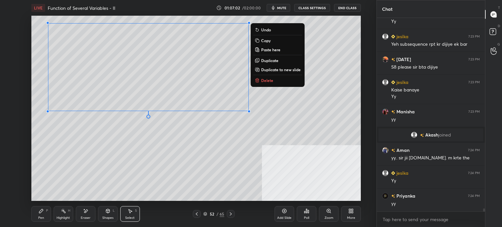
scroll to position [12625, 0]
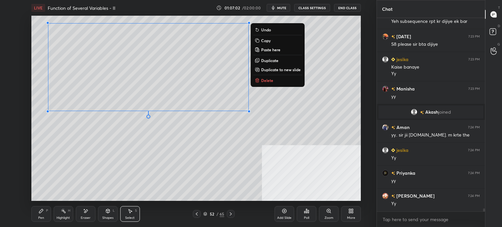
click at [273, 57] on button "Duplicate" at bounding box center [277, 61] width 49 height 8
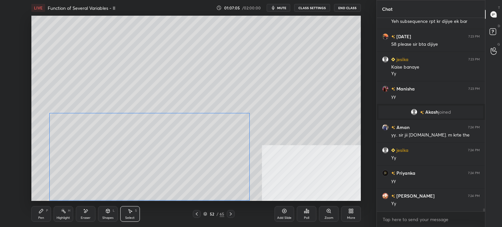
drag, startPoint x: 153, startPoint y: 145, endPoint x: 161, endPoint y: 161, distance: 18.1
click at [160, 158] on div "0 ° Undo Copy Paste here Duplicate Duplicate to new slide Delete" at bounding box center [196, 108] width 330 height 185
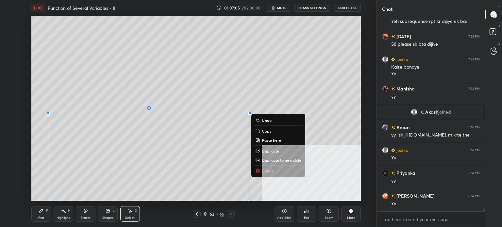
click at [42, 217] on div "Pen" at bounding box center [41, 218] width 6 height 3
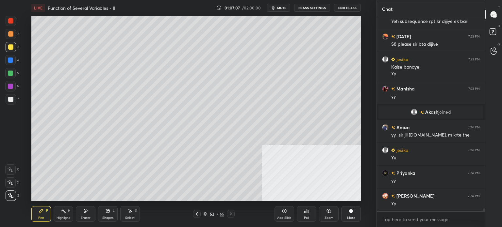
click at [89, 218] on div "Eraser" at bounding box center [86, 218] width 10 height 3
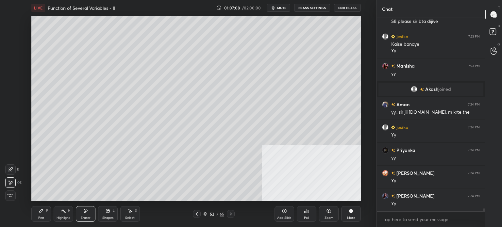
click at [34, 214] on div "Pen P" at bounding box center [41, 214] width 20 height 16
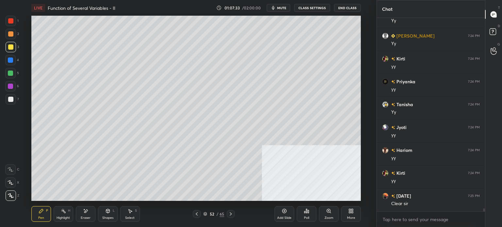
scroll to position [12854, 0]
click at [497, 28] on icon at bounding box center [494, 33] width 12 height 12
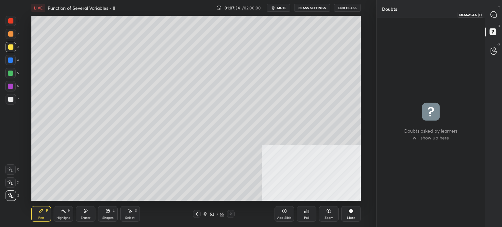
click at [496, 13] on icon at bounding box center [494, 14] width 6 height 6
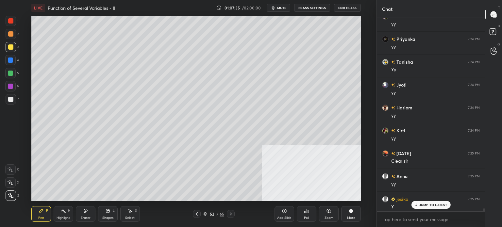
scroll to position [13023, 0]
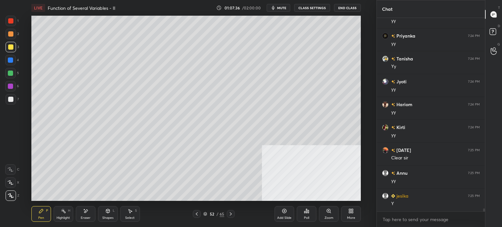
click at [209, 217] on div "52 / 65" at bounding box center [213, 214] width 21 height 6
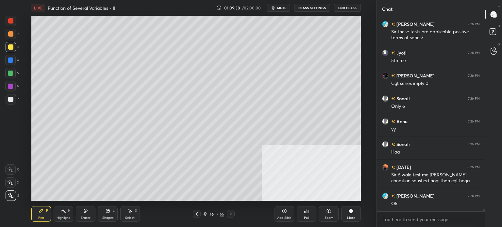
scroll to position [13355, 0]
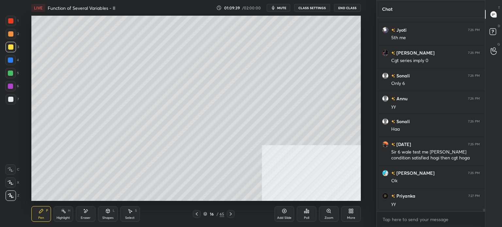
click at [129, 214] on div "Select S" at bounding box center [130, 214] width 20 height 16
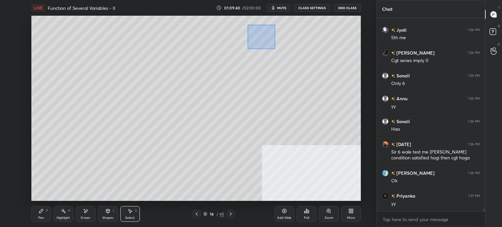
drag, startPoint x: 275, startPoint y: 49, endPoint x: 342, endPoint y: 100, distance: 84.2
click at [342, 100] on div "0 ° Undo Copy Paste here Duplicate Duplicate to new slide Delete" at bounding box center [196, 108] width 330 height 185
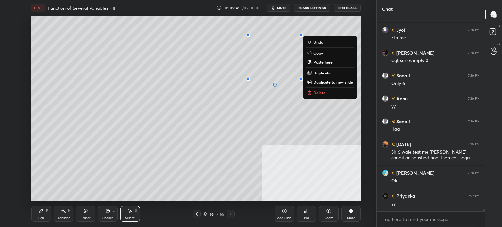
click at [322, 92] on p "Delete" at bounding box center [320, 92] width 12 height 5
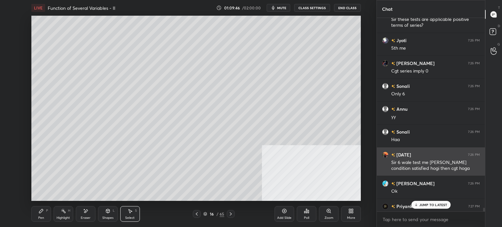
scroll to position [13345, 0]
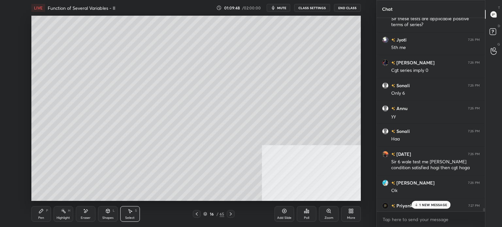
click at [427, 207] on p "1 NEW MESSAGE" at bounding box center [434, 205] width 28 height 4
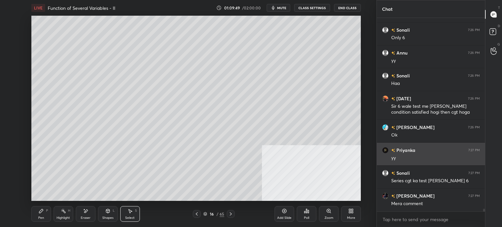
scroll to position [13424, 0]
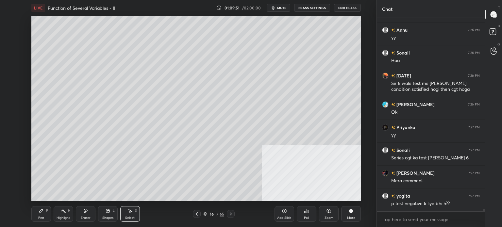
click at [39, 216] on div "Pen P" at bounding box center [41, 214] width 20 height 16
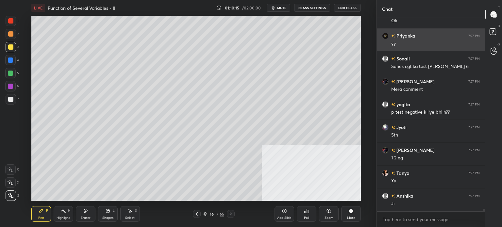
scroll to position [13538, 0]
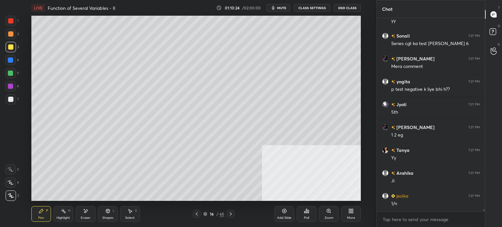
click at [283, 7] on span "mute" at bounding box center [281, 8] width 9 height 5
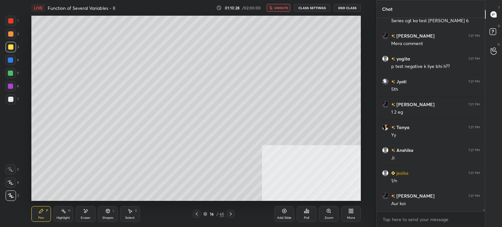
click at [286, 9] on span "unmute" at bounding box center [281, 8] width 14 height 5
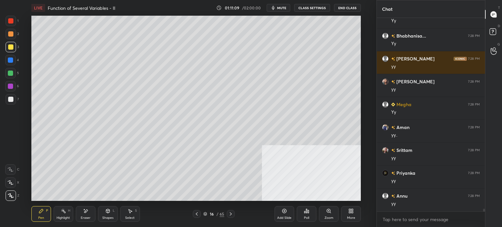
scroll to position [14162, 0]
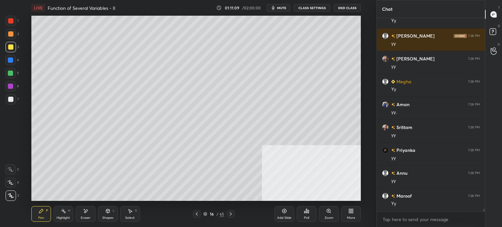
click at [205, 213] on icon at bounding box center [205, 214] width 4 height 4
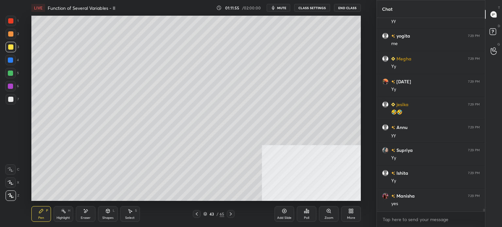
scroll to position [14575, 0]
click at [209, 217] on div "43 / 65" at bounding box center [214, 214] width 42 height 8
click at [209, 216] on div "43" at bounding box center [212, 214] width 7 height 4
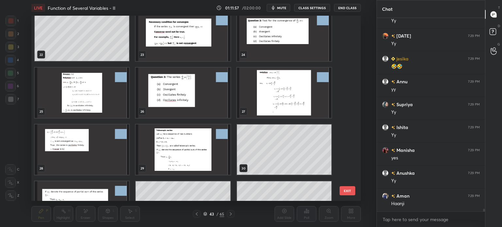
scroll to position [14620, 0]
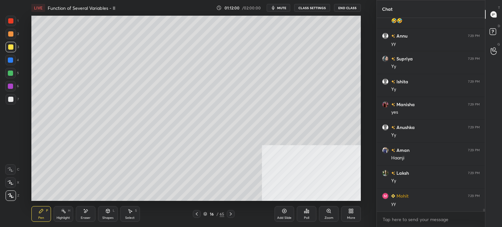
drag, startPoint x: 89, startPoint y: 213, endPoint x: 94, endPoint y: 202, distance: 11.4
click at [90, 213] on div "Eraser" at bounding box center [86, 214] width 20 height 16
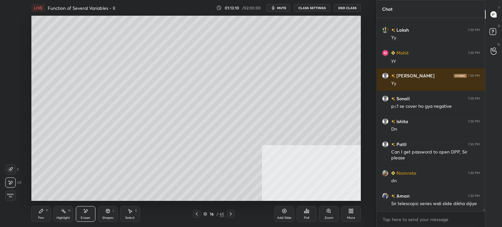
scroll to position [14809, 0]
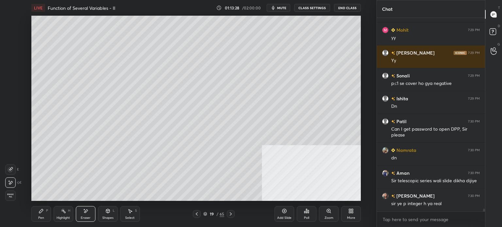
click at [286, 8] on span "mute" at bounding box center [281, 8] width 9 height 5
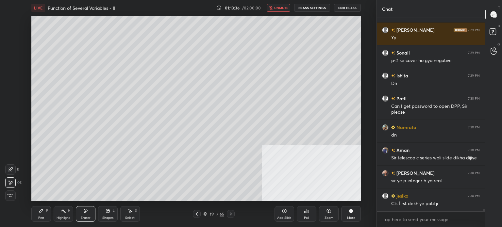
click at [44, 215] on div "Pen P" at bounding box center [41, 214] width 20 height 16
click at [282, 6] on span "unmute" at bounding box center [281, 8] width 14 height 5
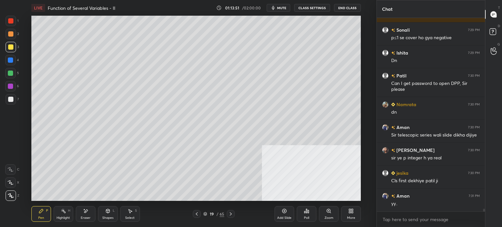
scroll to position [14878, 0]
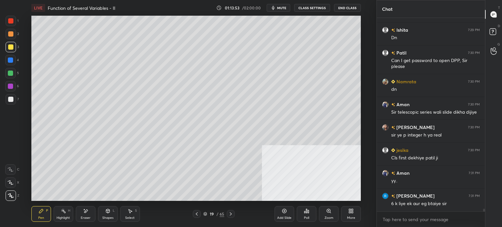
click at [90, 218] on div "Eraser" at bounding box center [86, 218] width 10 height 3
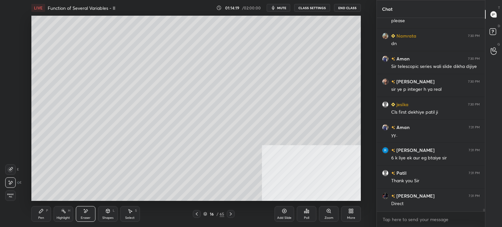
scroll to position [14947, 0]
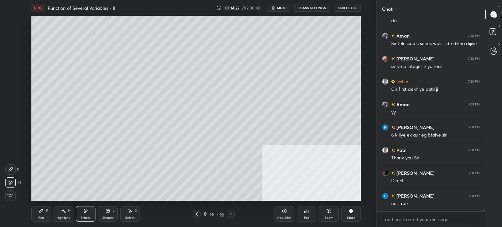
drag, startPoint x: 51, startPoint y: 217, endPoint x: 50, endPoint y: 202, distance: 14.8
click at [51, 217] on div "Pen P Highlight H Eraser Shapes L Select S" at bounding box center [92, 214] width 122 height 16
click at [41, 214] on icon at bounding box center [41, 211] width 5 height 5
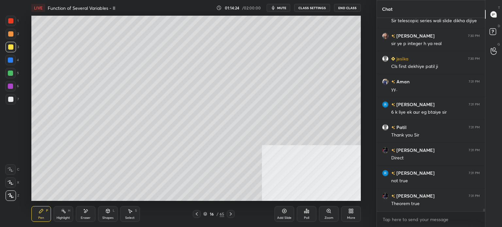
click at [10, 50] on div at bounding box center [11, 47] width 10 height 10
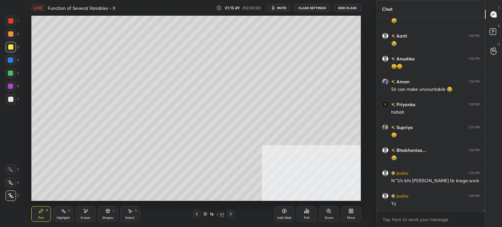
scroll to position [15290, 0]
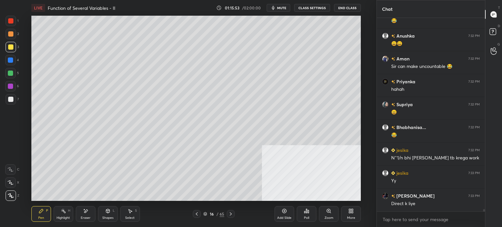
click at [133, 210] on div "Select S" at bounding box center [130, 214] width 20 height 16
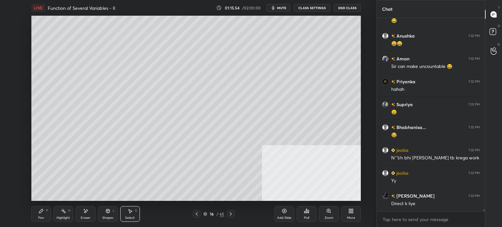
scroll to position [15319, 0]
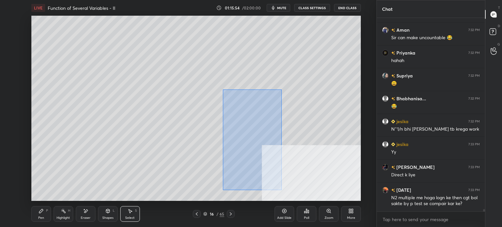
drag, startPoint x: 223, startPoint y: 90, endPoint x: 290, endPoint y: 205, distance: 133.4
click at [290, 205] on div "LIVE Function of Several Variables - II 01:15:54 / 02:00:00 mute CLASS SETTINGS…" at bounding box center [196, 113] width 351 height 227
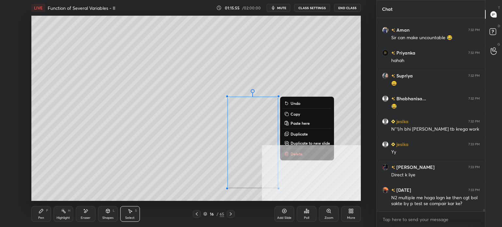
click at [301, 154] on p "Delete" at bounding box center [297, 153] width 12 height 5
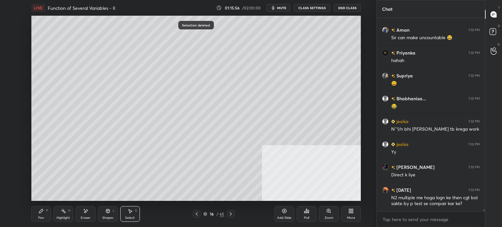
click at [205, 214] on icon at bounding box center [205, 214] width 4 height 4
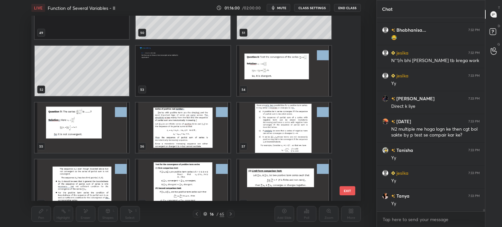
scroll to position [15410, 0]
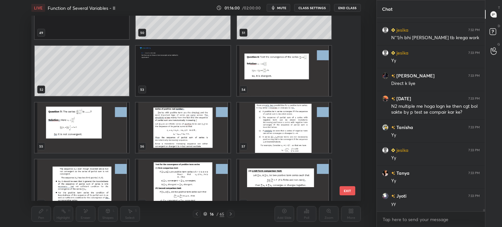
click at [173, 72] on img "grid" at bounding box center [183, 71] width 95 height 50
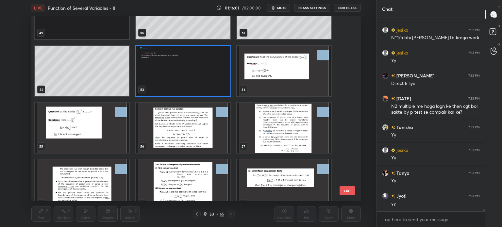
click at [173, 72] on img "grid" at bounding box center [183, 71] width 95 height 50
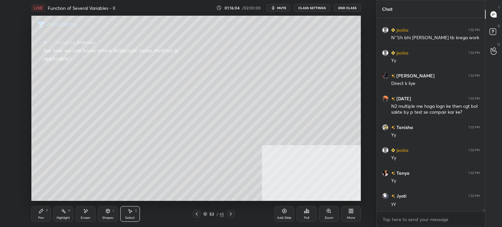
scroll to position [15433, 0]
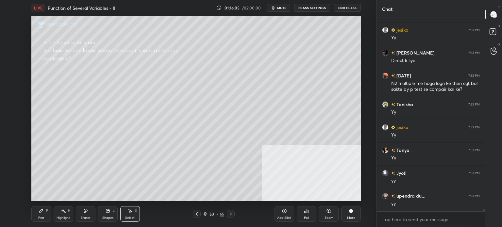
click at [280, 7] on span "mute" at bounding box center [281, 8] width 9 height 5
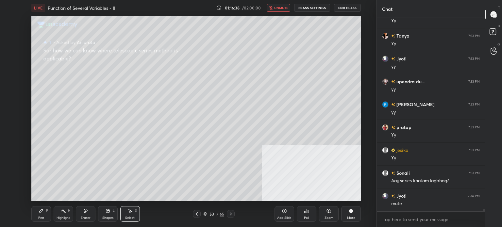
scroll to position [15571, 0]
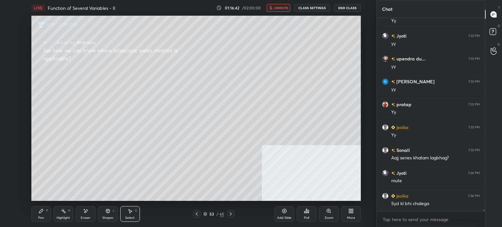
click at [286, 9] on span "unmute" at bounding box center [281, 8] width 14 height 5
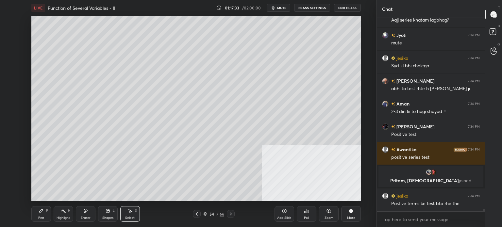
scroll to position [14720, 0]
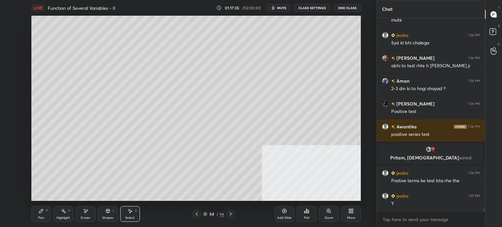
click at [364, 120] on div "0 ° Undo Copy Paste here Duplicate Duplicate to new slide Delete Setting up you…" at bounding box center [196, 108] width 351 height 185
click at [40, 209] on icon at bounding box center [41, 211] width 5 height 5
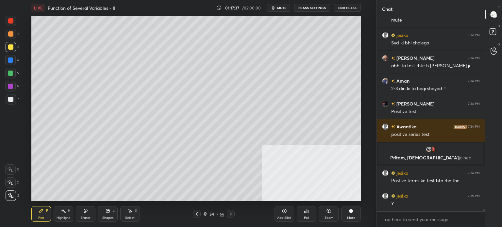
scroll to position [14743, 0]
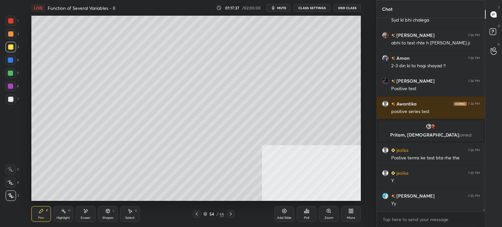
click at [12, 33] on div at bounding box center [10, 33] width 5 height 5
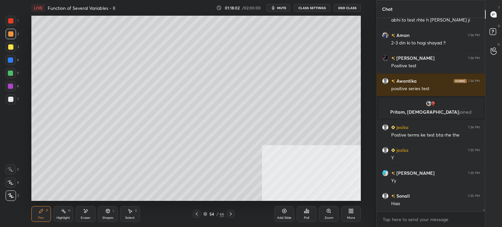
click at [84, 213] on icon at bounding box center [86, 211] width 4 height 3
click at [134, 217] on div "Select" at bounding box center [129, 218] width 9 height 3
drag, startPoint x: 203, startPoint y: 61, endPoint x: 217, endPoint y: 70, distance: 17.7
click at [218, 71] on div "0 ° Undo Copy Paste here Duplicate Duplicate to new slide Delete" at bounding box center [196, 108] width 330 height 185
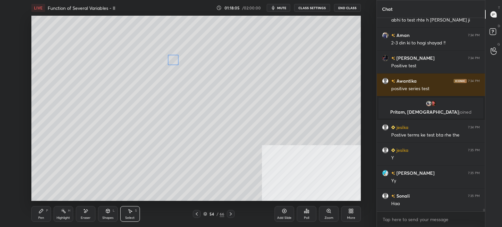
drag, startPoint x: 183, startPoint y: 61, endPoint x: 173, endPoint y: 61, distance: 9.9
click at [173, 60] on div "0 ° Undo Copy Paste here Duplicate Duplicate to new slide Delete" at bounding box center [196, 108] width 330 height 185
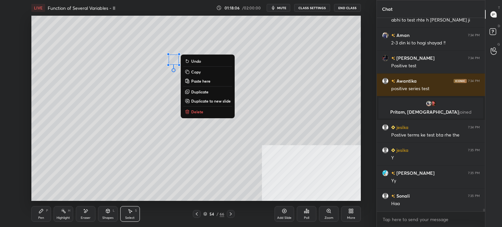
click at [35, 217] on div "Pen P" at bounding box center [41, 214] width 20 height 16
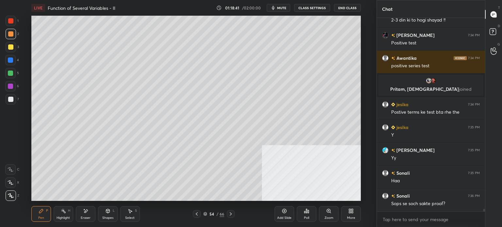
scroll to position [14804, 0]
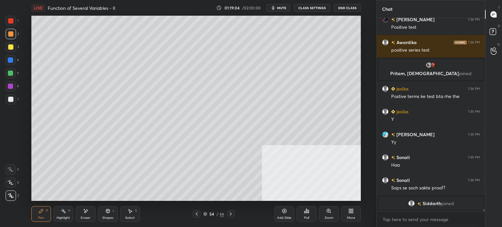
click at [363, 80] on div "Setting up your live class Poll for secs No correct answer Start poll" at bounding box center [196, 108] width 351 height 185
click at [14, 50] on div at bounding box center [11, 47] width 10 height 10
click at [90, 217] on div "Eraser" at bounding box center [86, 218] width 10 height 3
click at [42, 216] on div "Pen P" at bounding box center [41, 214] width 20 height 16
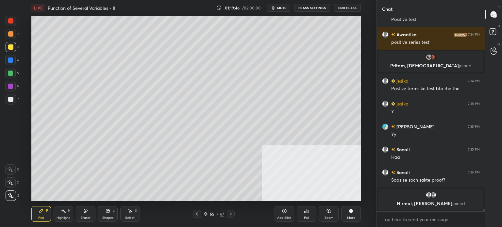
click at [91, 216] on div "Eraser" at bounding box center [86, 214] width 20 height 16
click at [38, 216] on div "Pen P" at bounding box center [41, 214] width 20 height 16
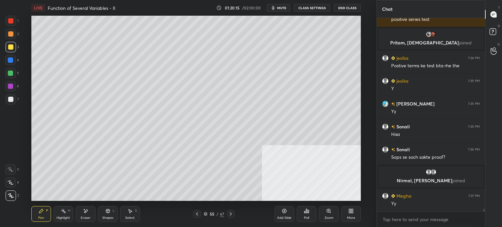
scroll to position [14806, 0]
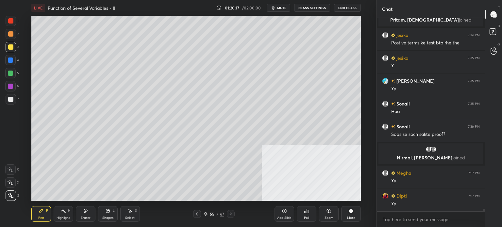
drag, startPoint x: 85, startPoint y: 218, endPoint x: 89, endPoint y: 203, distance: 15.0
click at [85, 217] on div "Eraser" at bounding box center [86, 218] width 10 height 3
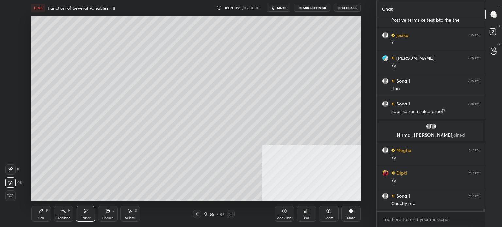
click at [40, 217] on div "Pen" at bounding box center [41, 218] width 6 height 3
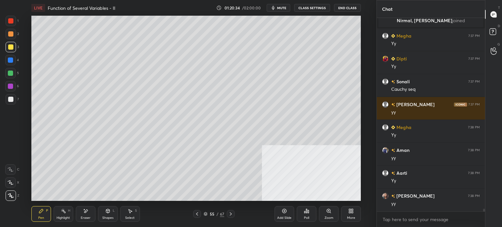
scroll to position [14966, 0]
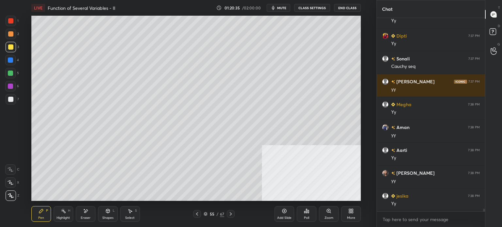
drag, startPoint x: 129, startPoint y: 213, endPoint x: 131, endPoint y: 206, distance: 7.2
click at [130, 214] on icon at bounding box center [130, 211] width 5 height 5
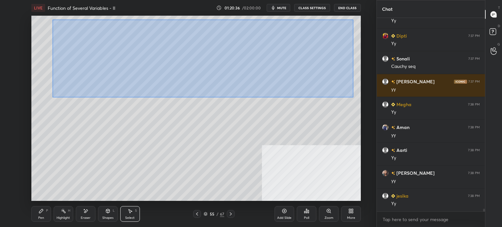
drag, startPoint x: 52, startPoint y: 20, endPoint x: 353, endPoint y: 97, distance: 310.8
click at [353, 97] on div "0 ° Undo Copy Paste here Duplicate Duplicate to new slide Delete" at bounding box center [196, 108] width 330 height 185
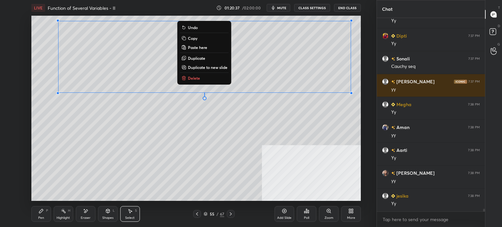
click at [199, 59] on p "Duplicate" at bounding box center [196, 58] width 17 height 5
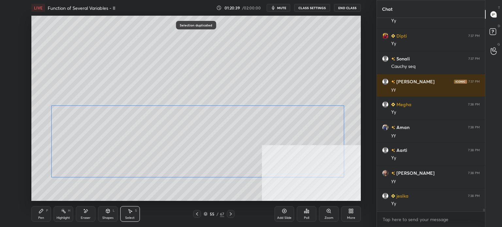
drag, startPoint x: 149, startPoint y: 131, endPoint x: 115, endPoint y: 153, distance: 40.5
click at [141, 145] on div "0 ° Undo Copy Paste here Duplicate Duplicate to new slide Delete" at bounding box center [196, 108] width 330 height 185
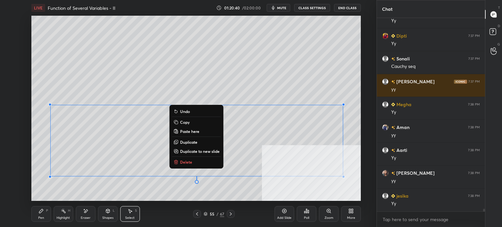
click at [90, 213] on div "Eraser" at bounding box center [86, 214] width 20 height 16
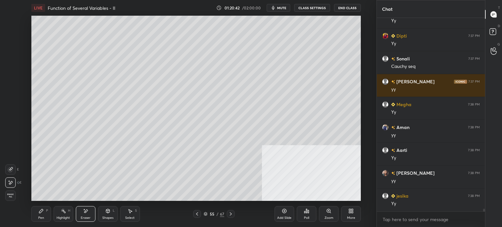
click at [43, 217] on div "Pen" at bounding box center [41, 218] width 6 height 3
click at [85, 210] on icon at bounding box center [85, 212] width 5 height 6
click at [42, 216] on div "Pen P" at bounding box center [41, 214] width 20 height 16
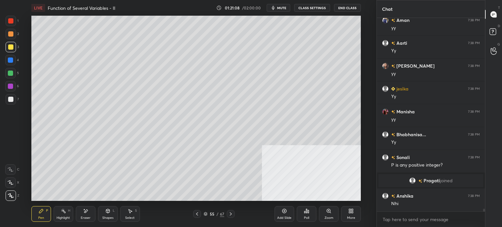
scroll to position [15011, 0]
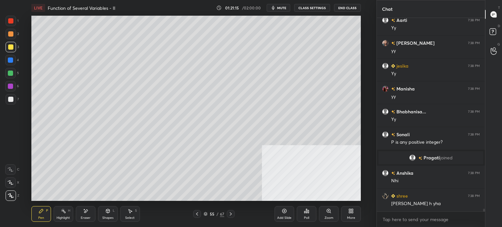
click at [128, 212] on icon at bounding box center [130, 211] width 5 height 5
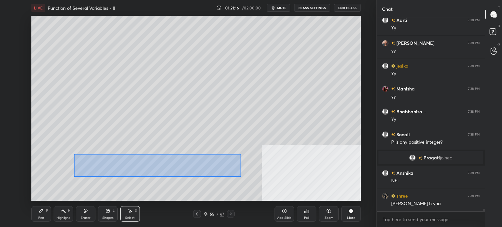
drag, startPoint x: 115, startPoint y: 166, endPoint x: 224, endPoint y: 170, distance: 109.3
click at [241, 176] on div "0 ° Undo Copy Paste here Duplicate Duplicate to new slide Delete" at bounding box center [196, 108] width 330 height 185
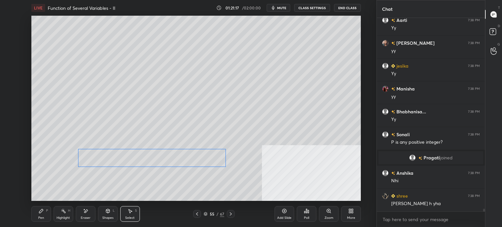
drag, startPoint x: 222, startPoint y: 167, endPoint x: 188, endPoint y: 184, distance: 37.9
click at [222, 158] on div "0 ° Undo Copy Paste here Duplicate Duplicate to new slide Delete" at bounding box center [196, 108] width 330 height 185
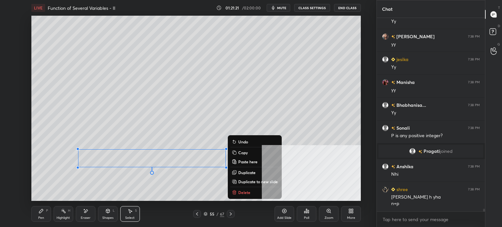
scroll to position [15025, 0]
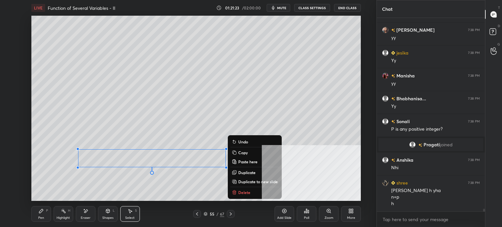
click at [44, 190] on div "0 ° Undo Copy Paste here Duplicate Duplicate to new slide Delete" at bounding box center [196, 108] width 330 height 185
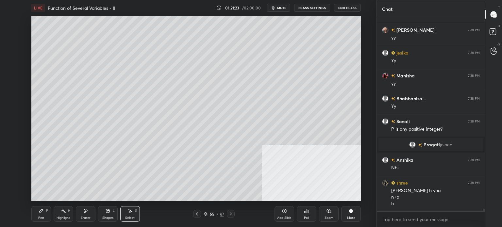
click at [39, 213] on icon at bounding box center [41, 211] width 4 height 4
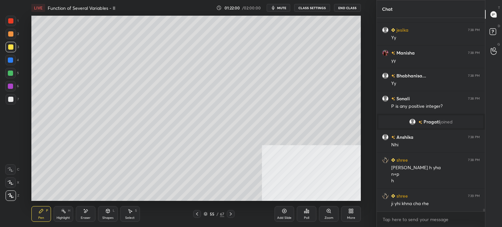
scroll to position [15070, 0]
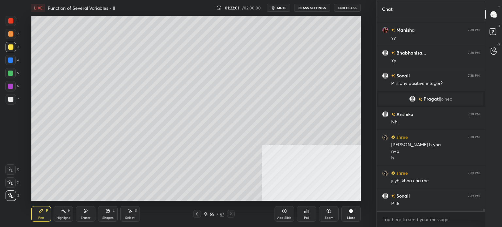
click at [89, 211] on div "Eraser" at bounding box center [86, 214] width 20 height 16
click at [35, 217] on div "Pen P" at bounding box center [41, 214] width 20 height 16
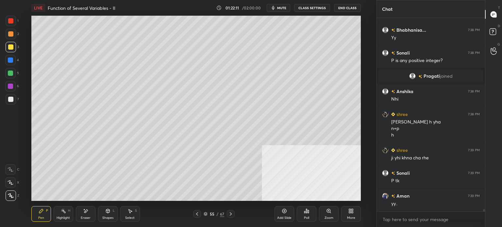
click at [134, 212] on div "Select S" at bounding box center [130, 214] width 20 height 16
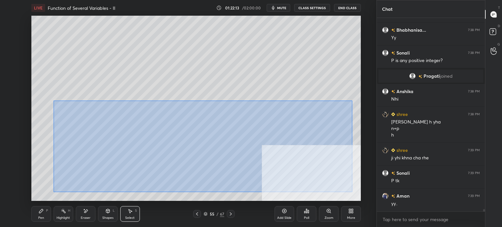
drag, startPoint x: 73, startPoint y: 109, endPoint x: 352, endPoint y: 191, distance: 291.1
click at [352, 191] on div "0 ° Undo Copy Paste here Duplicate Duplicate to new slide Delete" at bounding box center [196, 108] width 330 height 185
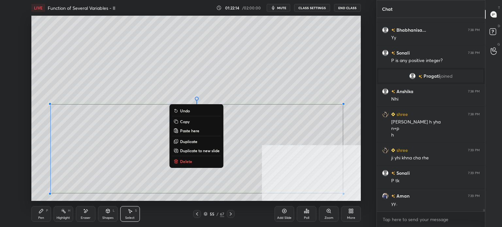
click at [192, 151] on p "Duplicate to new slide" at bounding box center [200, 150] width 40 height 5
drag, startPoint x: 60, startPoint y: 105, endPoint x: 348, endPoint y: 185, distance: 299.2
click at [385, 194] on div "1 2 3 4 5 6 7 C X Z E E Erase all H H LIVE Function of Several Variables - II 0…" at bounding box center [251, 113] width 502 height 227
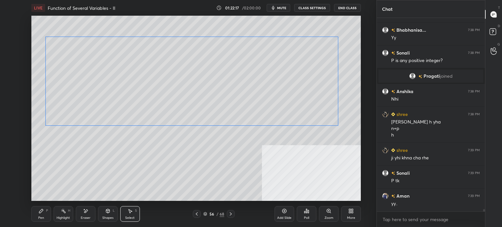
drag, startPoint x: 297, startPoint y: 122, endPoint x: 290, endPoint y: 107, distance: 16.7
click at [299, 96] on div "0 ° Undo Copy Paste here Duplicate Duplicate to new slide Delete" at bounding box center [196, 108] width 330 height 185
click at [205, 170] on div "0 ° Undo Copy Paste here Duplicate Duplicate to new slide Delete" at bounding box center [196, 108] width 330 height 185
click at [85, 214] on icon at bounding box center [85, 212] width 5 height 6
click at [39, 212] on icon at bounding box center [41, 211] width 5 height 5
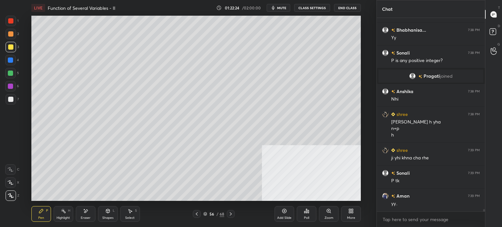
click at [85, 219] on div "Eraser" at bounding box center [86, 218] width 10 height 3
click at [40, 218] on div "Pen" at bounding box center [41, 218] width 6 height 3
drag, startPoint x: 128, startPoint y: 214, endPoint x: 125, endPoint y: 203, distance: 11.8
click at [127, 214] on div "Select S" at bounding box center [130, 214] width 20 height 16
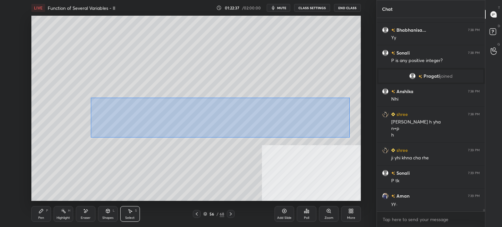
drag, startPoint x: 130, startPoint y: 111, endPoint x: 339, endPoint y: 128, distance: 209.7
click at [349, 137] on div "0 ° Undo Copy Paste here Duplicate Duplicate to new slide Delete" at bounding box center [196, 108] width 330 height 185
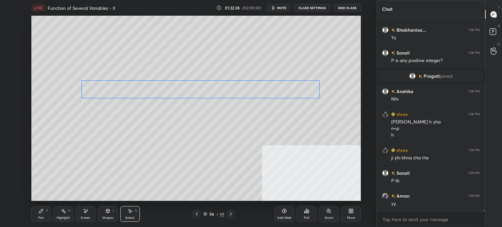
drag, startPoint x: 309, startPoint y: 99, endPoint x: 304, endPoint y: 87, distance: 12.6
click at [304, 92] on div "0 ° Undo Copy Paste here Duplicate Duplicate to new slide Delete" at bounding box center [196, 108] width 330 height 185
click at [87, 216] on div "Eraser" at bounding box center [86, 214] width 20 height 16
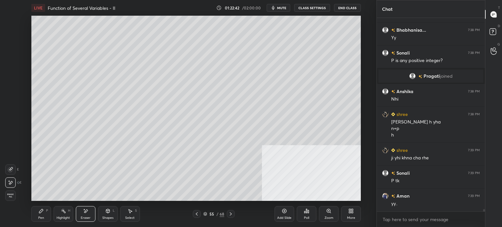
click at [44, 214] on div "Pen P" at bounding box center [41, 214] width 20 height 16
click at [88, 212] on icon at bounding box center [85, 212] width 5 height 6
click at [42, 213] on icon at bounding box center [41, 211] width 5 height 5
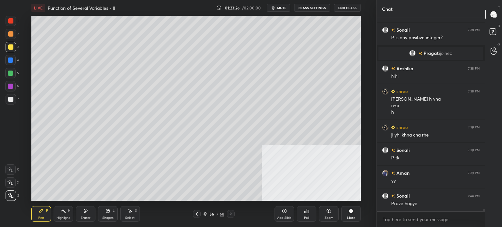
scroll to position [15139, 0]
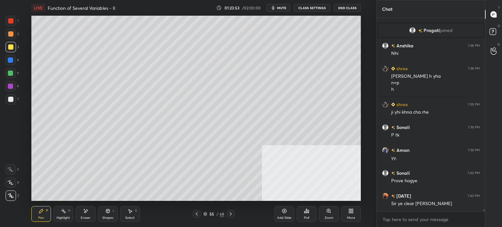
click at [15, 101] on div at bounding box center [11, 99] width 10 height 10
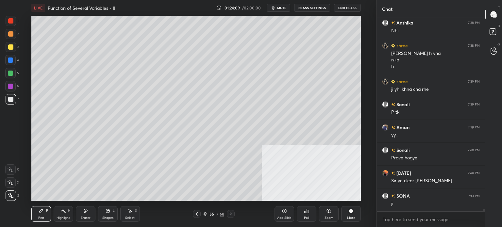
scroll to position [15185, 0]
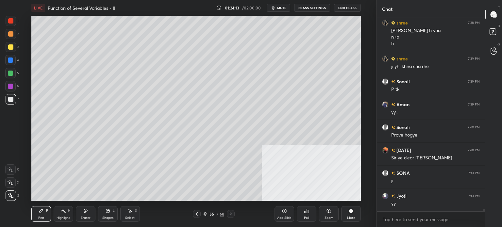
click at [283, 9] on span "mute" at bounding box center [281, 8] width 9 height 5
click at [285, 8] on span "unmute" at bounding box center [281, 8] width 14 height 5
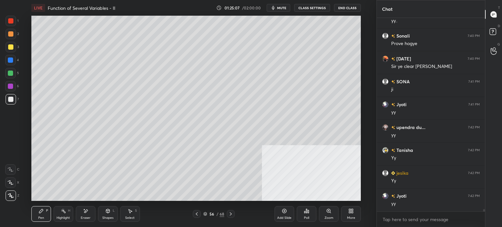
scroll to position [15299, 0]
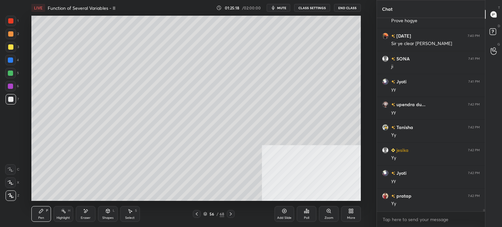
click at [289, 8] on button "mute" at bounding box center [279, 8] width 24 height 8
click at [283, 10] on button "unmute" at bounding box center [279, 8] width 24 height 8
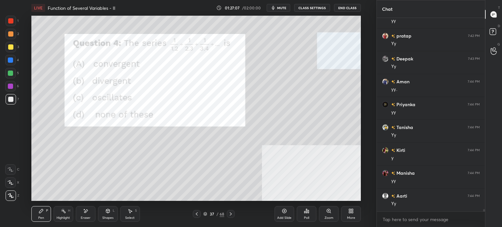
scroll to position [15482, 0]
click at [9, 22] on div at bounding box center [10, 20] width 5 height 5
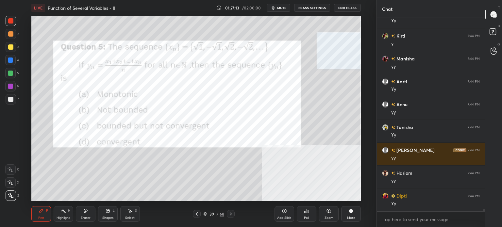
scroll to position [15620, 0]
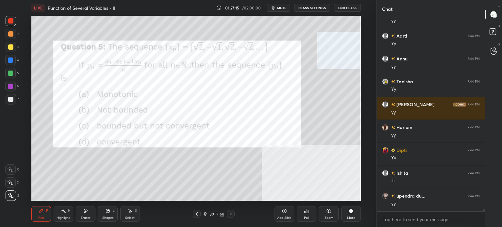
click at [286, 7] on button "mute" at bounding box center [279, 8] width 24 height 8
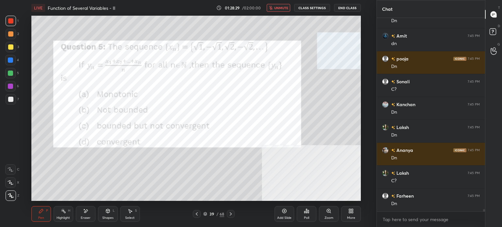
scroll to position [16032, 0]
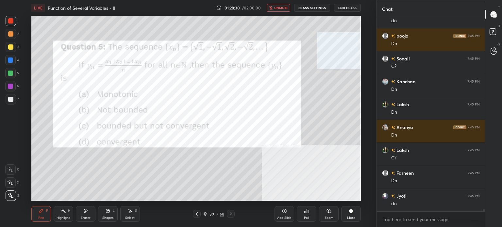
click at [287, 6] on span "unmute" at bounding box center [281, 8] width 14 height 5
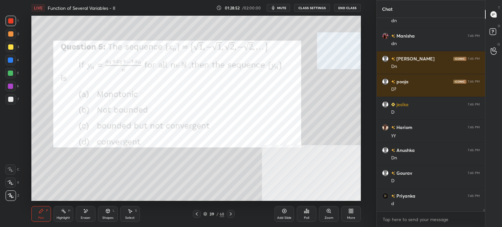
scroll to position [16238, 0]
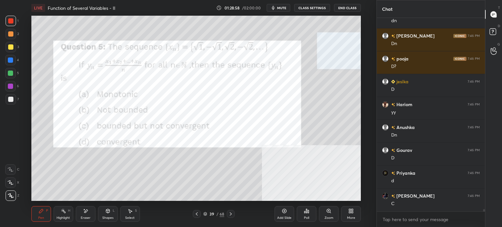
click at [86, 215] on div "Eraser" at bounding box center [86, 214] width 20 height 16
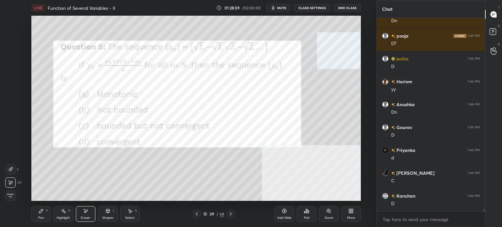
drag, startPoint x: 46, startPoint y: 213, endPoint x: 50, endPoint y: 202, distance: 11.7
click at [47, 213] on div "Pen P" at bounding box center [41, 214] width 20 height 16
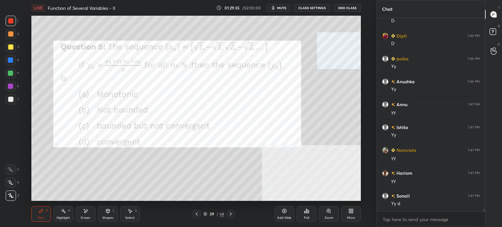
scroll to position [16513, 0]
click at [11, 53] on div "3" at bounding box center [12, 48] width 13 height 13
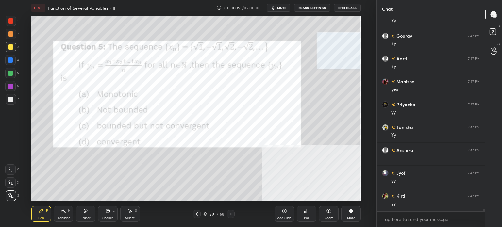
scroll to position [16696, 0]
click at [10, 20] on div at bounding box center [10, 20] width 5 height 5
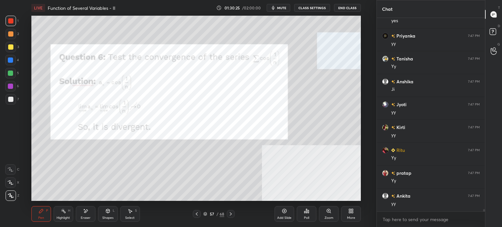
scroll to position [16764, 0]
click at [9, 18] on div at bounding box center [11, 21] width 10 height 10
click at [280, 10] on button "mute" at bounding box center [279, 8] width 24 height 8
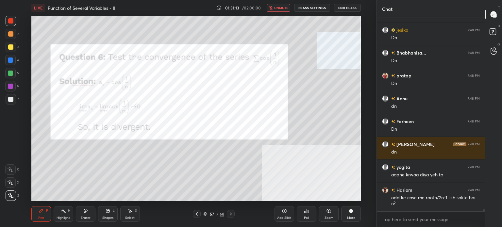
scroll to position [17160, 0]
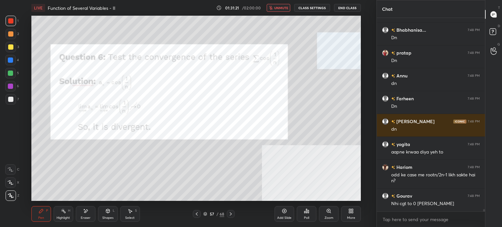
click at [281, 6] on span "unmute" at bounding box center [281, 8] width 14 height 5
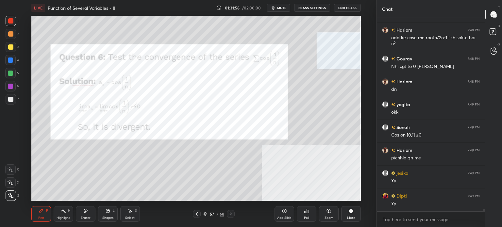
scroll to position [17320, 0]
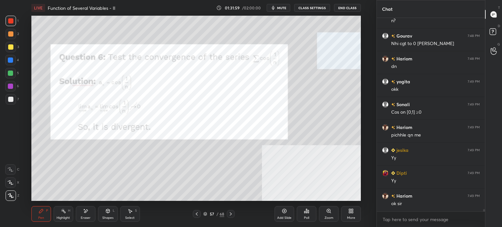
click at [9, 22] on div at bounding box center [10, 20] width 5 height 5
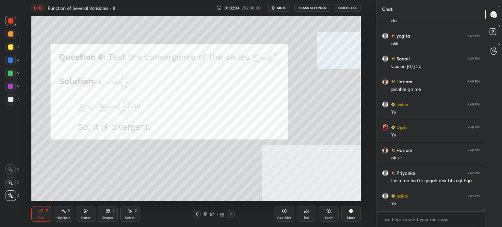
scroll to position [17388, 0]
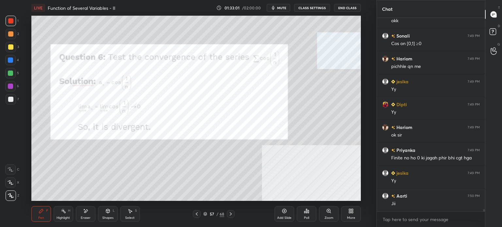
click at [8, 48] on div at bounding box center [10, 46] width 5 height 5
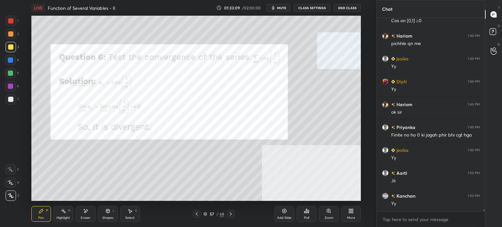
scroll to position [17434, 0]
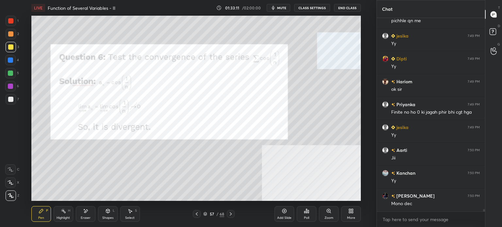
click at [14, 22] on div at bounding box center [11, 21] width 10 height 10
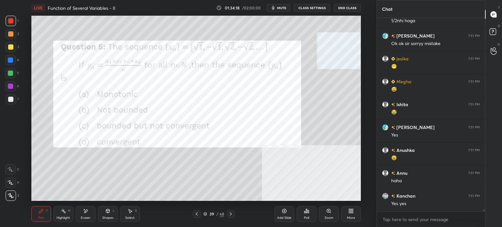
scroll to position [17738, 0]
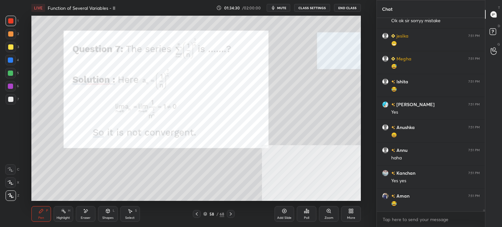
click at [10, 23] on div at bounding box center [10, 20] width 5 height 5
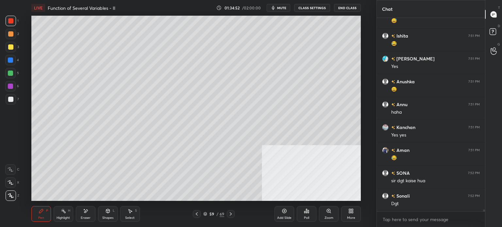
scroll to position [17806, 0]
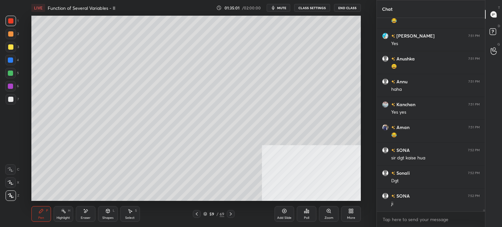
click at [11, 46] on div at bounding box center [10, 46] width 5 height 5
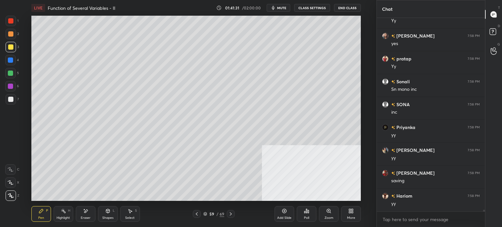
scroll to position [21585, 0]
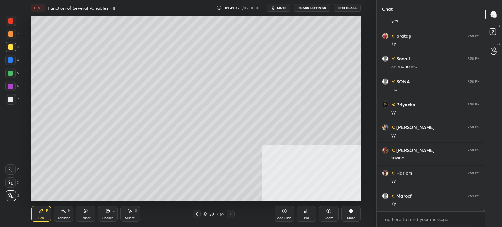
click at [133, 213] on div "Select S" at bounding box center [130, 214] width 20 height 16
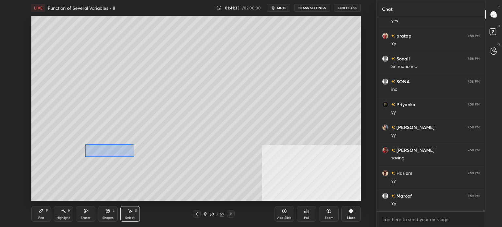
scroll to position [21608, 0]
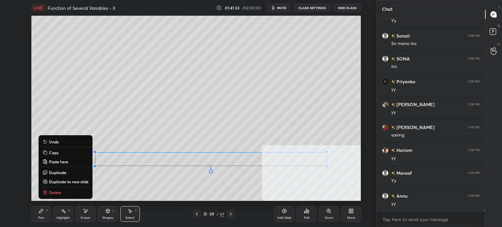
drag, startPoint x: 85, startPoint y: 145, endPoint x: 365, endPoint y: 163, distance: 280.6
click at [374, 167] on div "1 2 3 4 5 6 7 C X Z E E Erase all H H LIVE Function of Several Variables - II 0…" at bounding box center [188, 113] width 377 height 227
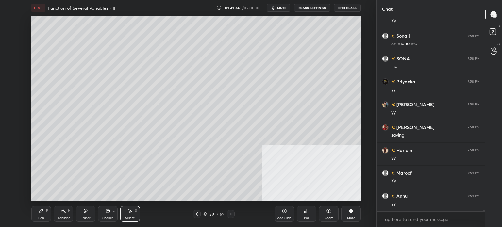
drag, startPoint x: 319, startPoint y: 155, endPoint x: 282, endPoint y: 143, distance: 38.3
click at [319, 146] on div "0 ° Undo Copy Paste here Duplicate Duplicate to new slide Delete" at bounding box center [196, 108] width 330 height 185
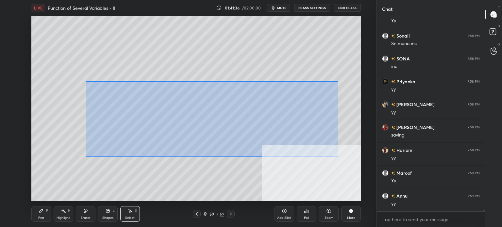
drag, startPoint x: 106, startPoint y: 94, endPoint x: 376, endPoint y: 155, distance: 276.7
click at [378, 157] on div "1 2 3 4 5 6 7 C X Z E E Erase all H H LIVE Function of Several Variables - II 0…" at bounding box center [251, 113] width 502 height 227
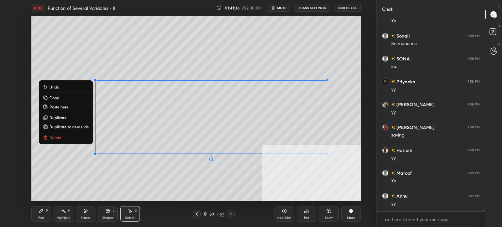
scroll to position [21631, 0]
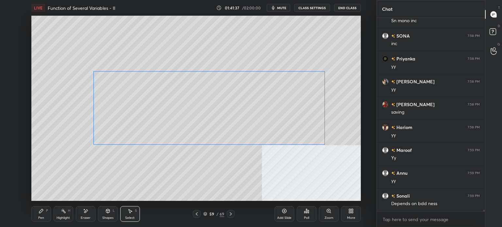
drag, startPoint x: 307, startPoint y: 113, endPoint x: 304, endPoint y: 98, distance: 16.1
click at [306, 111] on div "0 ° Undo Copy Paste here Duplicate Duplicate to new slide Delete" at bounding box center [196, 108] width 330 height 185
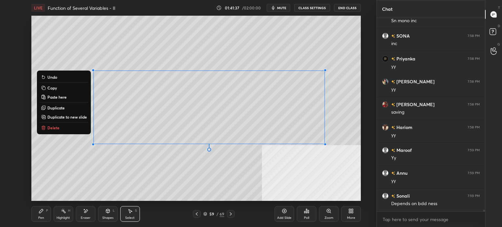
click at [292, 46] on div "0 ° Undo Copy Paste here Duplicate Duplicate to new slide Delete" at bounding box center [196, 108] width 330 height 185
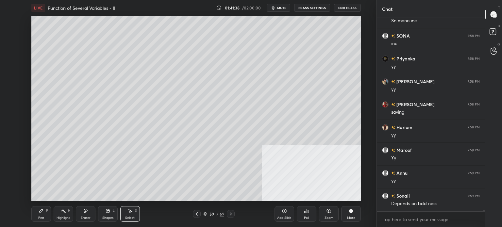
click at [44, 216] on div "Pen P" at bounding box center [41, 214] width 20 height 16
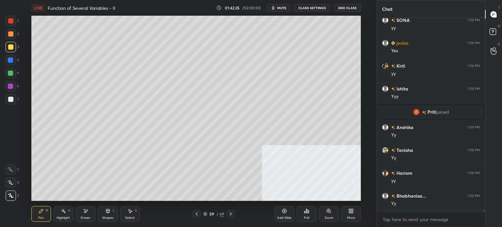
scroll to position [19919, 0]
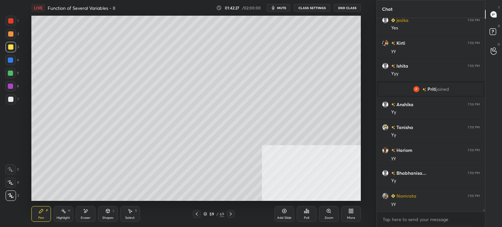
click at [372, 50] on div "1 2 3 4 5 6 7 C X Z E E Erase all H H LIVE Function of Several Variables - II 0…" at bounding box center [188, 113] width 377 height 227
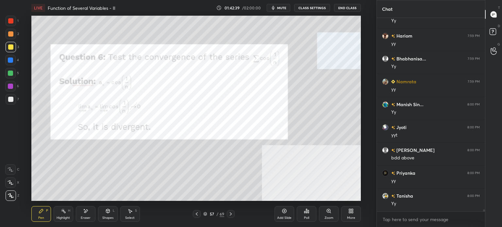
scroll to position [20056, 0]
click at [12, 18] on div at bounding box center [11, 21] width 10 height 10
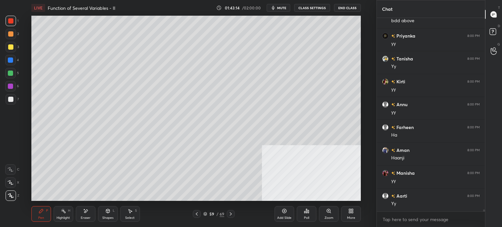
scroll to position [20194, 0]
click at [10, 48] on div at bounding box center [10, 46] width 5 height 5
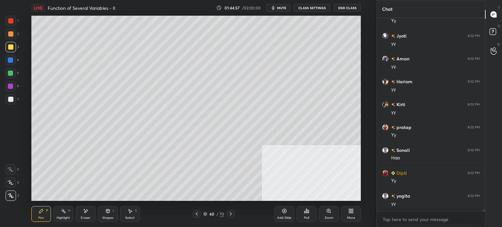
click at [9, 37] on div at bounding box center [11, 34] width 10 height 10
click at [132, 216] on div "Select S" at bounding box center [130, 214] width 20 height 16
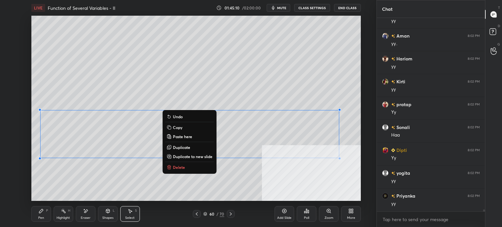
drag, startPoint x: 62, startPoint y: 118, endPoint x: 321, endPoint y: 155, distance: 261.3
click at [376, 167] on div "1 2 3 4 5 6 7 C X Z E E Erase all H H LIVE Function of Several Variables - II 0…" at bounding box center [188, 113] width 377 height 227
click at [205, 158] on p "Duplicate to new slide" at bounding box center [193, 156] width 40 height 5
drag, startPoint x: 59, startPoint y: 112, endPoint x: 360, endPoint y: 156, distance: 304.8
click at [376, 161] on div "1 2 3 4 5 6 7 C X Z E E Erase all H H LIVE Function of Several Variables - II 0…" at bounding box center [188, 113] width 377 height 227
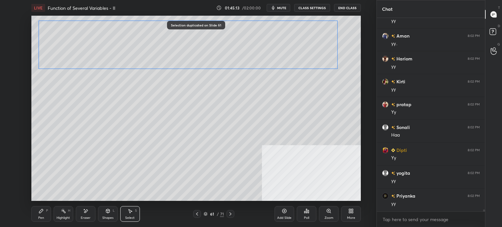
drag, startPoint x: 281, startPoint y: 110, endPoint x: 259, endPoint y: 65, distance: 49.6
click at [276, 42] on div "0 ° Undo Copy Paste here Duplicate Duplicate to new slide Delete" at bounding box center [196, 108] width 330 height 185
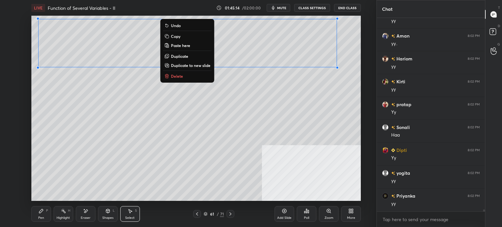
click at [43, 119] on div "0 ° Undo Copy Paste here Duplicate Duplicate to new slide Delete" at bounding box center [196, 108] width 330 height 185
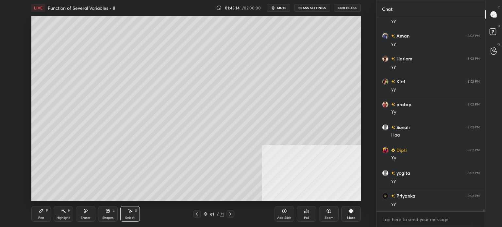
drag, startPoint x: 41, startPoint y: 114, endPoint x: 59, endPoint y: 132, distance: 25.7
click at [58, 130] on div "0 ° Undo Copy Paste here Duplicate Duplicate to new slide Delete" at bounding box center [196, 108] width 330 height 185
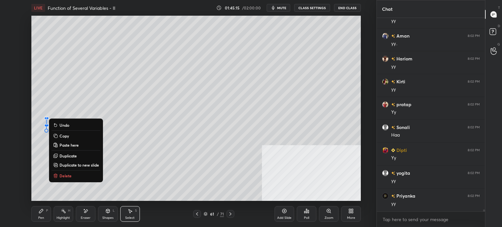
click at [68, 172] on button "Delete" at bounding box center [76, 176] width 49 height 8
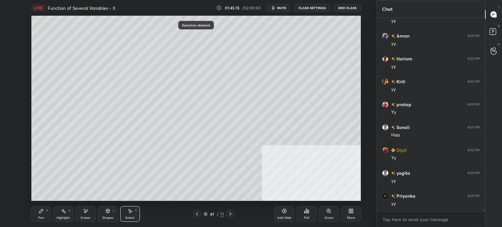
drag, startPoint x: 41, startPoint y: 217, endPoint x: 41, endPoint y: 203, distance: 14.4
click at [40, 217] on div "Pen" at bounding box center [41, 218] width 6 height 3
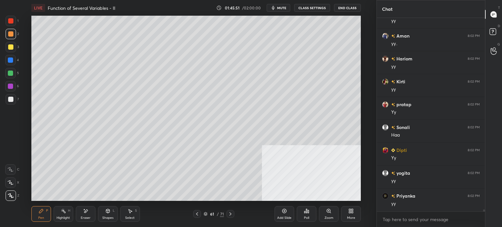
scroll to position [20612, 0]
click at [14, 50] on div at bounding box center [11, 47] width 10 height 10
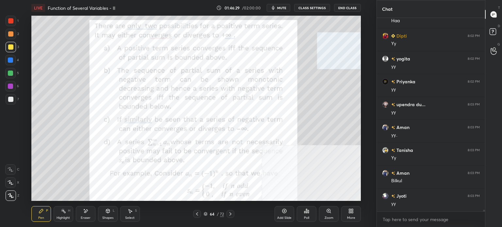
click at [283, 6] on span "mute" at bounding box center [281, 8] width 9 height 5
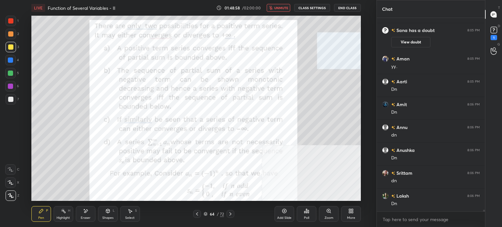
scroll to position [20802, 0]
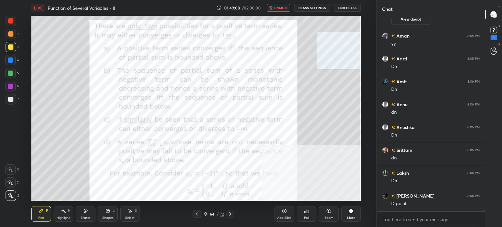
click at [274, 5] on button "unmute" at bounding box center [279, 8] width 24 height 8
click at [499, 31] on div "1" at bounding box center [494, 33] width 13 height 12
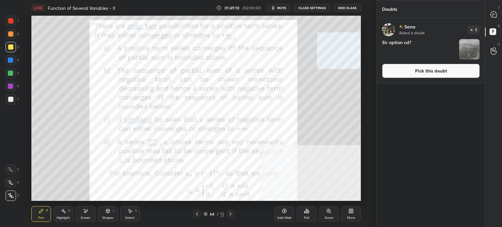
click at [421, 72] on button "Pick this doubt" at bounding box center [431, 71] width 98 height 14
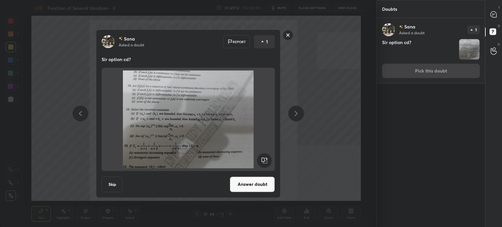
click at [288, 36] on rect at bounding box center [288, 35] width 10 height 10
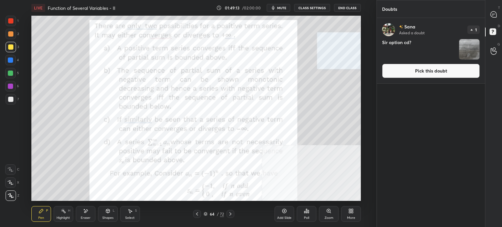
click at [502, 11] on div "T Messages (T)" at bounding box center [494, 14] width 17 height 18
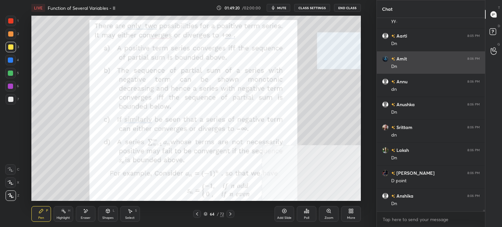
scroll to position [20994, 0]
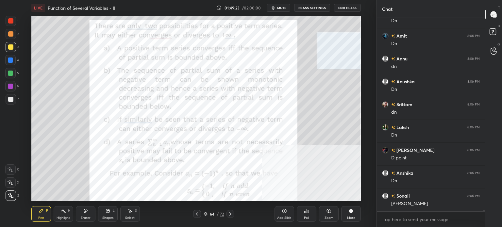
click at [10, 22] on div at bounding box center [10, 20] width 5 height 5
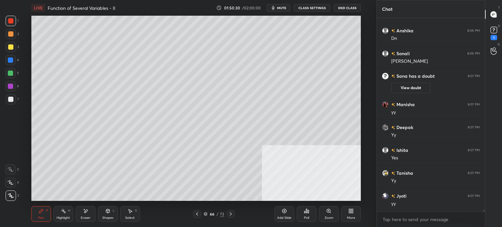
scroll to position [20941, 0]
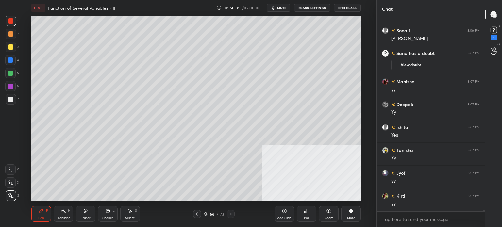
drag, startPoint x: 8, startPoint y: 49, endPoint x: 14, endPoint y: 49, distance: 6.2
click at [8, 49] on div at bounding box center [11, 47] width 10 height 10
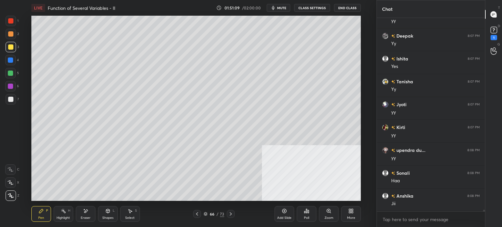
scroll to position [21032, 0]
click at [495, 31] on rect at bounding box center [494, 30] width 6 height 6
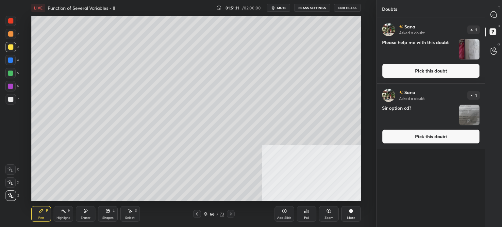
click at [425, 74] on button "Pick this doubt" at bounding box center [431, 71] width 98 height 14
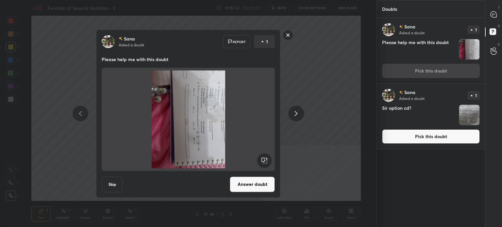
click at [288, 40] on rect at bounding box center [288, 35] width 10 height 10
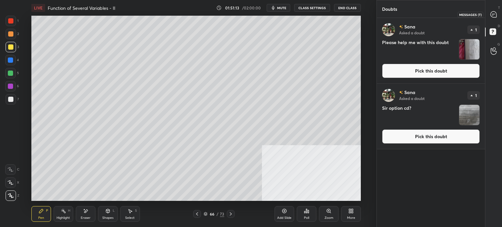
click at [498, 10] on div at bounding box center [494, 15] width 13 height 12
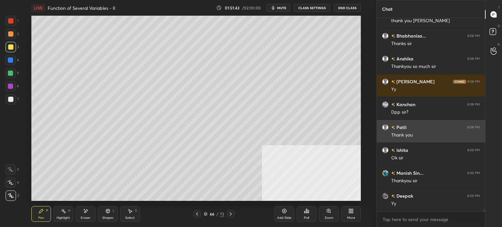
scroll to position [21934, 0]
click at [415, 124] on div "Patil 8:08 PM" at bounding box center [431, 127] width 98 height 7
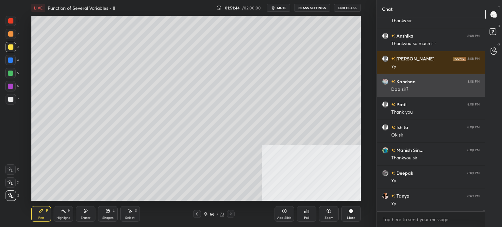
click at [414, 81] on h6 "Kanchan" at bounding box center [405, 81] width 20 height 7
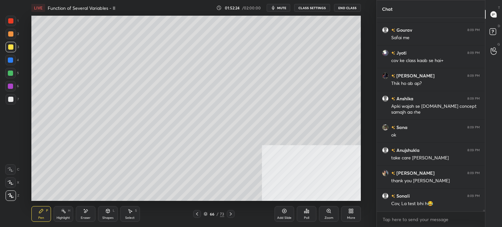
scroll to position [22405, 0]
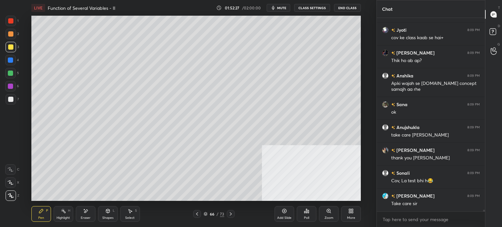
click at [353, 9] on button "End Class" at bounding box center [347, 8] width 27 height 8
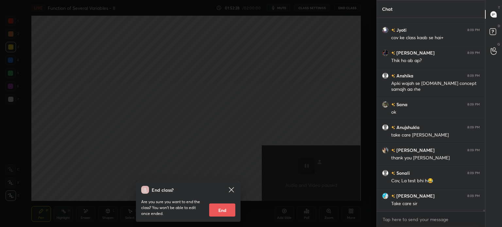
click at [227, 211] on button "End" at bounding box center [222, 210] width 26 height 13
type textarea "x"
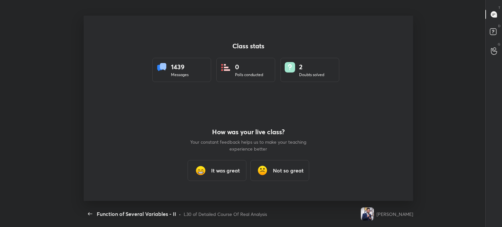
scroll to position [32519, 32231]
click at [219, 157] on div "How was your live class? Your constant feedback helps us to make your teaching …" at bounding box center [249, 155] width 118 height 93
click at [214, 172] on h3 "It was great" at bounding box center [225, 171] width 29 height 8
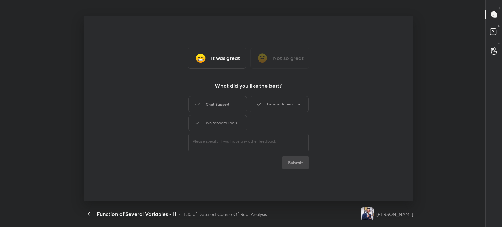
click at [225, 111] on div "Chat Support" at bounding box center [217, 104] width 59 height 16
click at [267, 110] on div "Learner Interaction" at bounding box center [279, 104] width 59 height 16
drag, startPoint x: 231, startPoint y: 130, endPoint x: 241, endPoint y: 133, distance: 10.6
click at [231, 130] on div "Whiteboard Tools" at bounding box center [217, 123] width 59 height 16
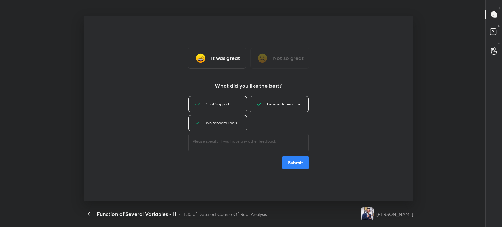
drag, startPoint x: 278, startPoint y: 154, endPoint x: 283, endPoint y: 158, distance: 6.3
click at [279, 154] on div "Chat Support Learner Interaction Whiteboard Tools ​ Submit" at bounding box center [248, 132] width 120 height 75
click at [292, 162] on button "Submit" at bounding box center [296, 162] width 26 height 13
